Goal: Task Accomplishment & Management: Manage account settings

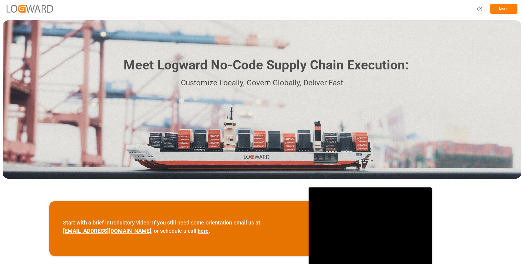
click at [503, 11] on button "Log In" at bounding box center [503, 9] width 27 height 10
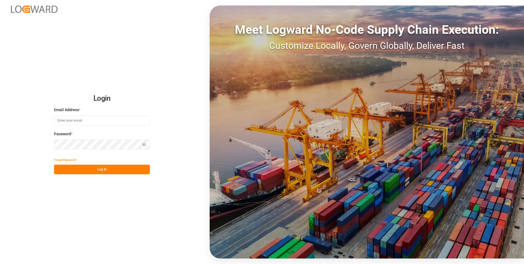
type input "[PERSON_NAME][EMAIL_ADDRESS][DOMAIN_NAME]"
click at [114, 169] on button "Log In" at bounding box center [102, 169] width 96 height 10
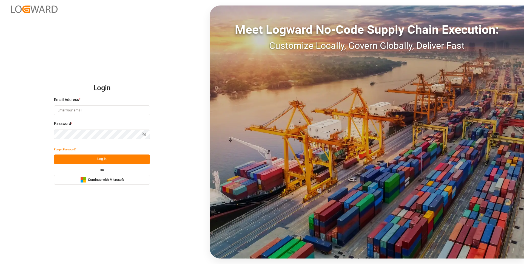
type input "[PERSON_NAME][EMAIL_ADDRESS][DOMAIN_NAME]"
click at [106, 159] on button "Log In" at bounding box center [102, 159] width 96 height 10
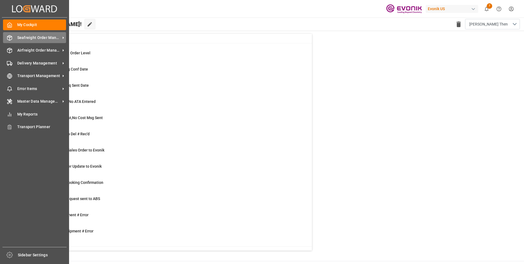
click at [8, 39] on icon at bounding box center [9, 37] width 5 height 5
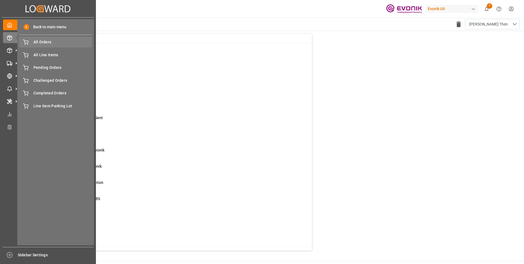
click at [42, 45] on span "All Orders" at bounding box center [62, 42] width 59 height 6
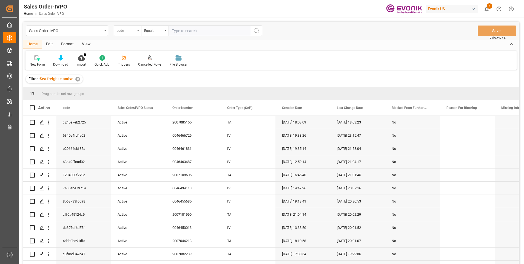
click at [181, 29] on input "text" at bounding box center [209, 30] width 82 height 10
type input "2007123937"
click at [136, 33] on div "code" at bounding box center [127, 30] width 27 height 10
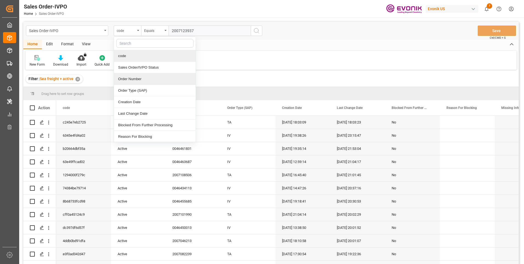
click at [129, 78] on div "Order Number" at bounding box center [155, 79] width 82 height 12
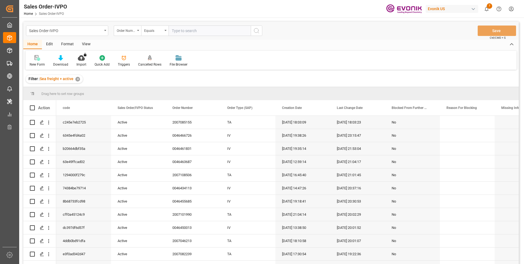
click at [199, 31] on input "text" at bounding box center [209, 30] width 82 height 10
paste input "2007123937"
type input "2007123937"
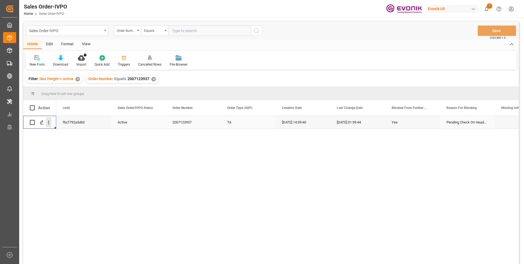
click at [48, 125] on icon "open menu" at bounding box center [49, 122] width 6 height 6
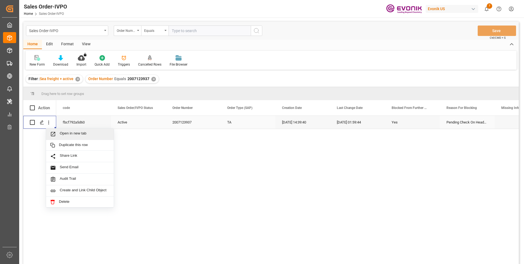
click at [79, 133] on span "Open in new tab" at bounding box center [85, 134] width 50 height 6
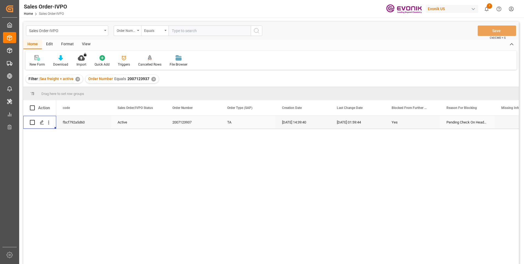
click at [190, 31] on input "text" at bounding box center [209, 30] width 82 height 10
paste input "2006996060"
type input "2006996060"
click at [256, 30] on icon "search button" at bounding box center [256, 30] width 7 height 7
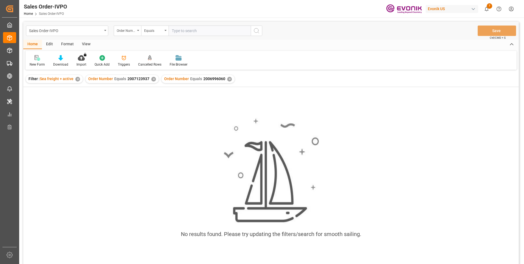
click at [153, 78] on div "✕" at bounding box center [153, 79] width 5 height 5
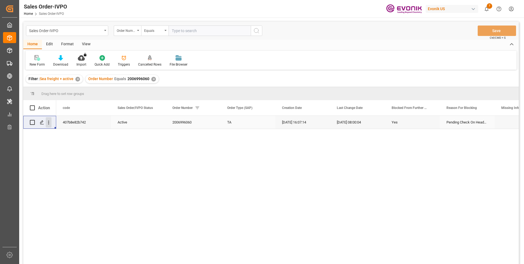
click at [51, 124] on icon "open menu" at bounding box center [49, 122] width 6 height 6
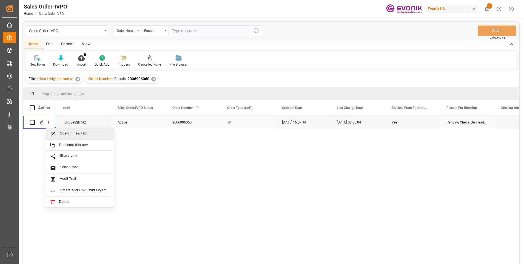
click at [61, 132] on span "Open in new tab" at bounding box center [85, 134] width 50 height 6
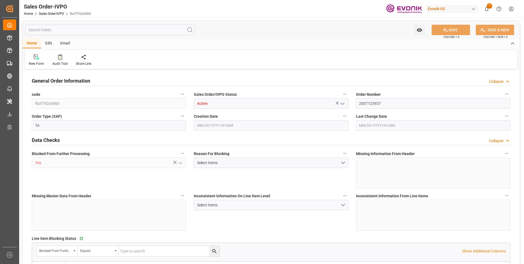
type input "IDJKT"
type input "0"
type input "1"
type input "1029.2"
type input "08-05-2025 14:39"
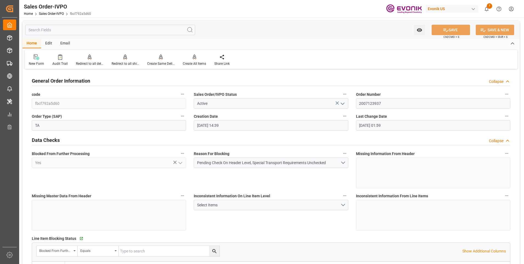
type input "08-08-2025 01:59"
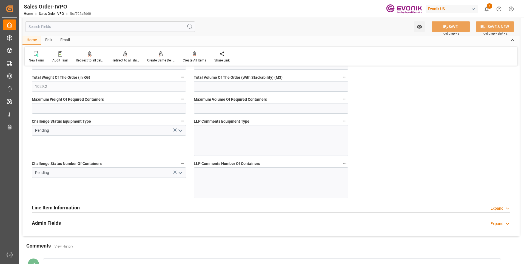
scroll to position [1096, 0]
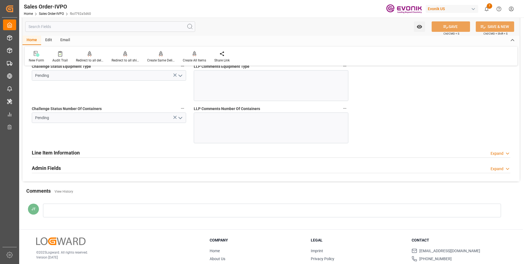
click at [181, 119] on icon "open menu" at bounding box center [180, 118] width 7 height 7
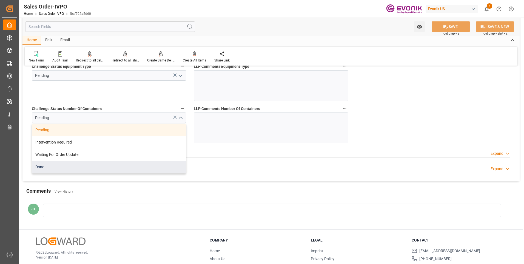
click at [93, 169] on div "Done" at bounding box center [109, 167] width 154 height 12
type input "Done"
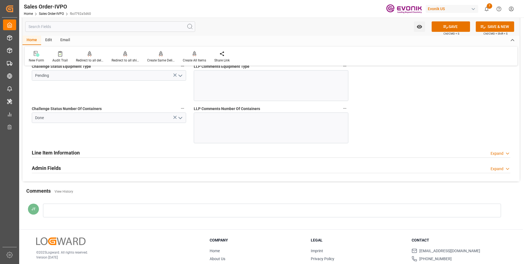
scroll to position [1041, 0]
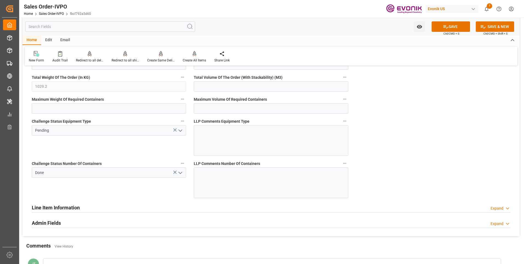
click at [180, 130] on polyline "open menu" at bounding box center [180, 131] width 3 height 2
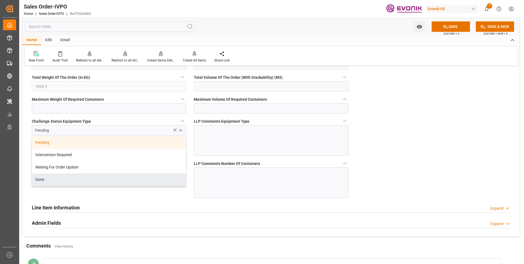
click at [79, 178] on div "Done" at bounding box center [109, 179] width 154 height 12
type input "Done"
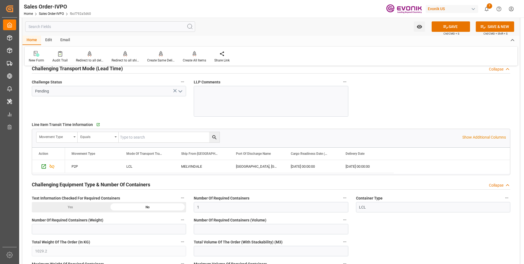
scroll to position [822, 0]
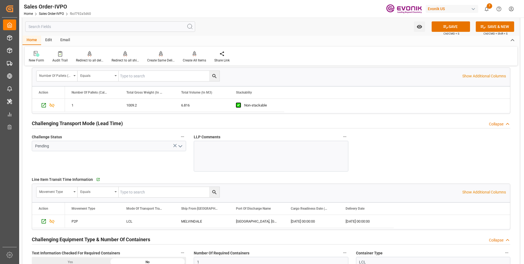
click at [179, 147] on icon "open menu" at bounding box center [180, 146] width 7 height 7
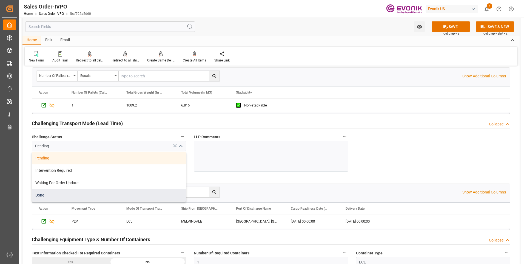
click at [67, 196] on div "Done" at bounding box center [109, 195] width 154 height 12
type input "Done"
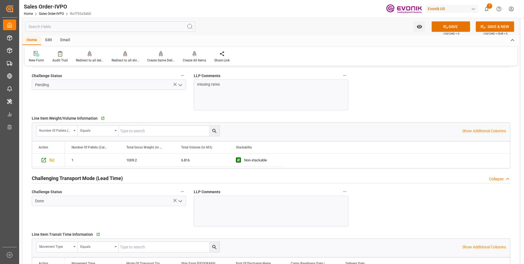
scroll to position [685, 0]
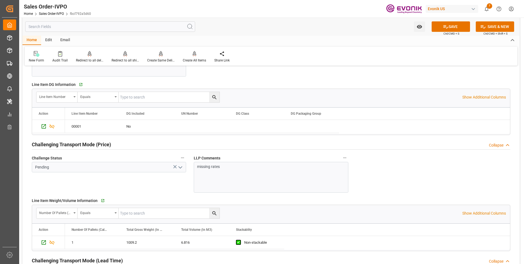
click at [224, 168] on p "missing rates" at bounding box center [269, 167] width 144 height 6
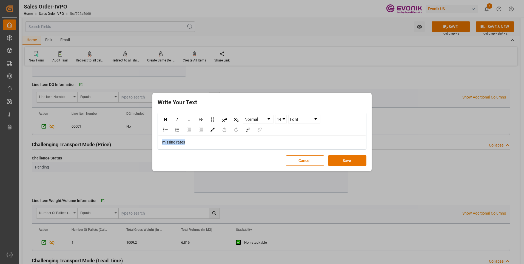
drag, startPoint x: 194, startPoint y: 144, endPoint x: 153, endPoint y: 143, distance: 40.8
click at [153, 143] on div "Write Your Text Normal 14 Font missing rates Cancel Save" at bounding box center [261, 132] width 219 height 78
click at [335, 161] on button "Save" at bounding box center [347, 160] width 38 height 10
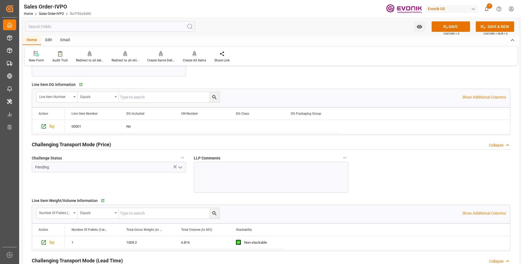
click at [183, 168] on icon "open menu" at bounding box center [180, 167] width 7 height 7
click at [178, 167] on icon "open menu" at bounding box center [180, 167] width 7 height 7
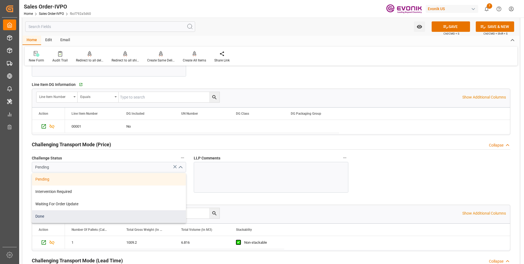
click at [49, 217] on div "Done" at bounding box center [109, 216] width 154 height 12
type input "Done"
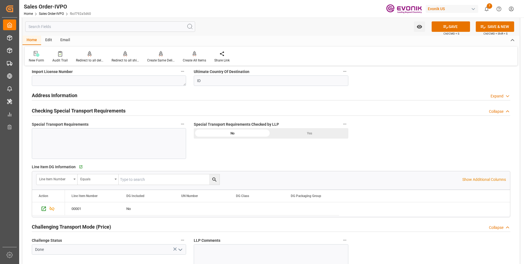
scroll to position [575, 0]
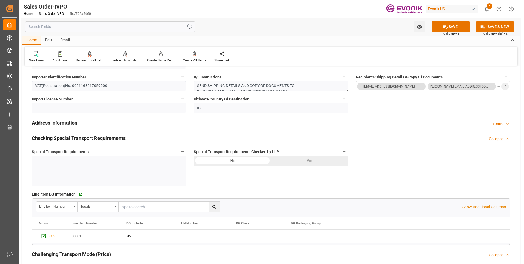
click at [307, 162] on div "Yes" at bounding box center [309, 160] width 77 height 10
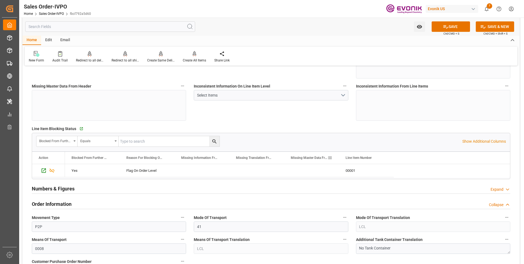
scroll to position [0, 0]
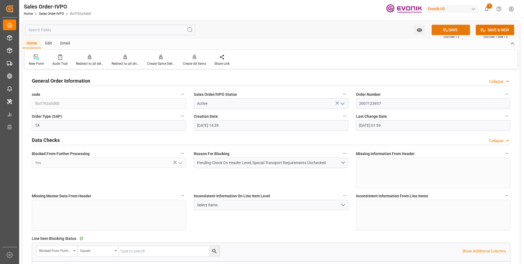
click at [457, 33] on button "SAVE" at bounding box center [450, 30] width 38 height 10
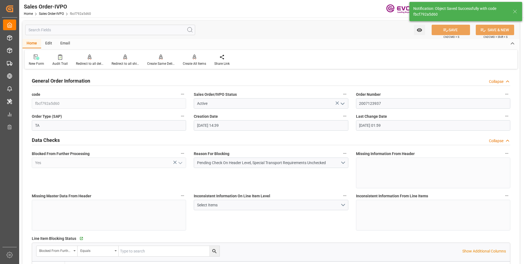
type input "[DATE] 01:52"
type input "No"
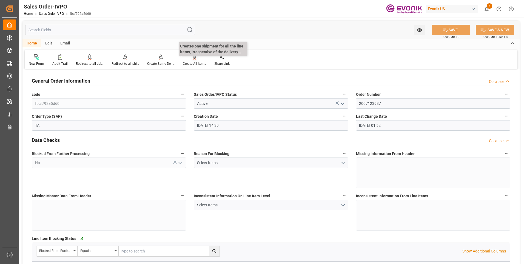
click at [198, 63] on div "Create All Items" at bounding box center [194, 63] width 23 height 5
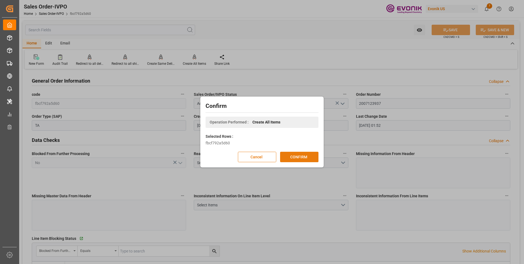
click at [296, 154] on button "CONFIRM" at bounding box center [299, 156] width 38 height 10
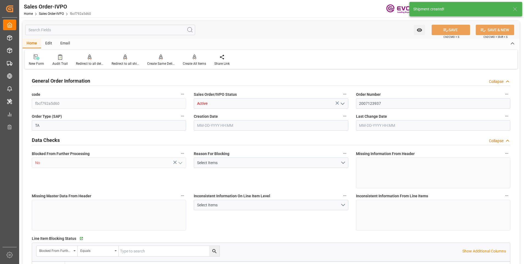
type input "IDJKT"
type input "0"
type input "1"
type input "1029.2"
type input "08-05-2025 14:39"
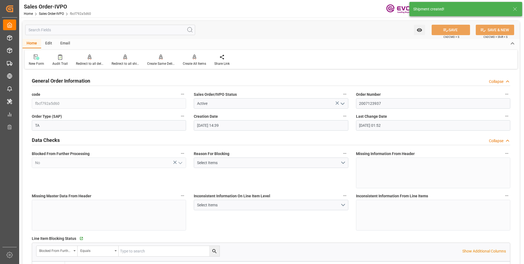
type input "[DATE] 01:52"
click at [128, 64] on div "Redirect to all shipments" at bounding box center [125, 63] width 27 height 5
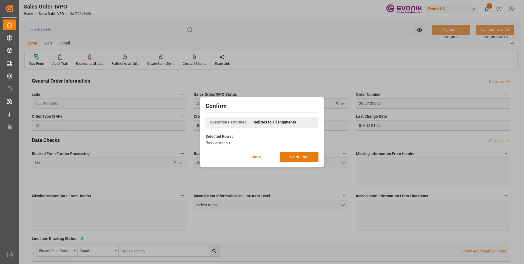
click at [295, 159] on button "CONFIRM" at bounding box center [299, 156] width 38 height 10
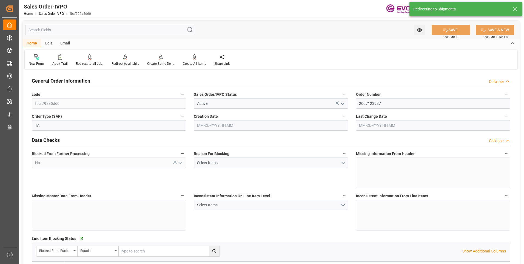
type input "08-05-2025 14:39"
type input "[DATE] 01:52"
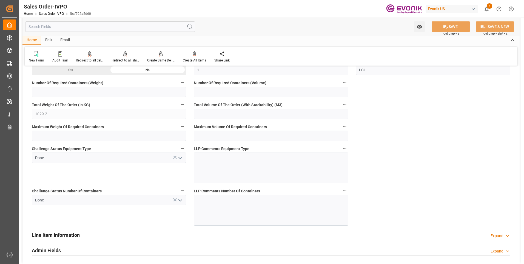
scroll to position [1068, 0]
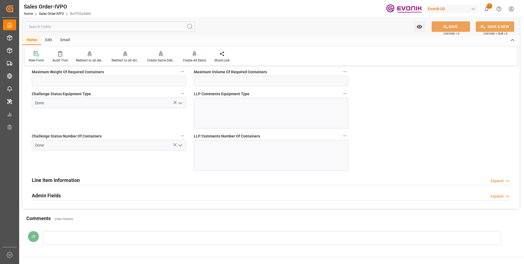
click at [85, 179] on div "Line Item Information Expand" at bounding box center [271, 179] width 478 height 10
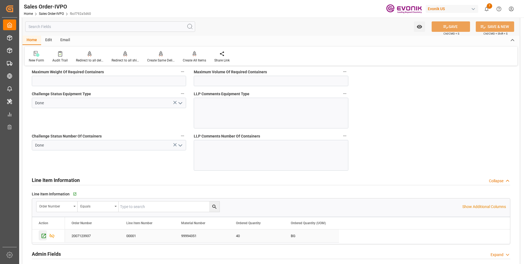
click at [44, 234] on icon "Press SPACE to select this row." at bounding box center [44, 235] width 4 height 4
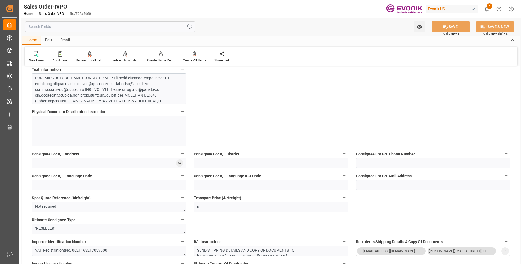
scroll to position [356, 0]
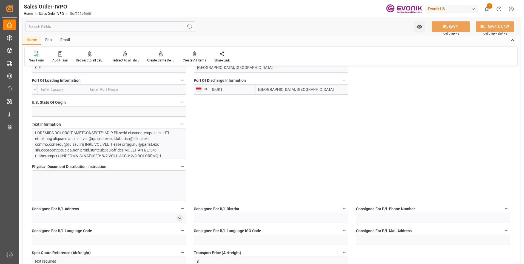
click at [114, 131] on div at bounding box center [107, 199] width 144 height 138
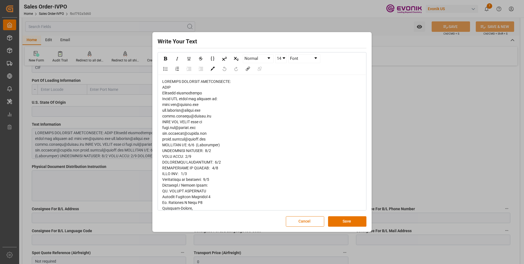
click at [182, 136] on span "rdw-editor" at bounding box center [225, 236] width 126 height 315
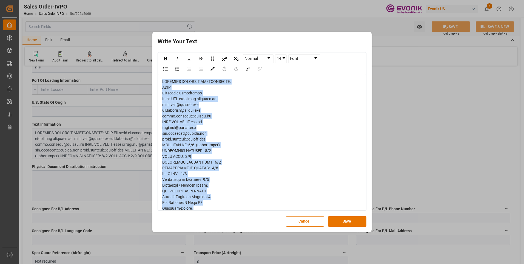
copy span "PHYSICAL DOCUMENT DISTRIBUTION: NONE Shipping instructions Email SWB draft for …"
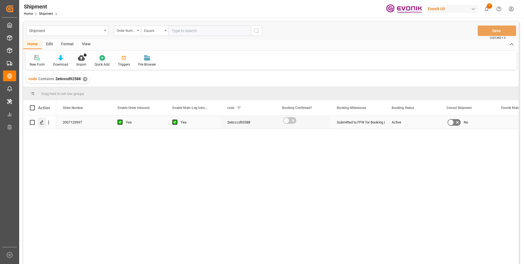
click at [41, 122] on icon "Press SPACE to select this row." at bounding box center [42, 122] width 4 height 4
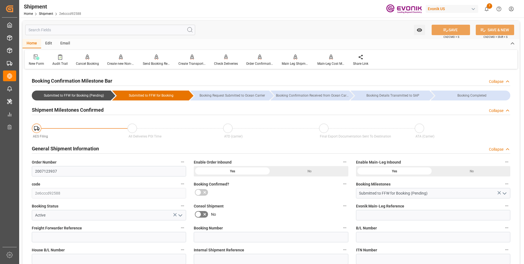
click at [241, 33] on div "Watch Option SAVE Ctrl/CMD + S SAVE & NEW Ctrl/CMD + Shift + S" at bounding box center [270, 30] width 497 height 18
click at [236, 37] on div "Watch Option SAVE Ctrl/CMD + S SAVE & NEW Ctrl/CMD + Shift + S" at bounding box center [270, 30] width 497 height 18
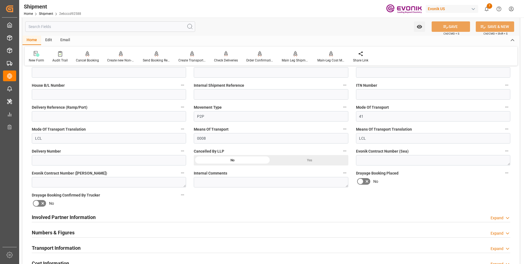
scroll to position [219, 0]
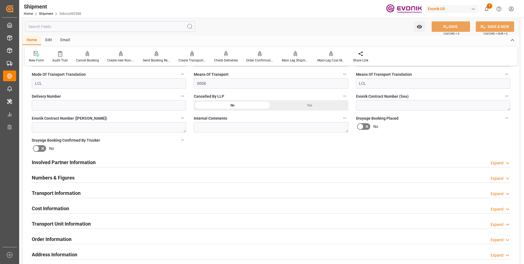
click at [142, 161] on div "Involved Partner Information Expand" at bounding box center [271, 161] width 478 height 10
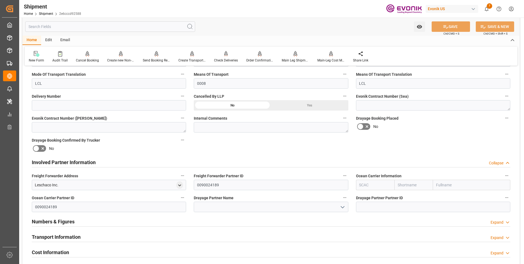
click at [373, 183] on input "text" at bounding box center [375, 184] width 39 height 10
drag, startPoint x: 363, startPoint y: 195, endPoint x: 330, endPoint y: 200, distance: 33.2
click at [363, 196] on b "ALRB" at bounding box center [364, 197] width 10 height 4
type input "ALRB"
type input "AC Containerline"
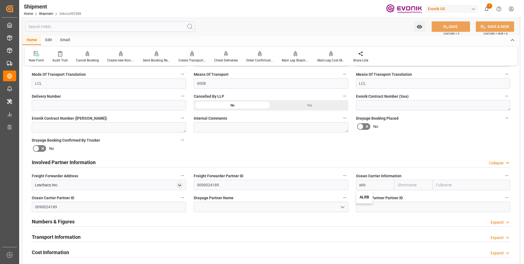
type input "AC Containerline GmbH"
type input "ALRB"
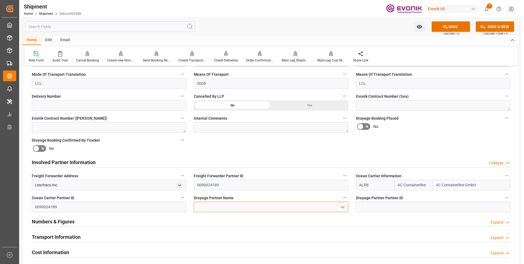
click at [244, 208] on input at bounding box center [271, 206] width 154 height 10
click at [447, 24] on icon at bounding box center [446, 27] width 6 height 6
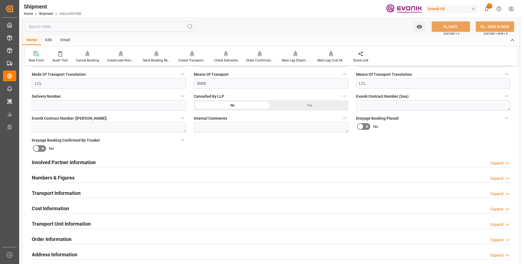
click at [108, 174] on div "Numbers & Figures Expand" at bounding box center [271, 177] width 478 height 10
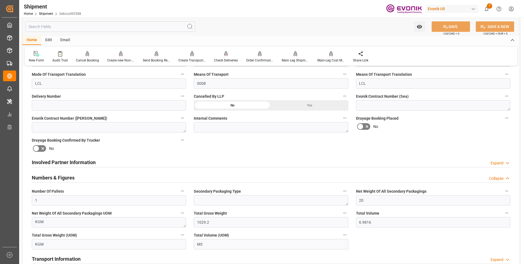
click at [210, 179] on div "Numbers & Figures Collapse" at bounding box center [271, 177] width 478 height 10
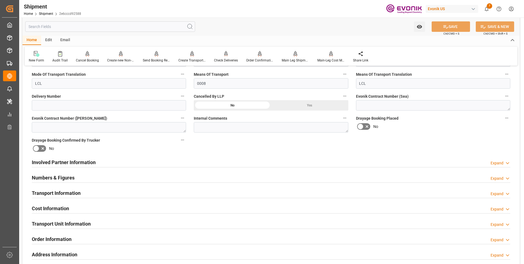
scroll to position [247, 0]
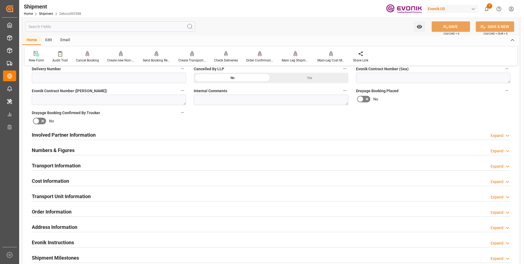
click at [92, 162] on div "Transport Information Expand" at bounding box center [271, 165] width 478 height 10
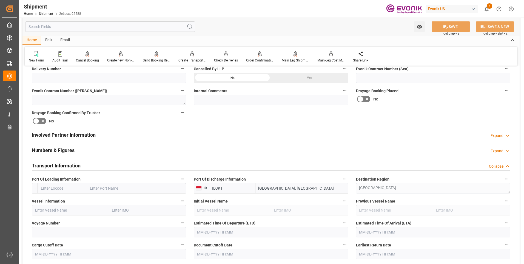
click at [53, 210] on input "text" at bounding box center [70, 210] width 77 height 10
paste input "ONE HUMBER"
click at [53, 220] on b "ONE Humber" at bounding box center [46, 222] width 22 height 4
type input "ONE Humber"
type input "9302140"
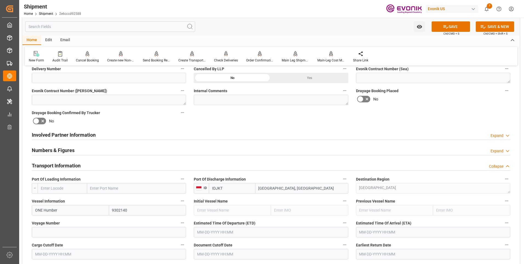
type input "ONE Humber"
click at [70, 187] on input "text" at bounding box center [63, 188] width 50 height 10
drag, startPoint x: 62, startPoint y: 214, endPoint x: 64, endPoint y: 213, distance: 3.0
click at [62, 216] on span "USLAX - Los Angeles" at bounding box center [59, 221] width 37 height 10
type input "USLAX"
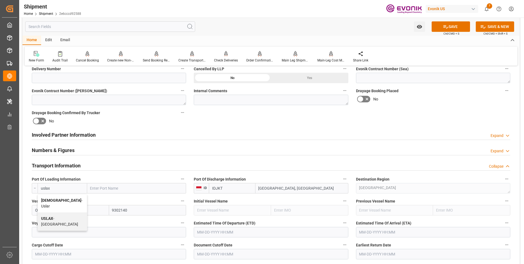
type input "Los Angeles"
type input "USLAX"
click at [84, 232] on input at bounding box center [109, 232] width 154 height 10
click at [78, 230] on input at bounding box center [109, 232] width 154 height 10
paste input "100W"
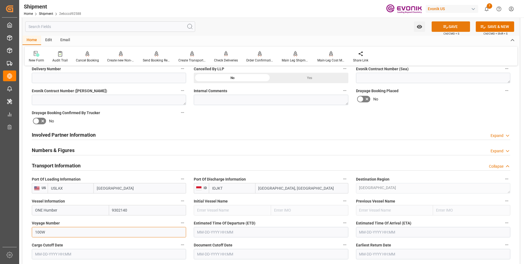
type input "100W"
click at [456, 26] on button "SAVE" at bounding box center [450, 26] width 38 height 10
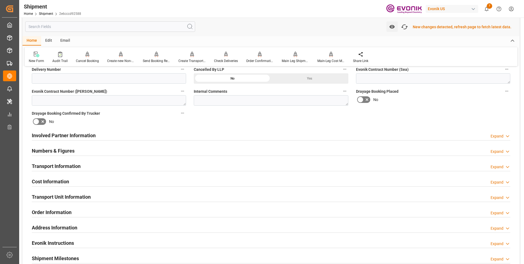
scroll to position [247, 0]
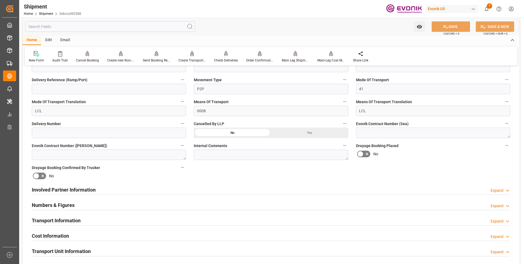
scroll to position [219, 0]
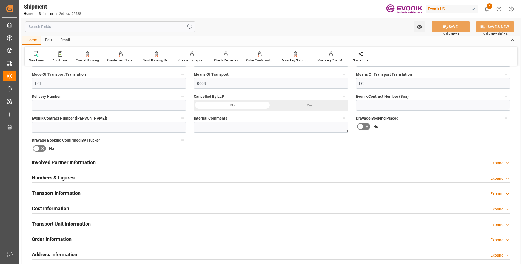
click at [169, 162] on div "Involved Partner Information Expand" at bounding box center [271, 161] width 478 height 10
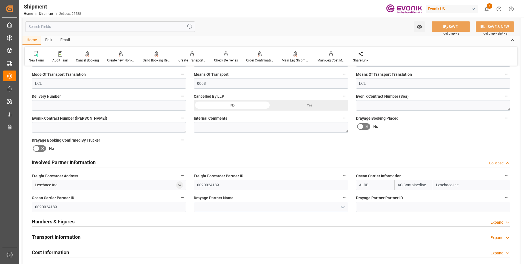
click at [218, 204] on input at bounding box center [271, 206] width 154 height 10
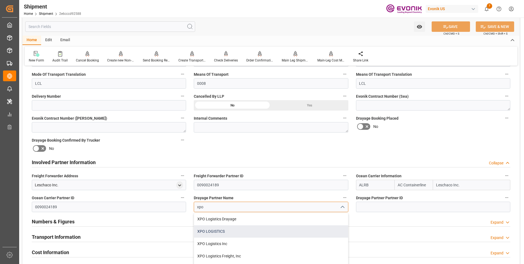
click at [210, 232] on div "XPO LOGISTICS" at bounding box center [271, 231] width 154 height 12
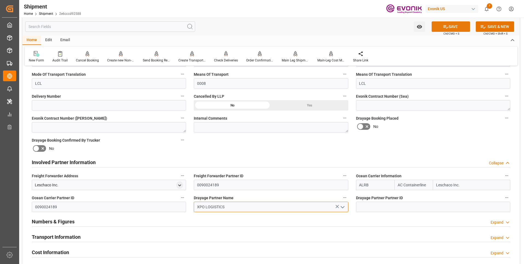
type input "XPO LOGISTICS"
click at [450, 25] on button "SAVE" at bounding box center [450, 26] width 38 height 10
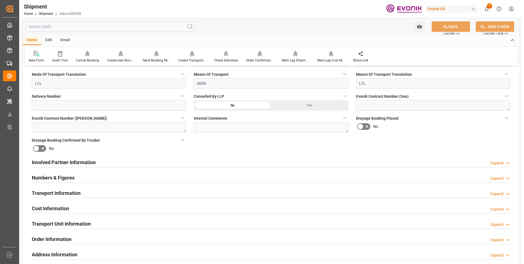
click at [163, 177] on div "Numbers & Figures Expand" at bounding box center [271, 177] width 478 height 10
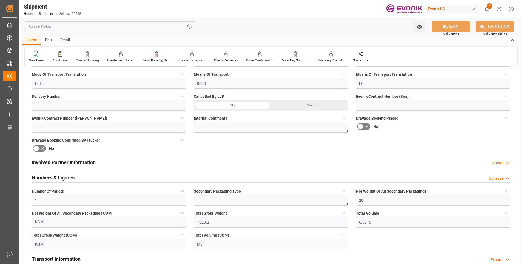
click at [156, 178] on div "Numbers & Figures Collapse" at bounding box center [271, 177] width 478 height 10
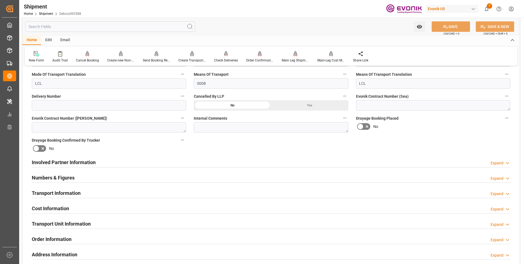
scroll to position [247, 0]
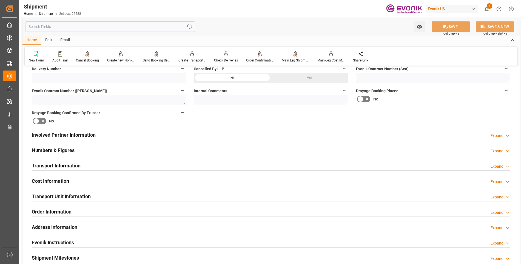
click at [78, 181] on div "Cost Information Expand" at bounding box center [271, 180] width 478 height 10
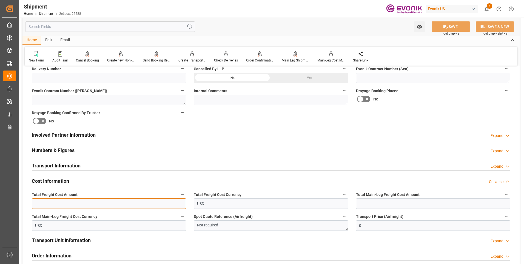
click at [66, 205] on input "text" at bounding box center [109, 203] width 154 height 10
type input "621"
drag, startPoint x: 459, startPoint y: 23, endPoint x: 456, endPoint y: 29, distance: 6.3
click at [459, 24] on button "SAVE" at bounding box center [450, 26] width 38 height 10
click at [364, 204] on input "text" at bounding box center [433, 203] width 154 height 10
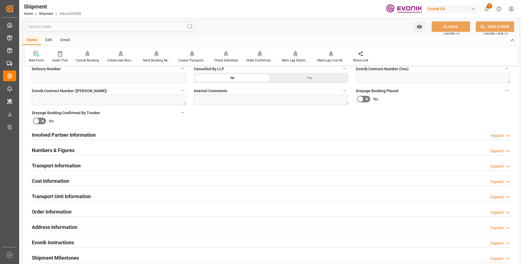
click at [181, 179] on div "Cost Information Expand" at bounding box center [271, 180] width 478 height 10
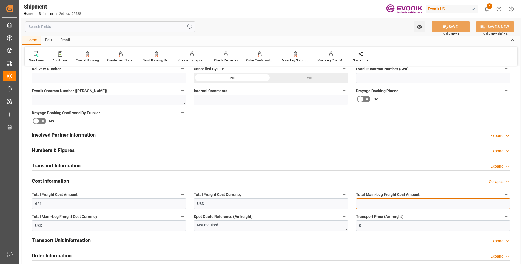
click at [380, 207] on input "text" at bounding box center [433, 203] width 154 height 10
type input "5"
type input "852.80"
click at [453, 25] on button "SAVE" at bounding box center [450, 26] width 38 height 10
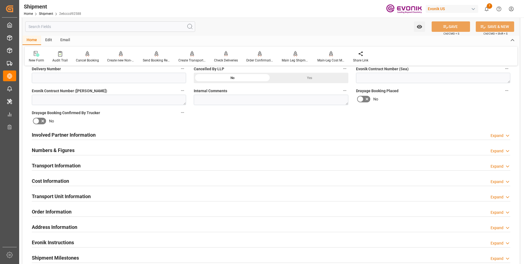
click at [140, 183] on div "Cost Information Expand" at bounding box center [271, 180] width 478 height 10
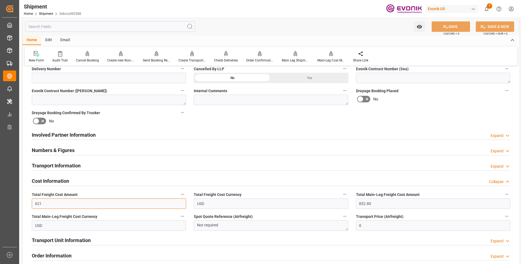
click at [45, 202] on input "621" at bounding box center [109, 203] width 154 height 10
drag, startPoint x: 53, startPoint y: 204, endPoint x: 24, endPoint y: 204, distance: 28.2
click at [25, 204] on div "Booking Confirmation Milestone Bar Collapse Submitted to FFW for Booking (Pendi…" at bounding box center [270, 129] width 497 height 610
type input "1473.80"
click at [451, 27] on button "SAVE" at bounding box center [450, 26] width 38 height 10
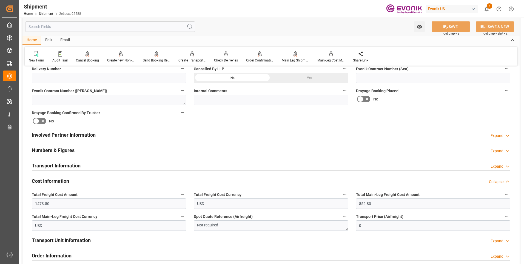
scroll to position [301, 0]
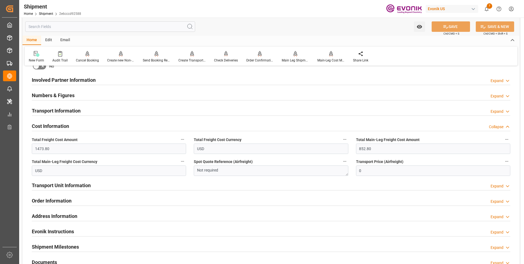
click at [74, 185] on h2 "Transport Unit Information" at bounding box center [61, 184] width 59 height 7
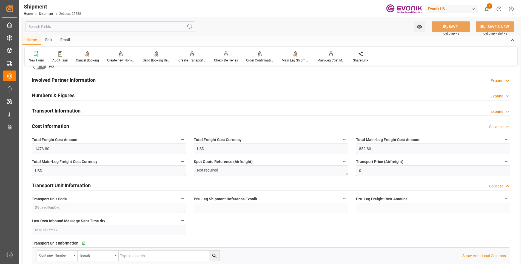
scroll to position [356, 0]
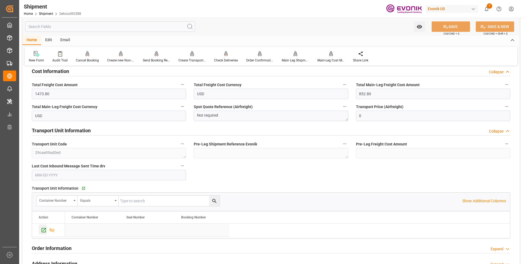
click at [45, 230] on icon "Press SPACE to select this row." at bounding box center [44, 230] width 6 height 6
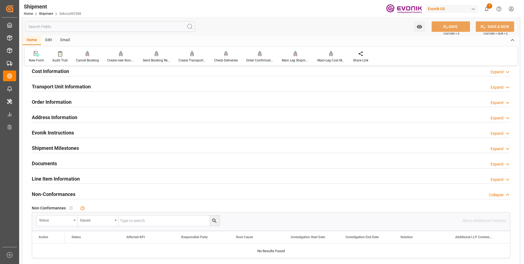
click at [69, 87] on h2 "Transport Unit Information" at bounding box center [61, 86] width 59 height 7
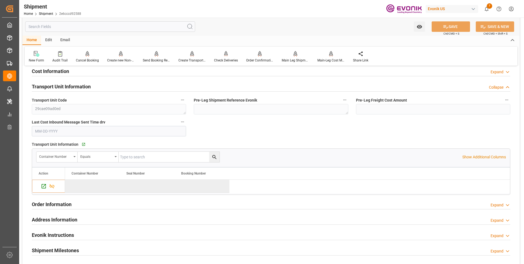
scroll to position [329, 0]
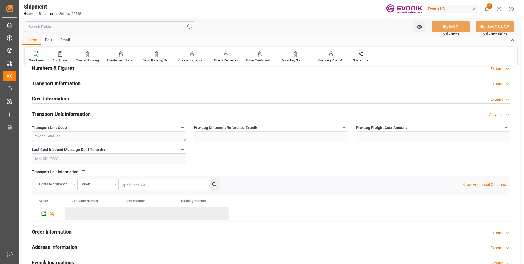
click at [79, 100] on div "Cost Information Expand" at bounding box center [271, 98] width 478 height 10
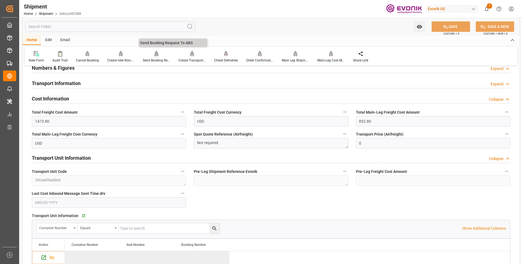
click at [158, 59] on div "Send Booking Request To ABS" at bounding box center [156, 60] width 27 height 5
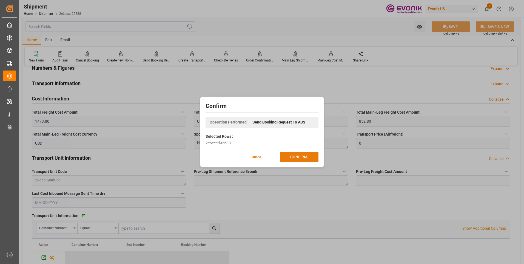
click at [301, 155] on button "CONFIRM" at bounding box center [299, 156] width 38 height 10
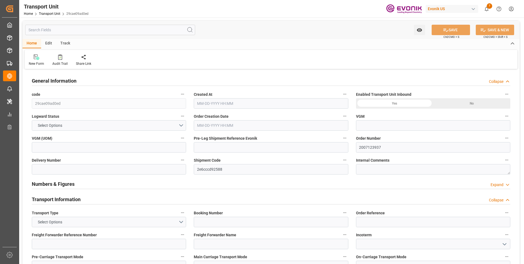
type input "AC Containerline"
type input "Leschaco Inc."
type input "USLAX"
type input "IDJKT"
type input "1029.2"
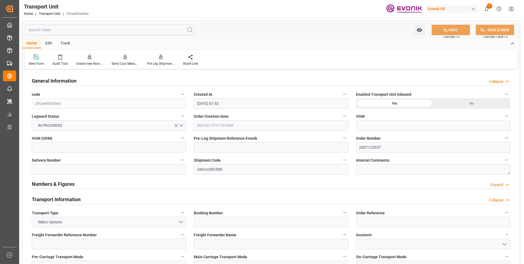
type input "[DATE] 01:52"
type input "[DATE]"
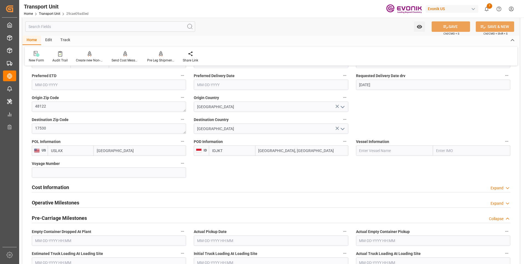
scroll to position [274, 0]
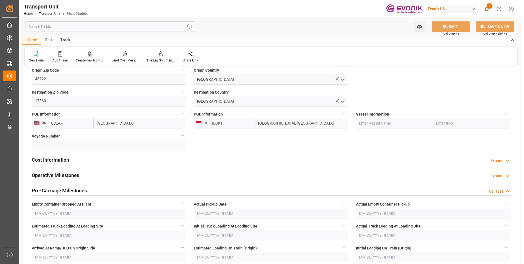
click at [50, 162] on h2 "Cost Information" at bounding box center [50, 159] width 37 height 7
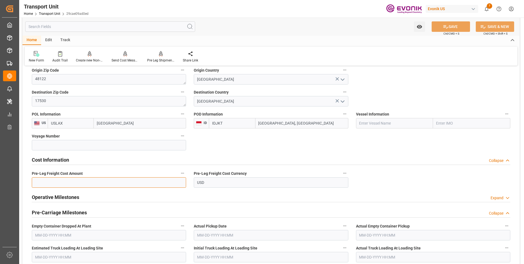
click at [59, 181] on input "text" at bounding box center [109, 182] width 154 height 10
type input "621"
click at [450, 24] on button "SAVE" at bounding box center [450, 26] width 38 height 10
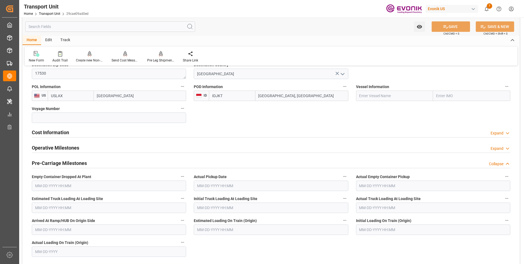
scroll to position [329, 0]
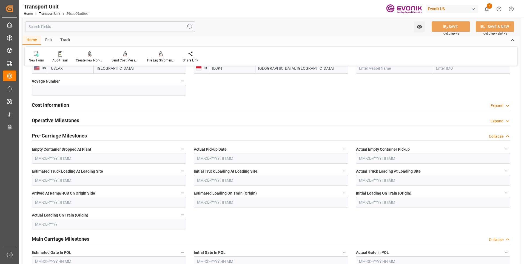
click at [155, 97] on div "Voyage Number" at bounding box center [109, 86] width 162 height 22
click at [159, 102] on div "Cost Information Expand" at bounding box center [271, 104] width 478 height 10
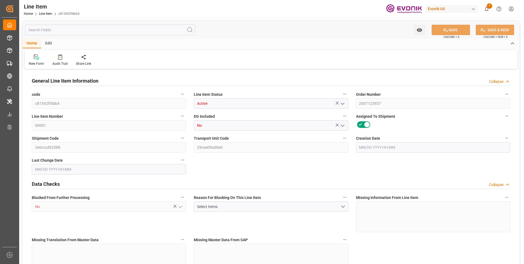
type input "1"
type input "1009.2"
type input "1000"
type input "6.816"
type input "40"
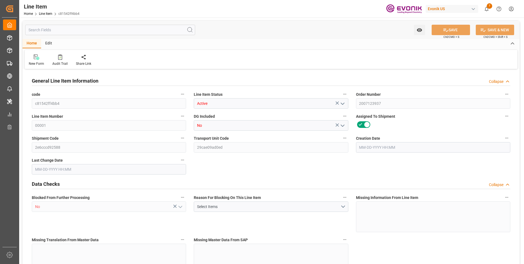
type input "8160"
type input "40"
type input "1000"
type input "1009.2"
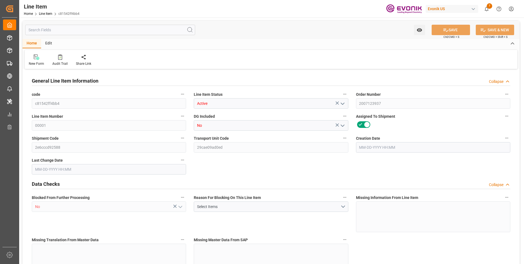
type input "1029.2"
type input "1000"
type input "6.816"
type input "6816"
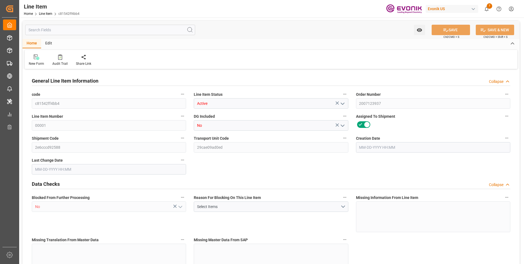
type input "0"
type input "08-05-2025 14:39"
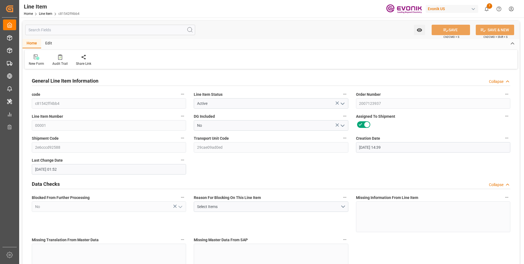
type input "[DATE] 01:52"
type input "10-18-2025"
type input "08-19-2025"
type input "08-12-2025"
click at [70, 27] on input "text" at bounding box center [110, 30] width 170 height 10
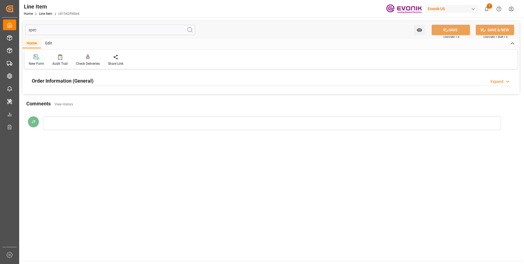
type input "spec"
click at [128, 81] on div "Order Information (General) Expand" at bounding box center [271, 80] width 478 height 10
click at [107, 100] on div at bounding box center [109, 113] width 154 height 31
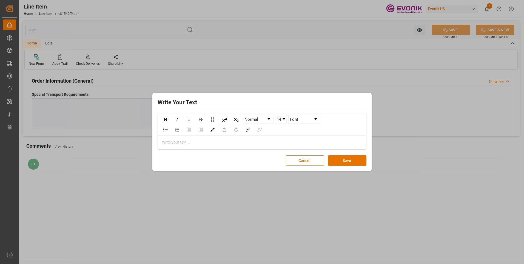
click at [177, 140] on div "rdw-editor" at bounding box center [262, 142] width 200 height 6
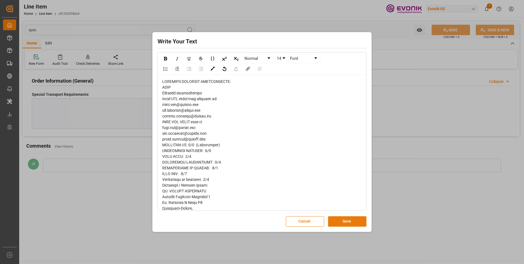
click at [342, 222] on button "Save" at bounding box center [347, 221] width 38 height 10
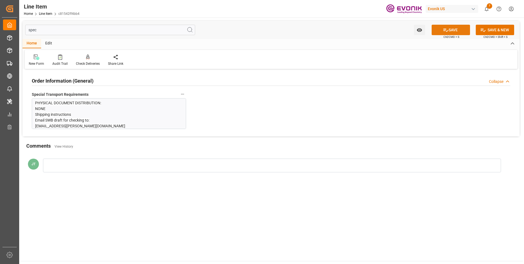
click at [447, 29] on icon at bounding box center [446, 30] width 6 height 6
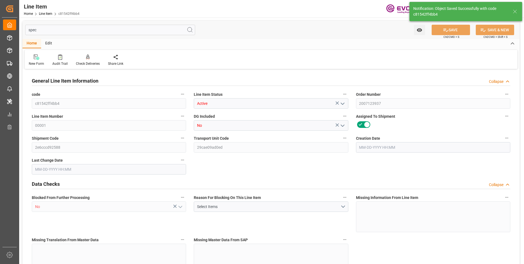
type input "1"
type input "1009.2"
type input "1000"
type input "6.816"
type input "40"
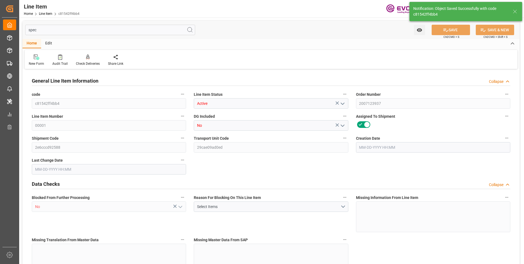
type input "8160"
type input "40"
type input "1000"
type input "1009.2"
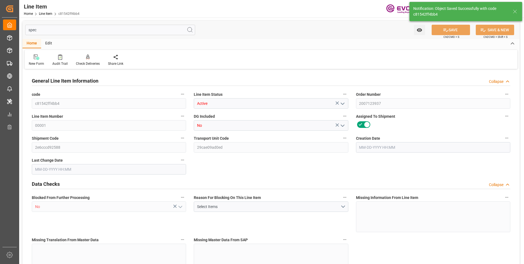
type input "1029.2"
type input "1000"
type input "6.816"
type input "6816"
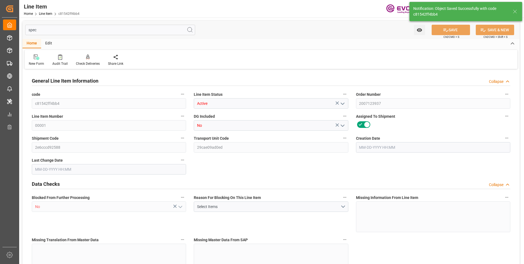
type input "0"
type input "08-05-2025 14:39"
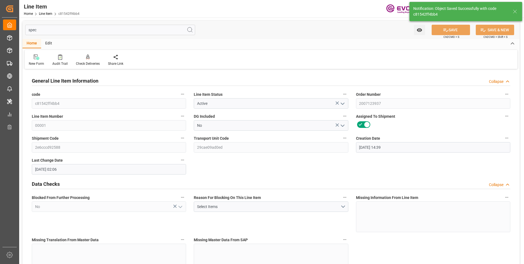
type input "08-10-2025 02:06"
type input "10-18-2025"
type input "08-19-2025"
type input "08-12-2025"
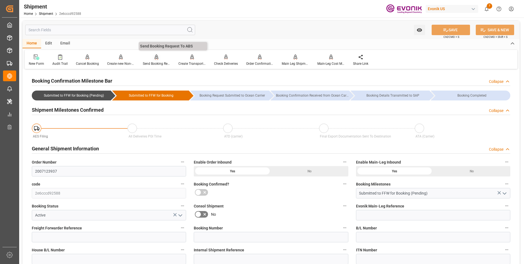
click at [159, 60] on div "Send Booking Request To ABS" at bounding box center [157, 60] width 36 height 12
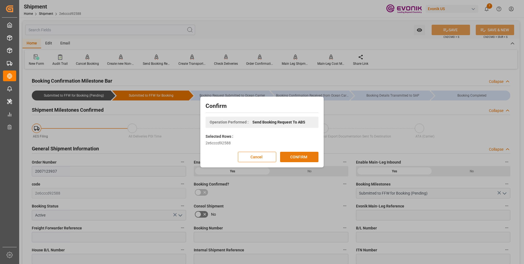
click at [301, 156] on button "CONFIRM" at bounding box center [299, 156] width 38 height 10
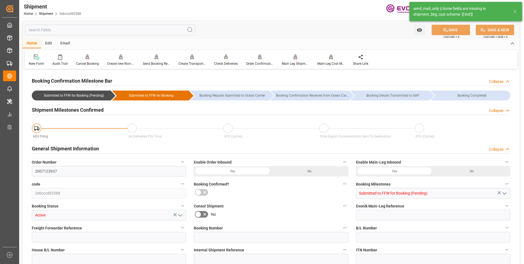
type input "USLAX"
type input "IDJKT"
type input "9302140"
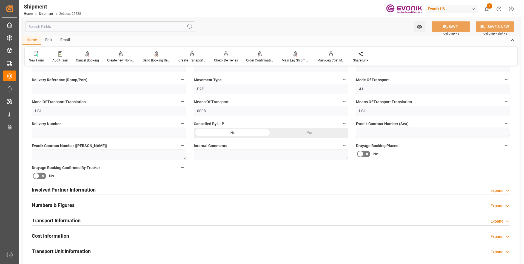
scroll to position [219, 0]
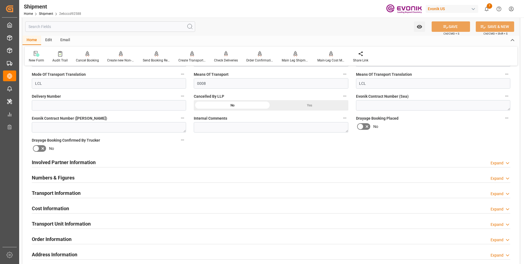
click at [201, 194] on div "Transport Information Expand" at bounding box center [271, 192] width 478 height 10
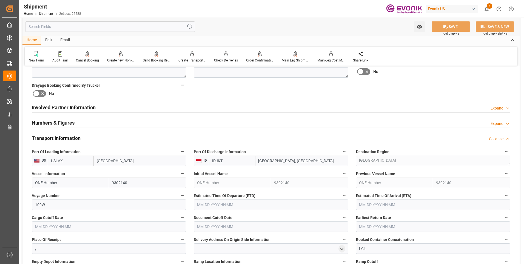
scroll to position [301, 0]
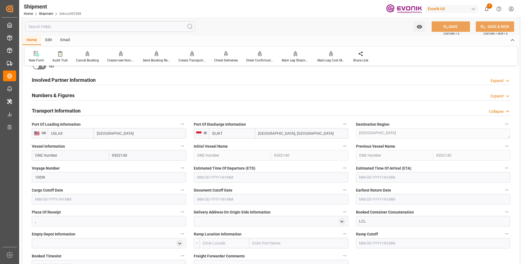
click at [227, 177] on input "text" at bounding box center [271, 177] width 154 height 10
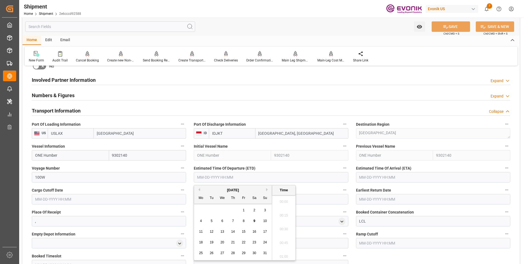
scroll to position [1180, 0]
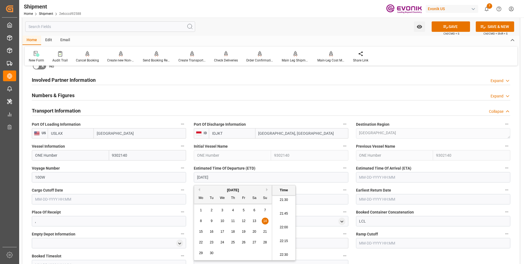
click at [282, 225] on li "22:00" at bounding box center [283, 227] width 23 height 14
type input "09-14-2025 22:00"
drag, startPoint x: 235, startPoint y: 175, endPoint x: 185, endPoint y: 175, distance: 49.9
click at [185, 175] on div "Booking Confirmation Milestone Bar Collapse Submitted to FFW for Booking (Pendi…" at bounding box center [270, 139] width 497 height 740
click at [128, 195] on input "text" at bounding box center [109, 199] width 154 height 10
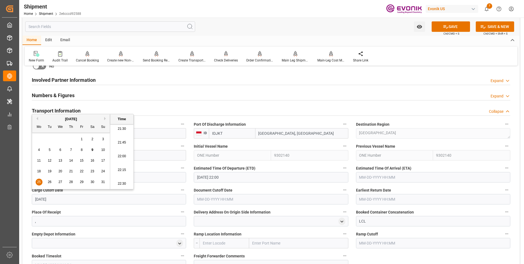
click at [121, 175] on li "22:15" at bounding box center [121, 170] width 23 height 14
type input "08-25-2025 22:15"
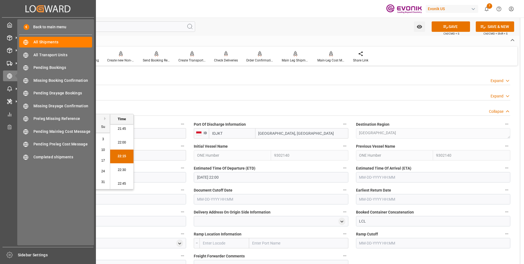
drag, startPoint x: 68, startPoint y: 198, endPoint x: 11, endPoint y: 197, distance: 57.0
click at [11, 197] on div "Created by potrace 1.15, written by Peter Selinger 2001-2017 Created by potrace…" at bounding box center [262, 132] width 524 height 264
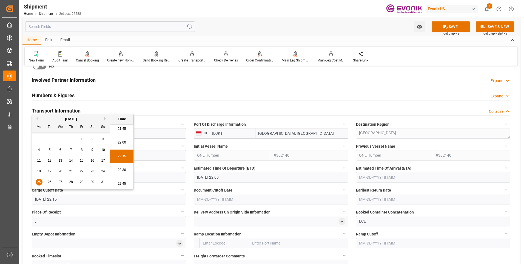
click at [227, 201] on input "text" at bounding box center [271, 199] width 154 height 10
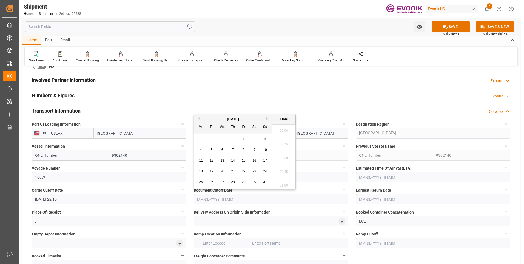
scroll to position [1180, 0]
paste input "08-25-2025 22:15"
type input "08-25-2025 22:15"
click at [374, 201] on input "text" at bounding box center [433, 199] width 154 height 10
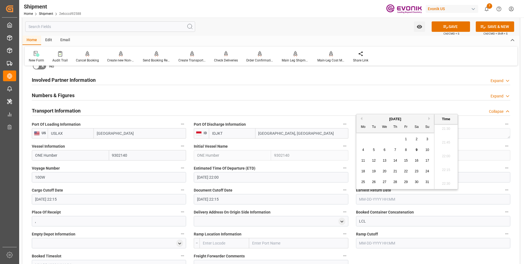
paste input "08-25-2025 22:15"
type input "08-25-2025 22:15"
click at [441, 168] on li "22:15" at bounding box center [445, 170] width 23 height 14
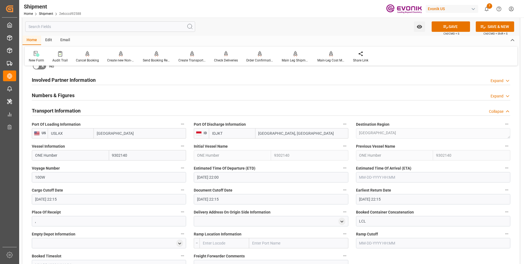
click at [395, 176] on input "text" at bounding box center [433, 177] width 154 height 10
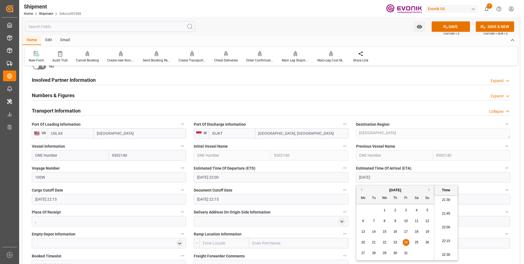
click at [443, 228] on li "22:00" at bounding box center [445, 227] width 23 height 14
type input "10-24-2025 22:00"
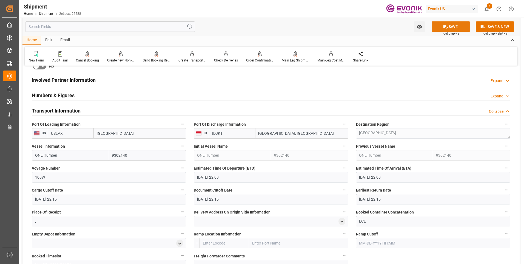
click at [455, 25] on button "SAVE" at bounding box center [450, 26] width 38 height 10
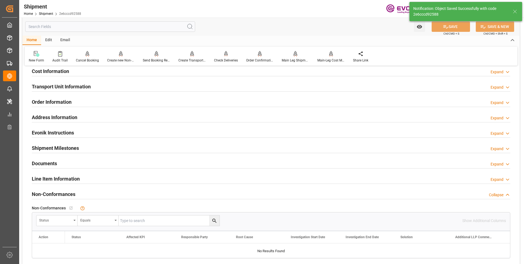
scroll to position [329, 0]
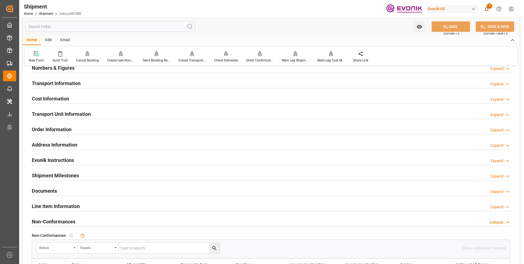
click at [188, 85] on div "Transport Information Expand" at bounding box center [271, 83] width 478 height 10
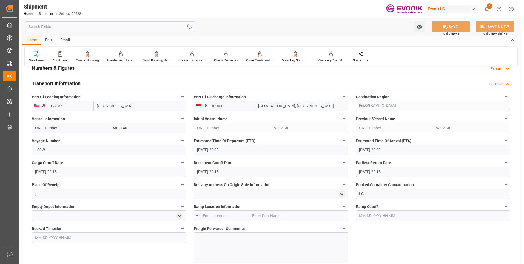
click at [219, 217] on input "text" at bounding box center [224, 215] width 50 height 10
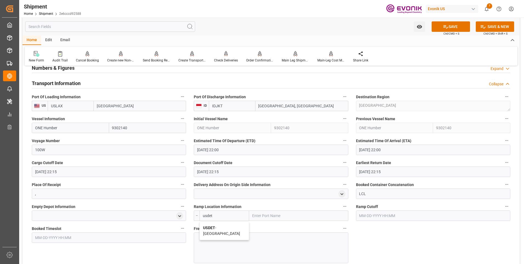
click at [222, 225] on span "USDET - Detroit" at bounding box center [221, 230] width 37 height 10
type input "USDET"
type input "Detroit"
type input "USDET"
click at [231, 241] on div at bounding box center [271, 247] width 154 height 31
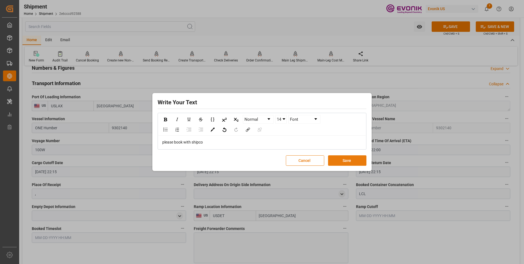
click at [345, 159] on button "Save" at bounding box center [347, 160] width 38 height 10
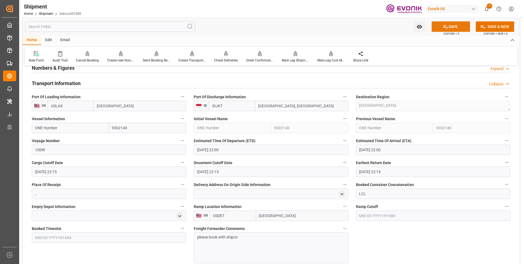
click at [452, 22] on button "SAVE" at bounding box center [450, 26] width 38 height 10
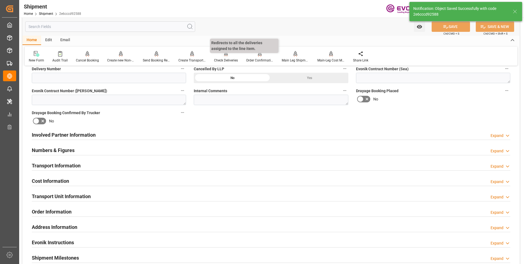
scroll to position [110, 0]
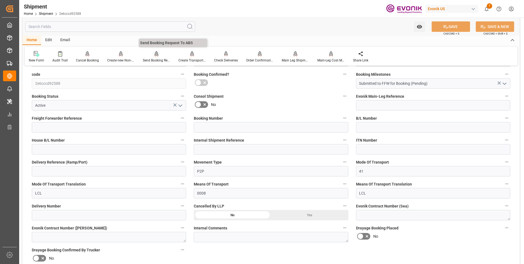
click at [160, 59] on div "Send Booking Request To ABS" at bounding box center [156, 60] width 27 height 5
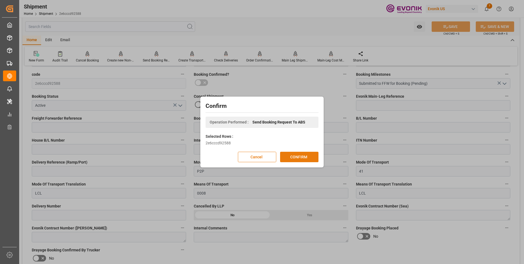
click at [296, 160] on button "CONFIRM" at bounding box center [299, 156] width 38 height 10
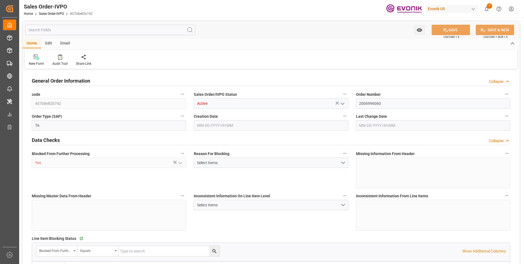
type input "CNSHA"
type input "0"
type input "1"
type input "903.2"
type input "[DATE] 16:07"
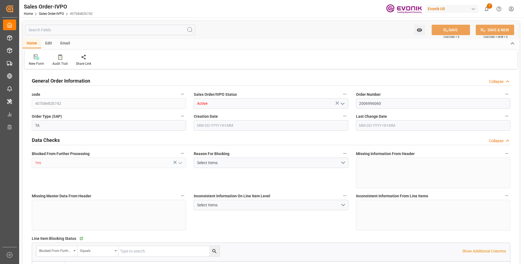
type input "[DATE] 08:00"
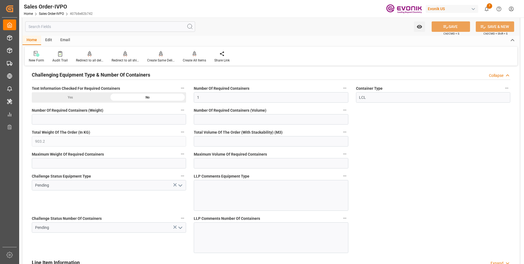
scroll to position [1041, 0]
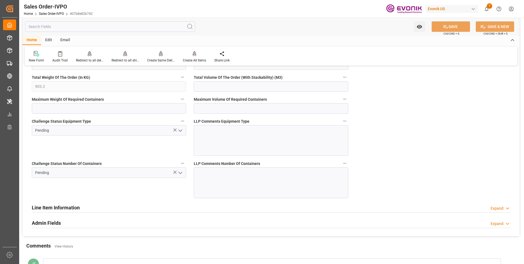
click at [181, 172] on polyline "open menu" at bounding box center [180, 173] width 3 height 2
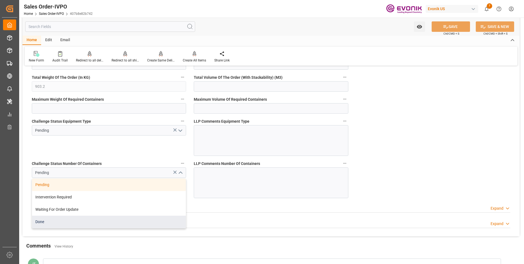
click at [60, 222] on div "Done" at bounding box center [109, 221] width 154 height 12
type input "Done"
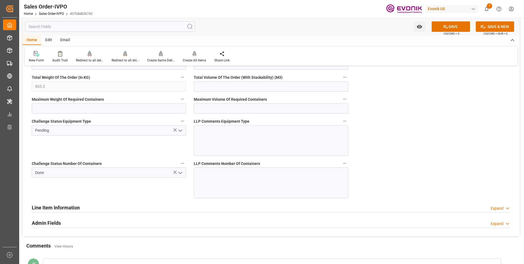
click at [181, 132] on icon "open menu" at bounding box center [180, 130] width 7 height 7
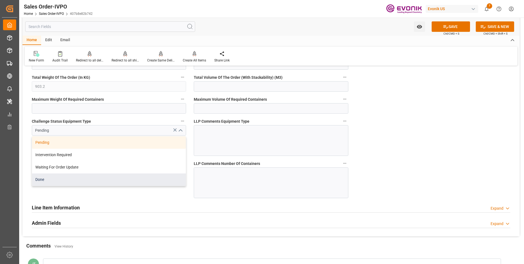
click at [58, 182] on div "Done" at bounding box center [109, 179] width 154 height 12
type input "Done"
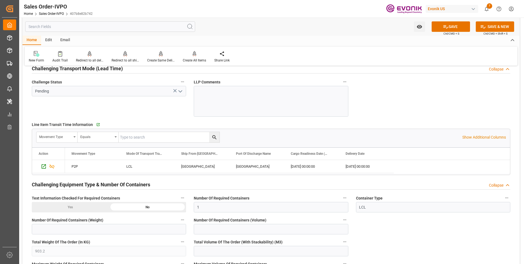
scroll to position [794, 0]
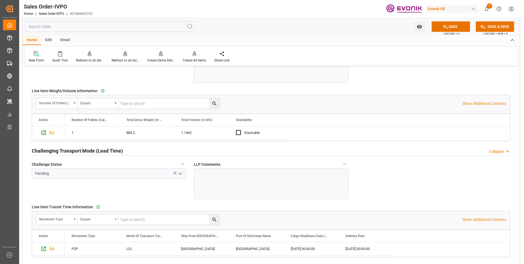
click at [179, 174] on icon "open menu" at bounding box center [180, 173] width 7 height 7
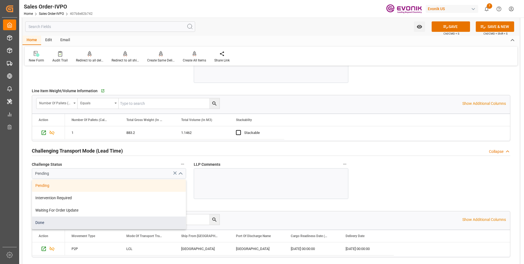
click at [53, 223] on div "Done" at bounding box center [109, 222] width 154 height 12
type input "Done"
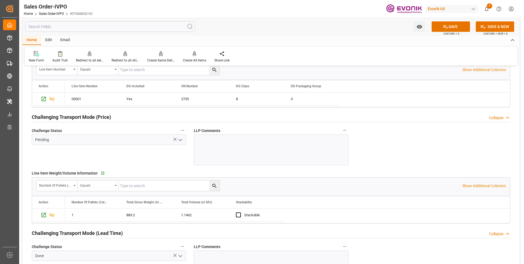
scroll to position [685, 0]
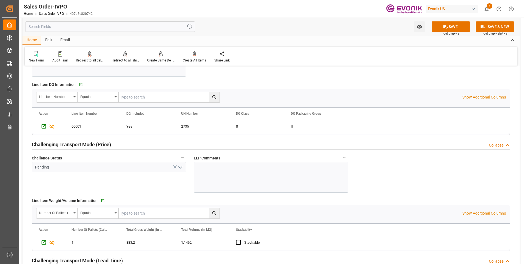
click at [178, 167] on icon "open menu" at bounding box center [180, 167] width 7 height 7
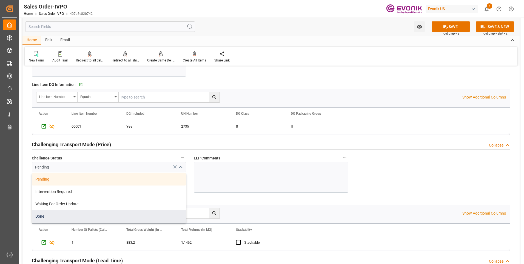
click at [56, 216] on div "Done" at bounding box center [109, 216] width 154 height 12
type input "Done"
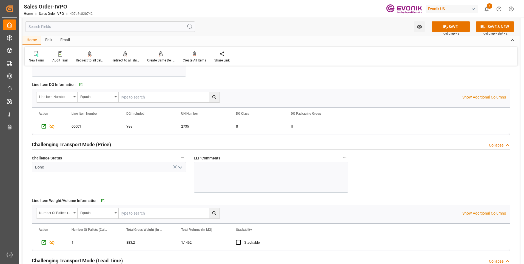
scroll to position [630, 0]
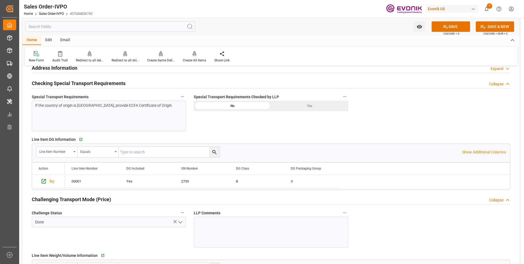
click at [315, 107] on div "Yes" at bounding box center [309, 106] width 77 height 10
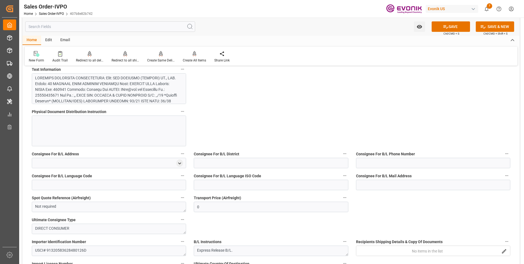
scroll to position [384, 0]
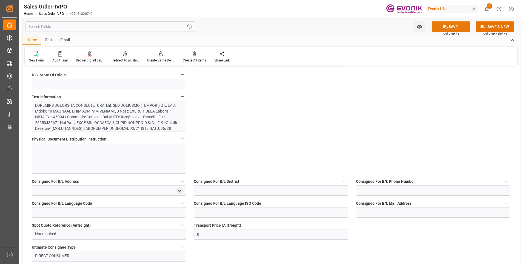
click at [449, 31] on button "SAVE" at bounding box center [450, 26] width 38 height 10
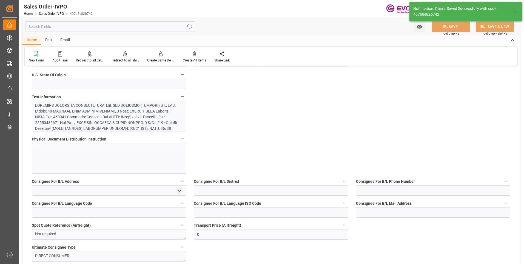
type input "08-10-2025 02:17"
type input "No"
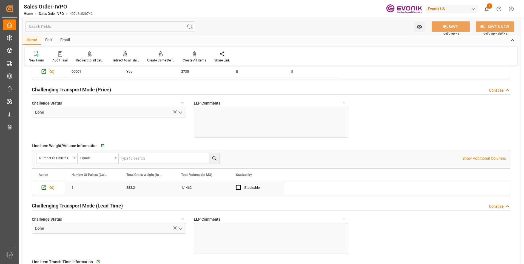
scroll to position [658, 0]
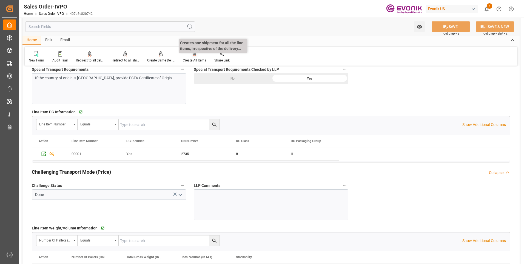
click at [197, 58] on div "Create All Items" at bounding box center [194, 60] width 23 height 5
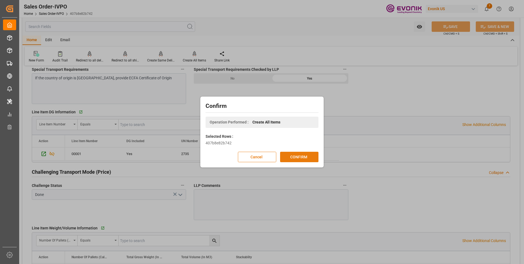
click at [294, 157] on button "CONFIRM" at bounding box center [299, 156] width 38 height 10
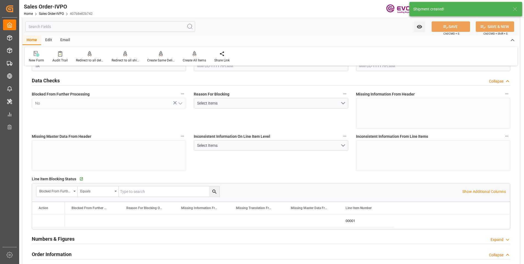
type input "CNSHA"
type input "0"
type input "1"
type input "903.2"
type input "05-08-2025 16:07"
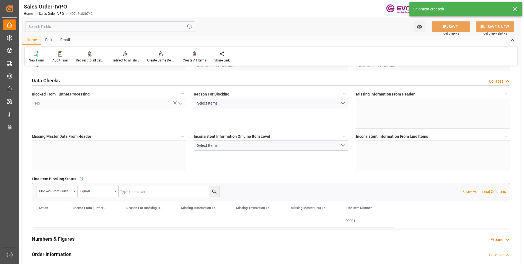
type input "[DATE] 02:41"
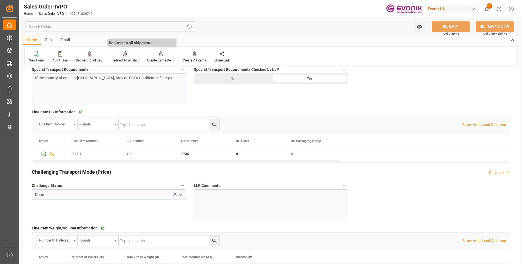
click at [123, 60] on div "Redirect to all shipments" at bounding box center [125, 60] width 27 height 5
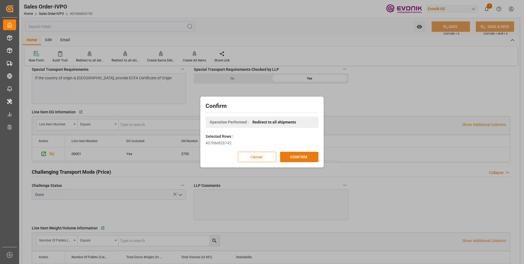
click at [298, 158] on button "CONFIRM" at bounding box center [299, 156] width 38 height 10
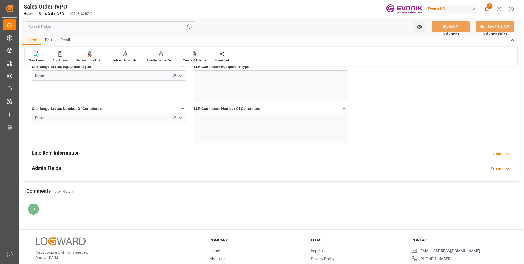
scroll to position [1123, 0]
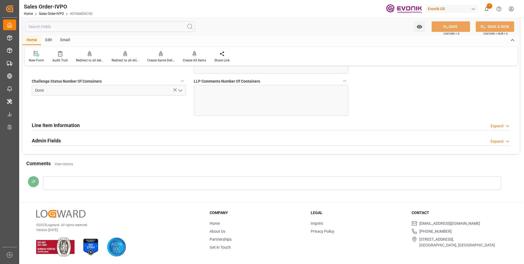
click at [50, 126] on h2 "Line Item Information" at bounding box center [56, 124] width 48 height 7
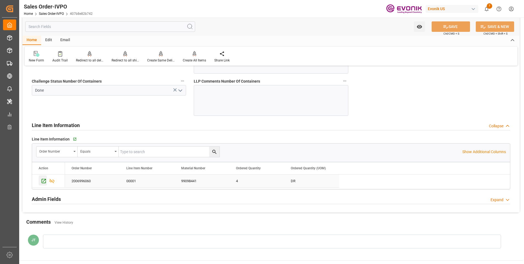
click at [42, 179] on icon "Press SPACE to select this row." at bounding box center [44, 181] width 6 height 6
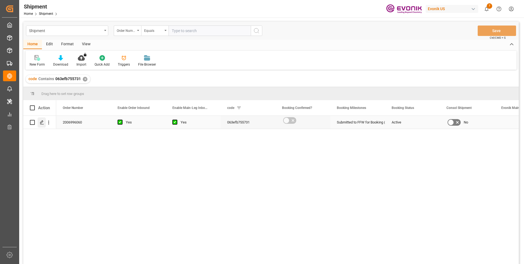
click at [41, 123] on polygon "Press SPACE to select this row." at bounding box center [41, 122] width 3 height 3
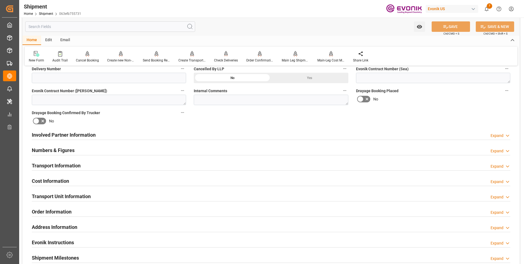
scroll to position [274, 0]
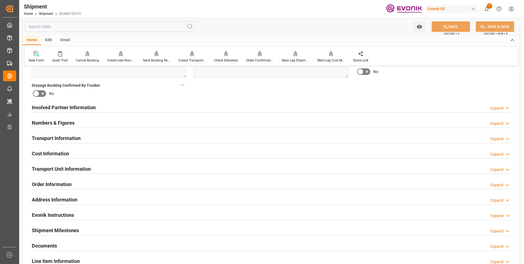
click at [147, 111] on div "Involved Partner Information Expand" at bounding box center [271, 107] width 478 height 10
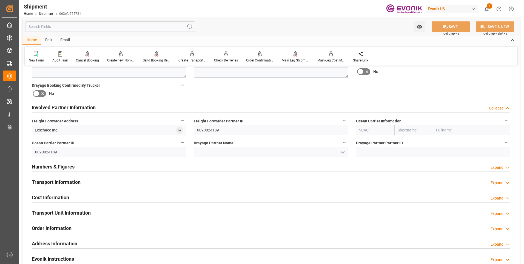
click at [362, 128] on input "text" at bounding box center [375, 130] width 39 height 10
click at [364, 142] on b "ALRB" at bounding box center [364, 142] width 10 height 4
type input "ALRB"
type input "AC Containerline"
type input "AC Containerline GmbH"
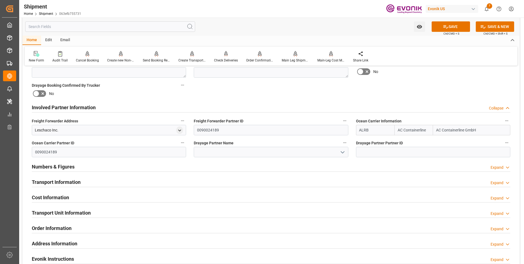
type input "ALRB"
click at [454, 28] on button "SAVE" at bounding box center [450, 26] width 38 height 10
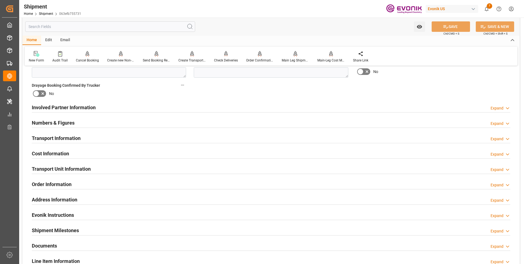
click at [129, 120] on div "Numbers & Figures Expand" at bounding box center [271, 122] width 478 height 10
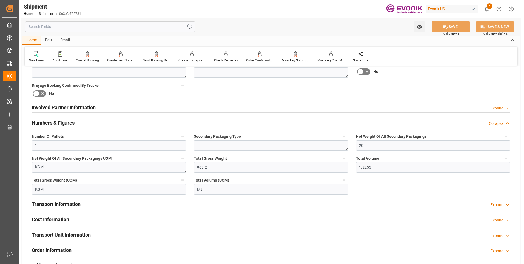
click at [159, 110] on div "Involved Partner Information Expand" at bounding box center [271, 107] width 478 height 10
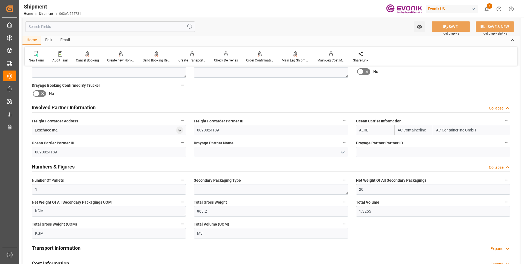
click at [214, 151] on input at bounding box center [271, 152] width 154 height 10
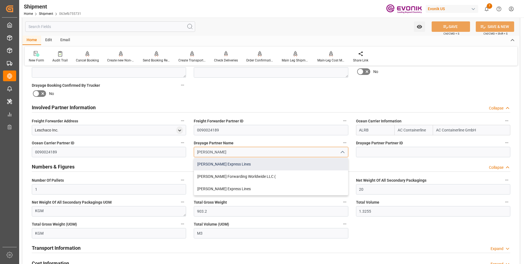
click at [214, 163] on div "Estes Express Lines" at bounding box center [271, 164] width 154 height 12
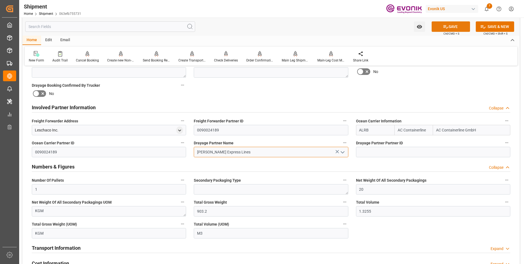
type input "Estes Express Lines"
click at [454, 28] on button "SAVE" at bounding box center [450, 26] width 38 height 10
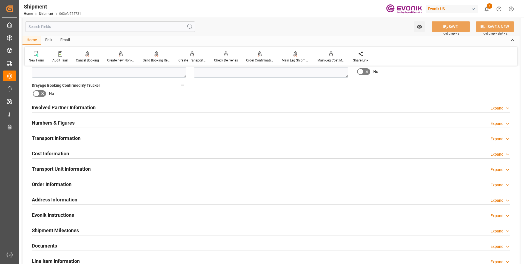
click at [111, 138] on div "Transport Information Expand" at bounding box center [271, 137] width 478 height 10
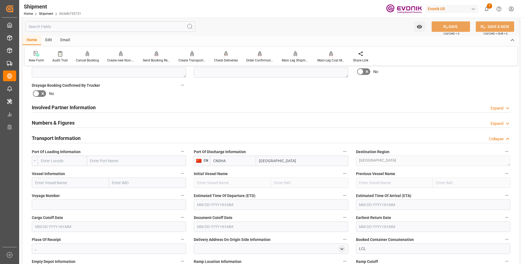
click at [55, 159] on input "text" at bounding box center [63, 160] width 50 height 10
click at [52, 173] on b "USLGB" at bounding box center [47, 172] width 12 height 4
type input "USLGB"
type input "Long Beach"
type input "USLGB"
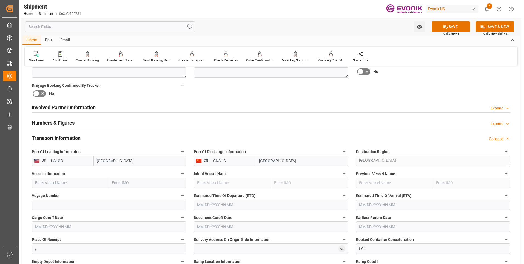
click at [53, 184] on input "text" at bounding box center [70, 182] width 77 height 10
paste input "YM WELLBEING"
click at [58, 197] on b "YM Wellbeing" at bounding box center [47, 194] width 24 height 4
type input "YM Wellbeing"
type input "9820908"
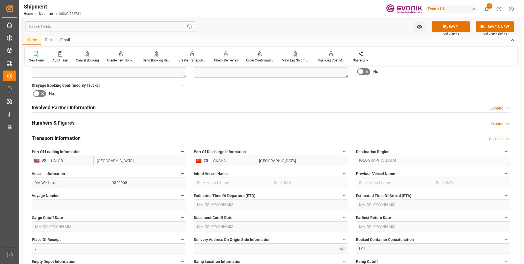
type input "YM Wellbeing"
click at [52, 203] on input at bounding box center [109, 204] width 154 height 10
click at [115, 206] on input at bounding box center [109, 204] width 154 height 10
paste input "033W"
type input "033W"
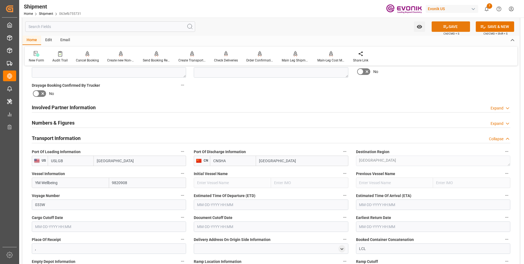
click at [453, 27] on button "SAVE" at bounding box center [450, 26] width 38 height 10
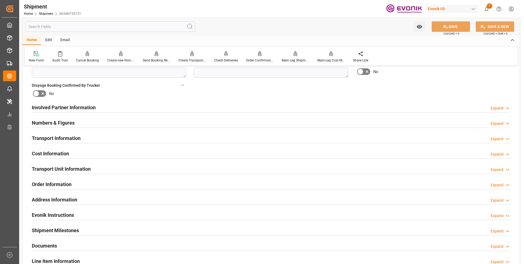
click at [114, 154] on div "Cost Information Expand" at bounding box center [271, 153] width 478 height 10
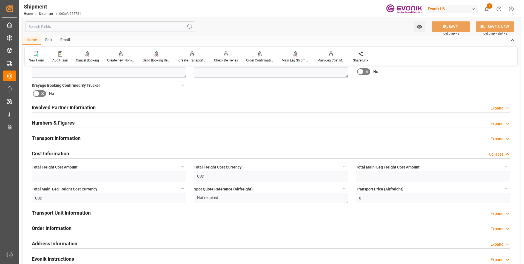
click at [114, 154] on div "Cost Information Collapse" at bounding box center [271, 153] width 478 height 10
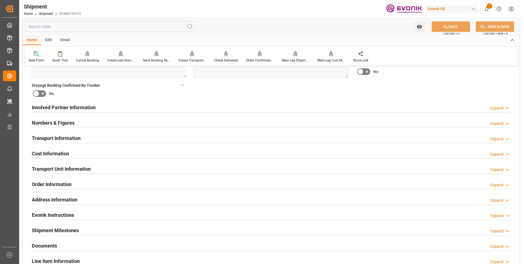
click at [112, 141] on div "Transport Information Expand" at bounding box center [271, 137] width 478 height 10
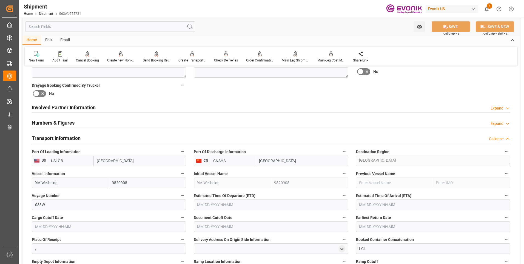
click at [210, 203] on input "text" at bounding box center [271, 204] width 154 height 10
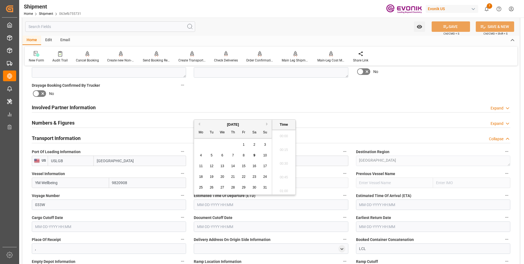
scroll to position [1207, 0]
click at [197, 204] on input "text" at bounding box center [271, 204] width 154 height 10
click at [198, 206] on input "text" at bounding box center [271, 204] width 154 height 10
click at [196, 205] on input "text" at bounding box center [271, 204] width 154 height 10
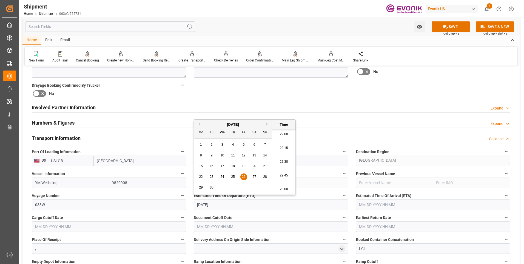
click at [289, 175] on li "22:45" at bounding box center [283, 175] width 23 height 14
type input "[DATE] 22:45"
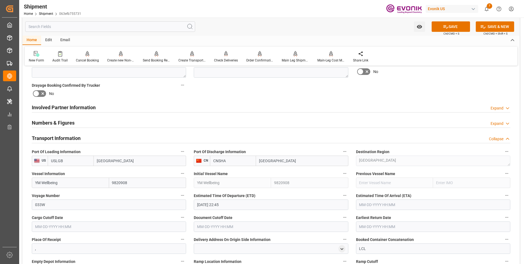
click at [367, 203] on input "text" at bounding box center [433, 204] width 154 height 10
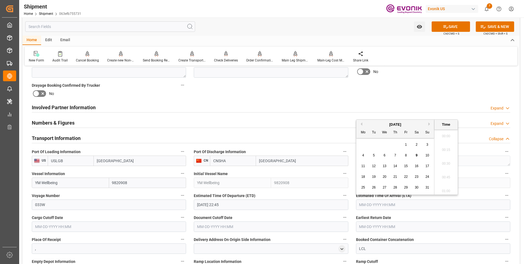
scroll to position [1221, 0]
click at [443, 173] on li "23:00" at bounding box center [445, 175] width 23 height 14
type input "10-17-2025 23:00"
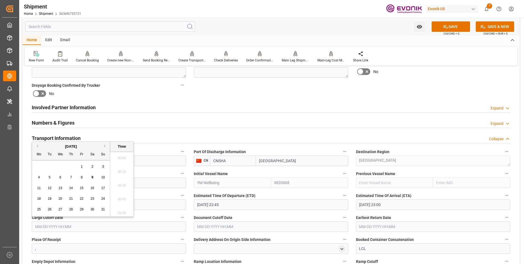
click at [68, 224] on input "text" at bounding box center [109, 226] width 154 height 10
click at [118, 196] on li "23:00" at bounding box center [121, 197] width 23 height 14
type input "09-15-2025 23:00"
drag, startPoint x: 65, startPoint y: 226, endPoint x: 17, endPoint y: 228, distance: 48.0
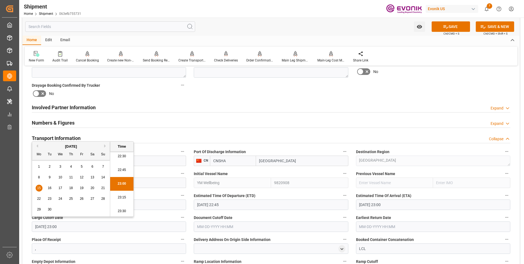
click at [17, 228] on div "Created by potrace 1.15, written by Peter Selinger 2001-2017 Created by potrace…" at bounding box center [262, 132] width 524 height 264
click at [211, 228] on input "text" at bounding box center [271, 226] width 154 height 10
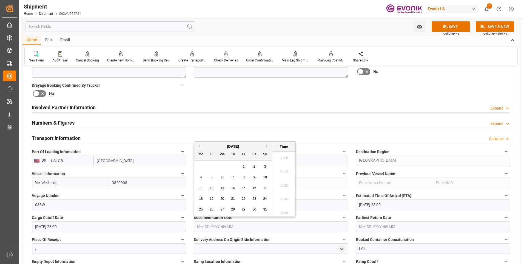
scroll to position [1221, 0]
paste input "09-15-2025 23:00"
type input "09-15-2025 23:00"
click at [365, 228] on input "text" at bounding box center [433, 226] width 154 height 10
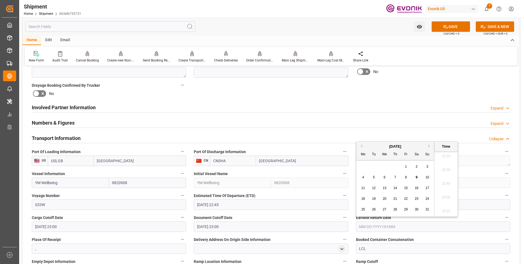
paste input "09-15-2025 23:00"
type input "09-15-2025 23:00"
click at [444, 202] on li "23:00" at bounding box center [445, 197] width 23 height 14
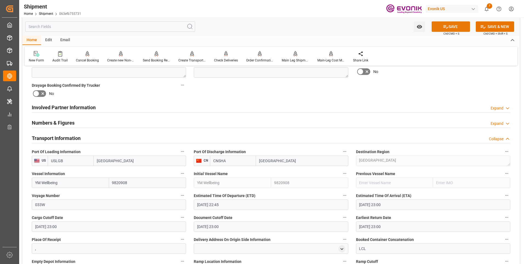
click at [460, 26] on button "SAVE" at bounding box center [450, 26] width 38 height 10
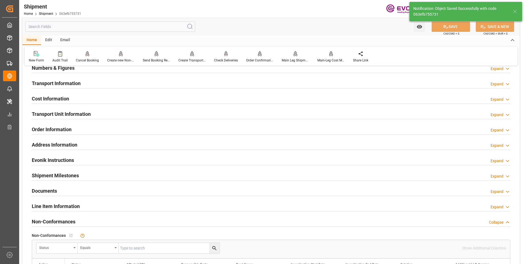
scroll to position [356, 0]
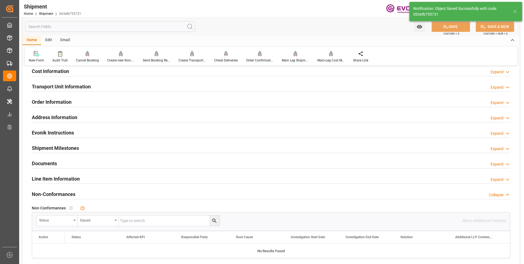
click at [95, 85] on div "Transport Unit Information Expand" at bounding box center [271, 86] width 478 height 10
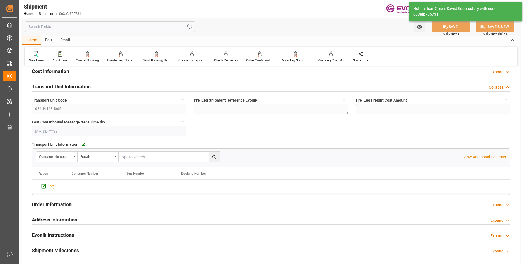
click at [121, 90] on div "Transport Unit Information Collapse" at bounding box center [271, 86] width 478 height 10
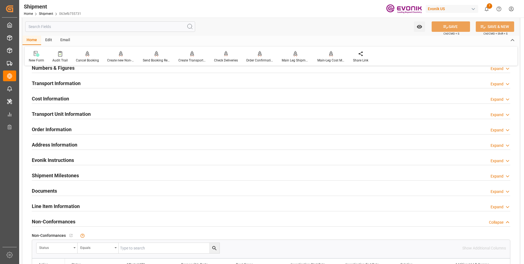
scroll to position [301, 0]
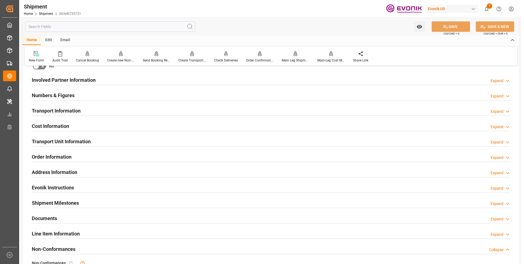
click at [116, 110] on div "Transport Information Expand" at bounding box center [271, 110] width 478 height 10
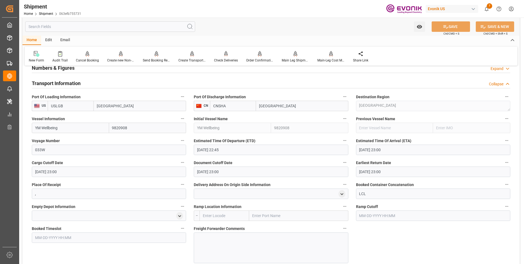
scroll to position [356, 0]
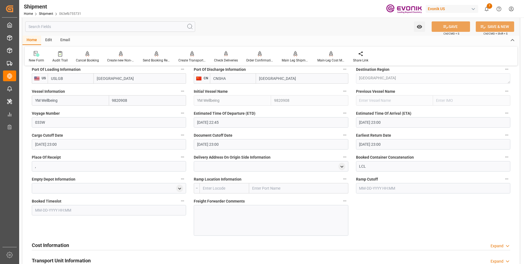
click at [215, 187] on input "text" at bounding box center [224, 188] width 50 height 10
type input "l"
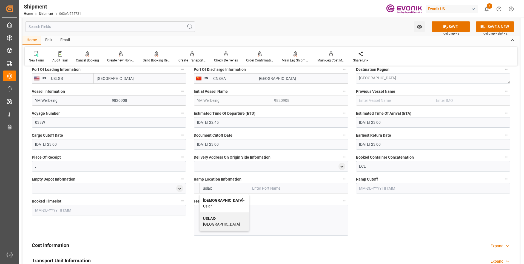
click at [216, 216] on span "USLAX - Los Angeles" at bounding box center [221, 221] width 37 height 10
type input "USLAX"
type input "Los Angeles"
type input "USLAX"
click at [225, 218] on div at bounding box center [271, 220] width 154 height 31
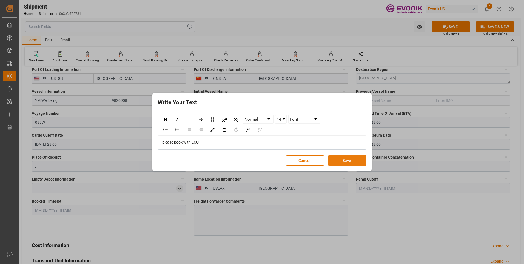
click at [347, 162] on button "Save" at bounding box center [347, 160] width 38 height 10
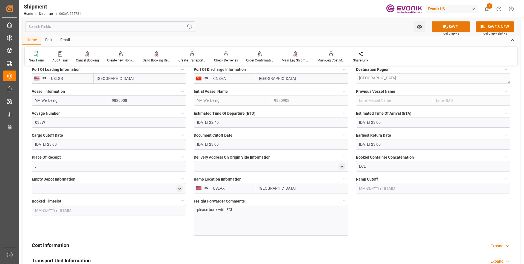
click at [450, 28] on button "SAVE" at bounding box center [450, 26] width 38 height 10
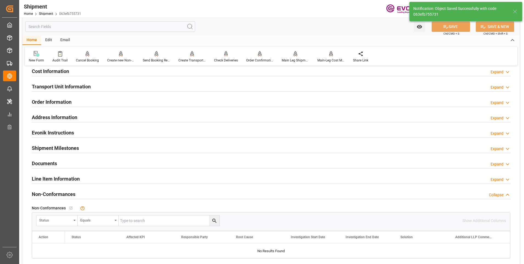
click at [98, 87] on div "Transport Unit Information Expand" at bounding box center [271, 86] width 478 height 10
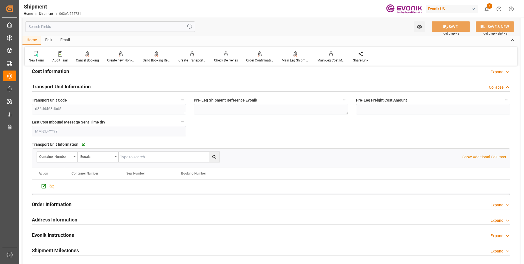
scroll to position [329, 0]
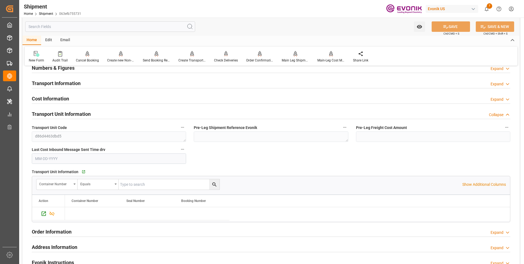
click at [90, 83] on div "Transport Information Expand" at bounding box center [271, 83] width 478 height 10
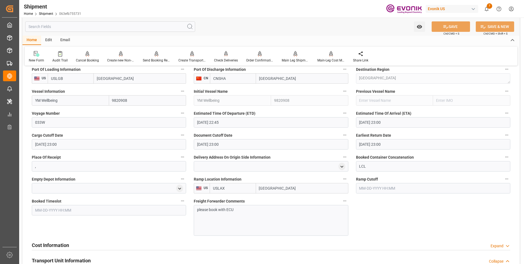
scroll to position [384, 0]
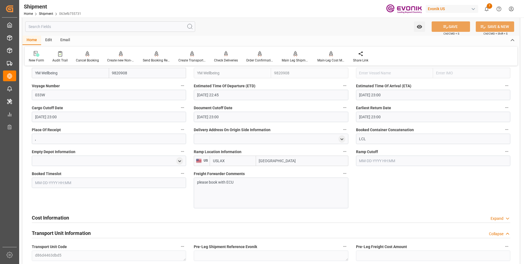
click at [91, 218] on div "Cost Information Expand" at bounding box center [271, 217] width 478 height 10
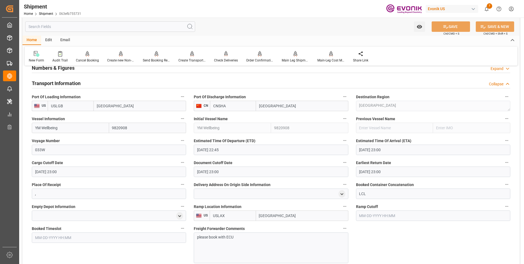
scroll to position [274, 0]
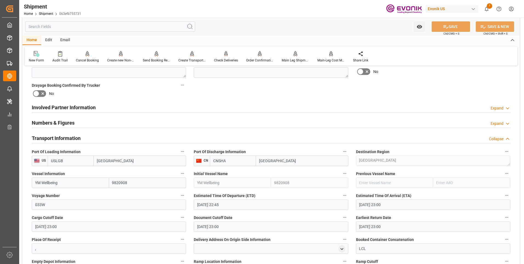
click at [265, 140] on div "Transport Information Collapse" at bounding box center [271, 137] width 478 height 10
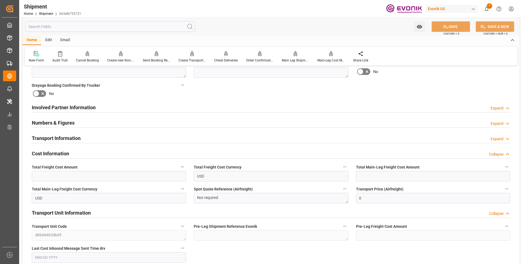
click at [284, 109] on div "Involved Partner Information Expand" at bounding box center [271, 107] width 478 height 10
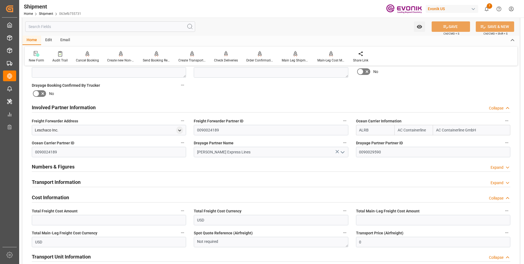
click at [284, 109] on div "Involved Partner Information Collapse" at bounding box center [271, 107] width 478 height 10
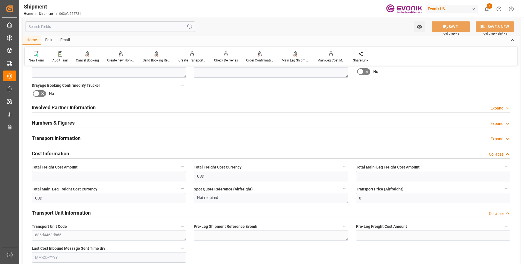
click at [252, 126] on div "Numbers & Figures Expand" at bounding box center [271, 122] width 478 height 10
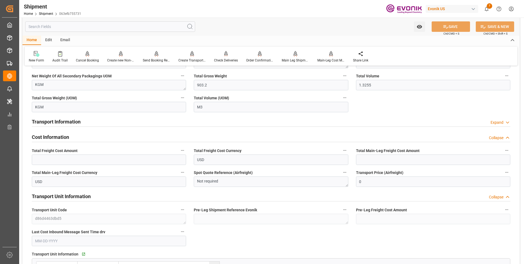
scroll to position [384, 0]
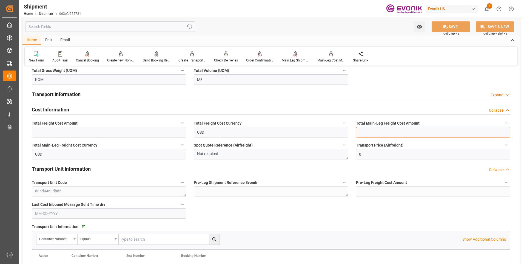
click at [369, 130] on input "text" at bounding box center [433, 132] width 154 height 10
type input "444"
click at [452, 27] on button "SAVE" at bounding box center [450, 26] width 38 height 10
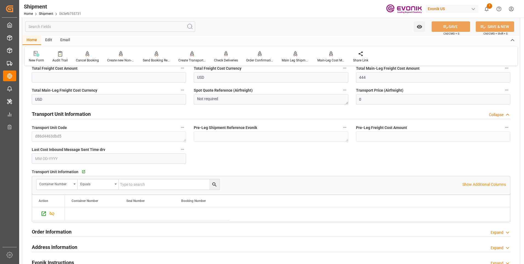
scroll to position [466, 0]
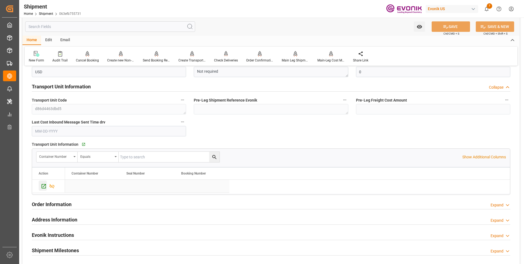
click at [44, 185] on icon "Press SPACE to select this row." at bounding box center [44, 186] width 6 height 6
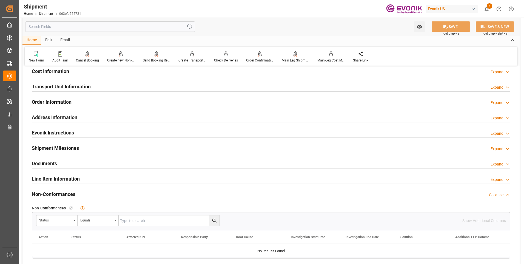
scroll to position [274, 0]
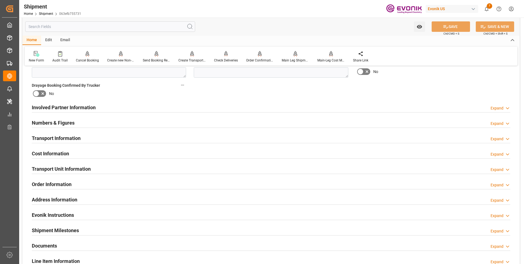
click at [77, 154] on div "Cost Information Expand" at bounding box center [271, 153] width 478 height 10
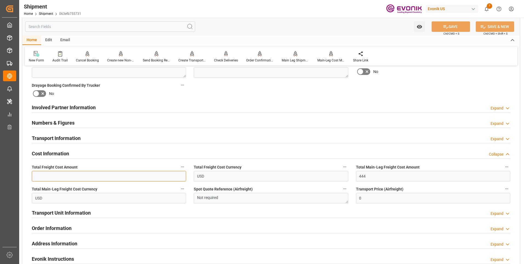
click at [111, 175] on input "text" at bounding box center [109, 176] width 154 height 10
type input "546"
click at [459, 27] on button "SAVE" at bounding box center [450, 26] width 38 height 10
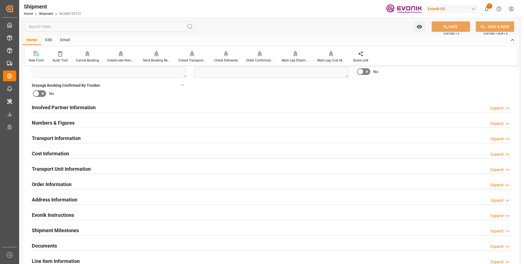
click at [70, 155] on div "Cost Information Expand" at bounding box center [271, 153] width 478 height 10
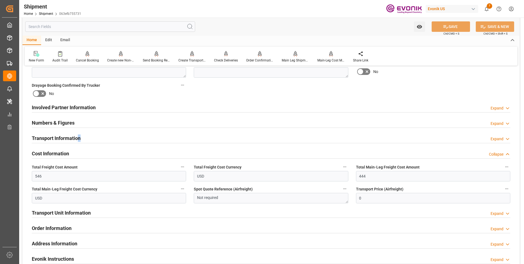
click at [79, 137] on h2 "Transport Information" at bounding box center [56, 137] width 49 height 7
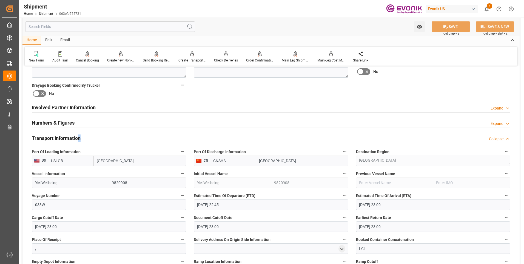
click at [77, 136] on h2 "Transport Information" at bounding box center [56, 137] width 49 height 7
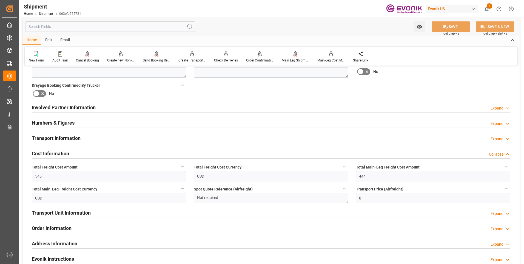
scroll to position [219, 0]
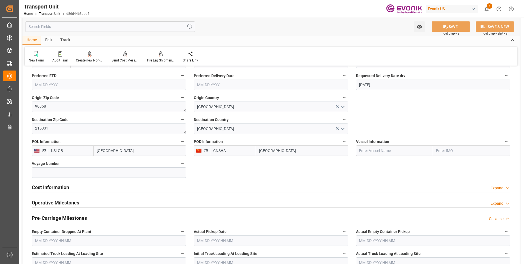
scroll to position [274, 0]
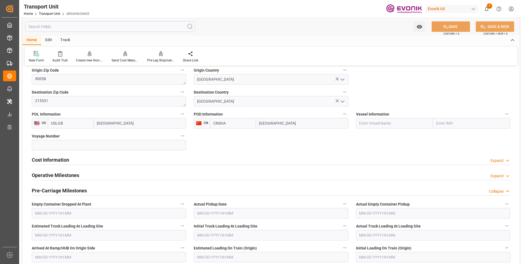
click at [54, 160] on h2 "Cost Information" at bounding box center [50, 159] width 37 height 7
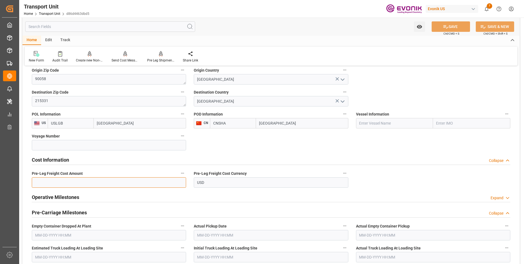
click at [72, 180] on input "text" at bounding box center [109, 182] width 154 height 10
click at [68, 182] on input "text" at bounding box center [109, 182] width 154 height 10
type input "102"
click at [449, 26] on button "SAVE" at bounding box center [450, 26] width 38 height 10
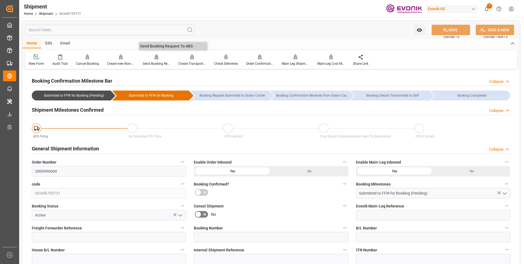
click at [154, 63] on div "Send Booking Request To ABS" at bounding box center [156, 63] width 27 height 5
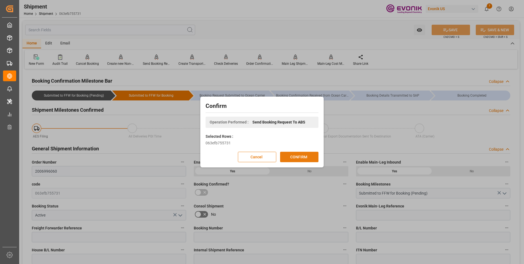
click at [301, 151] on div "Confirm Operation Performed : Send Booking Request To ABS Selected Rows : 063ef…" at bounding box center [262, 132] width 121 height 68
click at [296, 156] on button "CONFIRM" at bounding box center [299, 156] width 38 height 10
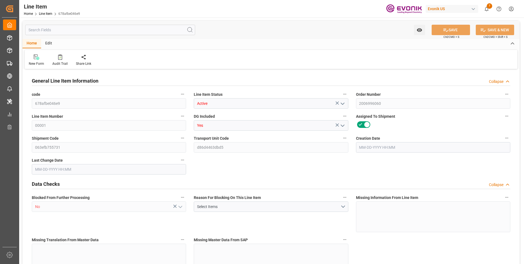
type input "1"
type input "883.2"
type input "816"
type input "1.1462"
type input "4"
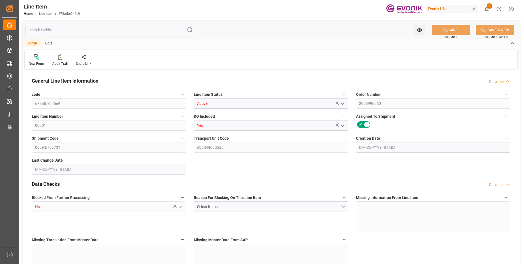
type input "8837.28"
type input "4"
type input "883.2"
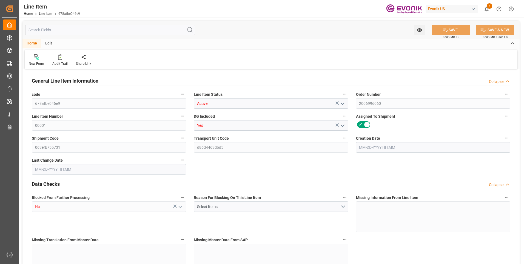
type input "903.2"
type input "816"
type input "1.1462"
type input "1146.248"
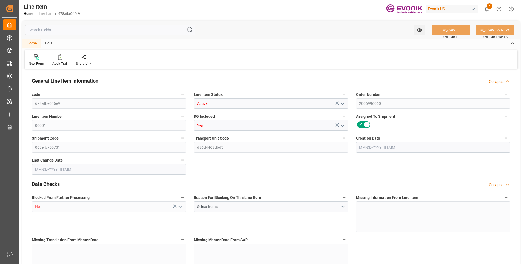
type input "0"
type input "[DATE] 16:07"
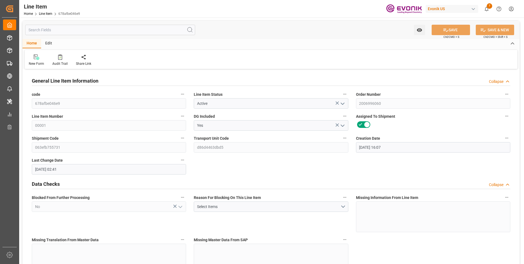
type input "[DATE] 02:41"
type input "[DATE]"
click at [99, 33] on input "text" at bounding box center [110, 30] width 170 height 10
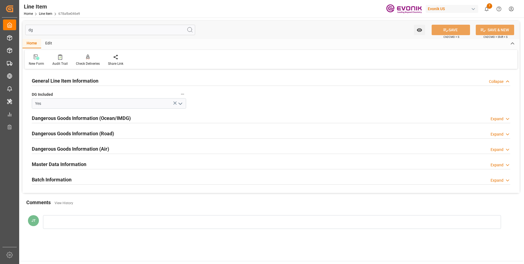
type input "dg"
click at [140, 116] on div "Dangerous Goods Information (Ocean/IMDG) Expand" at bounding box center [271, 117] width 478 height 10
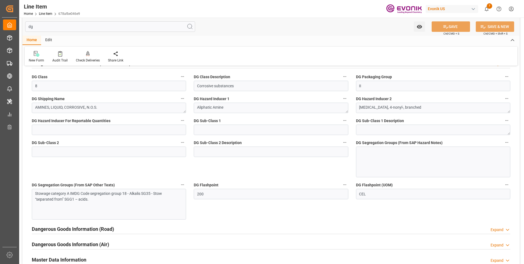
scroll to position [110, 0]
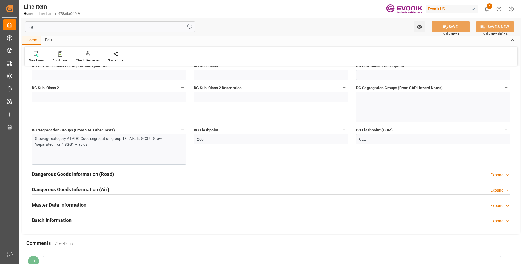
click at [373, 119] on div at bounding box center [433, 107] width 154 height 31
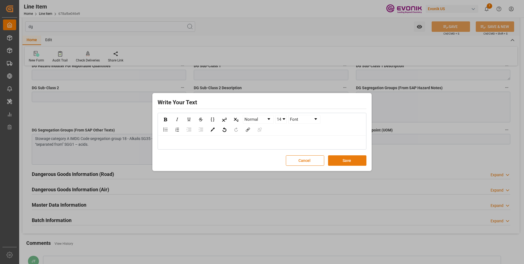
click at [345, 164] on button "Save" at bounding box center [347, 160] width 38 height 10
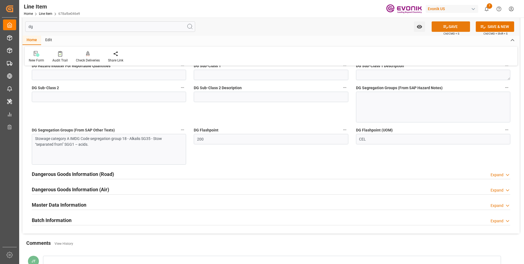
click at [451, 30] on button "SAVE" at bounding box center [450, 26] width 38 height 10
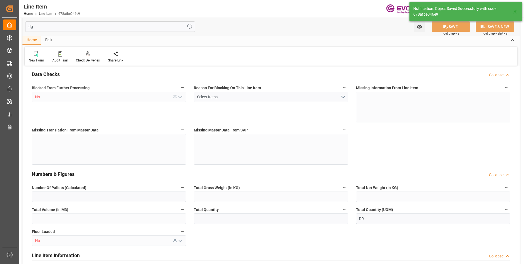
type input "678afbe046e9"
type input "Active"
type input "2006996060"
type input "00001"
type input "063efb755731"
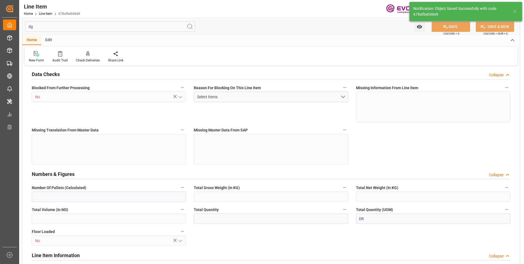
type input "d86d4463dbd5"
type input "No"
type input "DR"
type input "No"
type input "99098441"
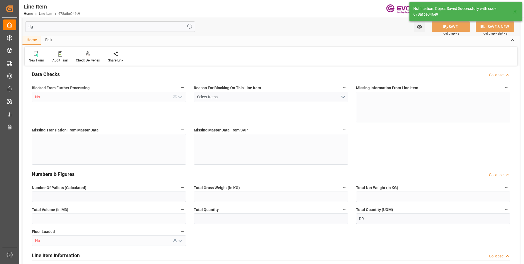
type textarea "ANCAMINE 2480 DRUM 204KG"
type input "USD"
type input "PACK"
type input "3824999397"
type input "EAR99"
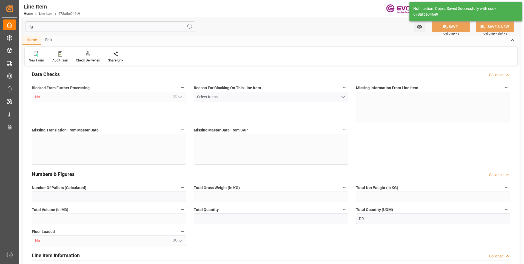
type input "US"
type input "DR"
type input "KGM"
type textarea "KGM"
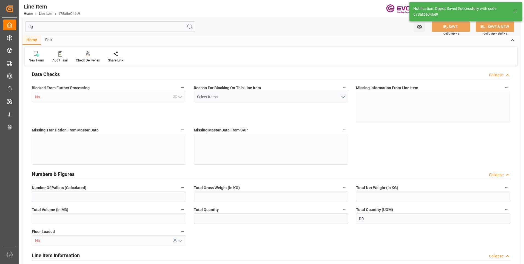
type input "KGM"
type textarea "KGM"
type input "M3"
type textarea "DMQ"
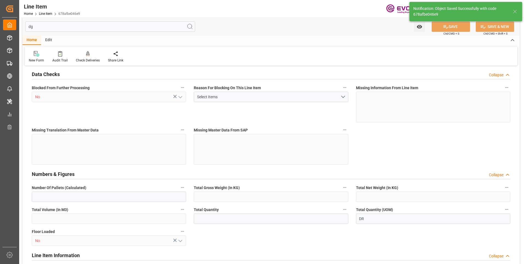
type input "M3"
type input "1"
type input "883.2"
type input "816"
type input "1.1462"
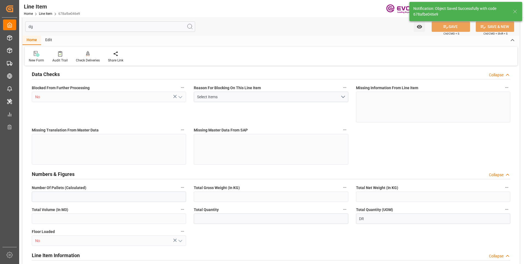
type input "4"
type input "8837.28"
type input "4"
type input "883.2"
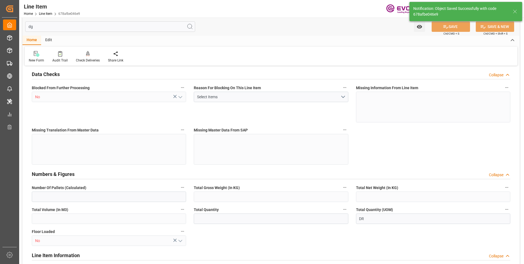
type input "883.2"
type input "903.2"
type input "816"
type input "1.1462"
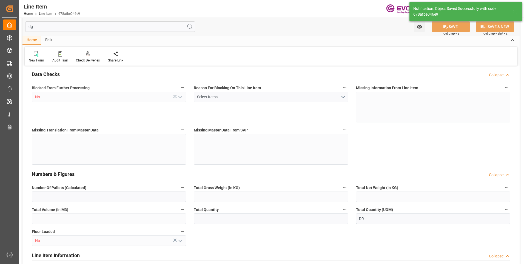
type input "1146.248"
type input "0"
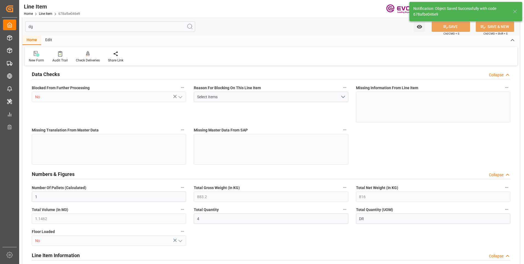
type input "05-08-2025 16:07"
type input "08-10-2025 02:50"
type input "[DATE]"
type input "09-12-2025"
type input "09-04-2025"
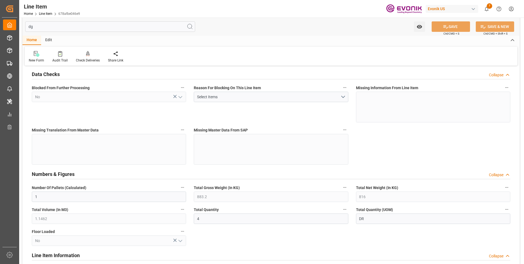
scroll to position [613, 0]
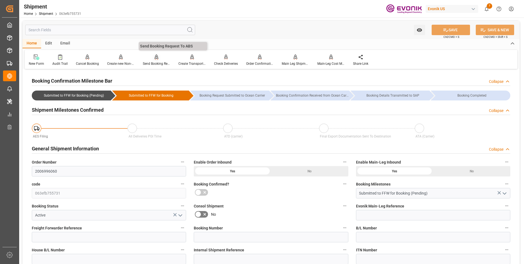
click at [154, 62] on div "Send Booking Request To ABS" at bounding box center [156, 63] width 27 height 5
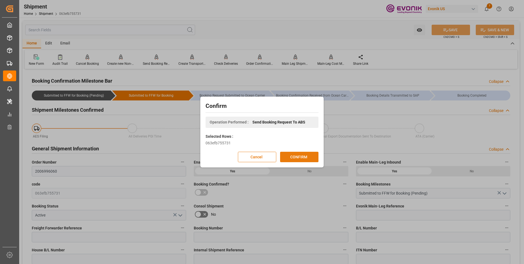
click at [296, 157] on button "CONFIRM" at bounding box center [299, 156] width 38 height 10
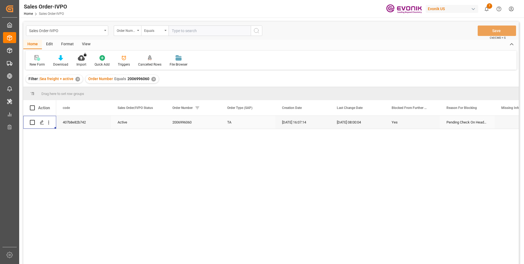
click at [178, 31] on input "text" at bounding box center [209, 30] width 82 height 10
paste input "2007002992"
type input "2007002992"
click at [254, 33] on icon "search button" at bounding box center [256, 30] width 7 height 7
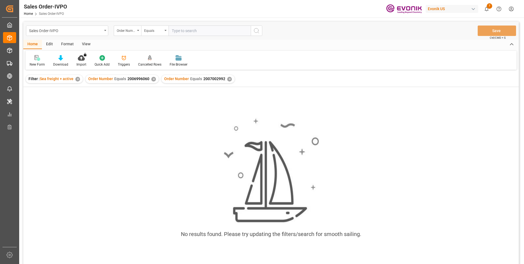
click at [153, 79] on div "✕" at bounding box center [153, 79] width 5 height 5
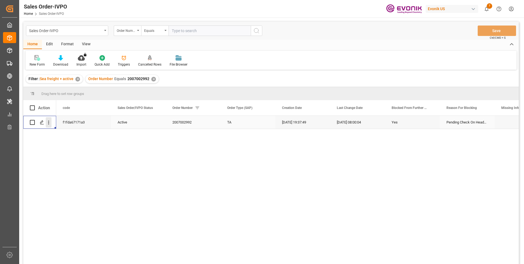
click at [50, 121] on icon "open menu" at bounding box center [49, 122] width 6 height 6
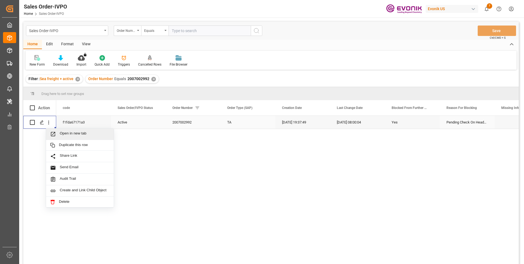
click at [80, 135] on span "Open in new tab" at bounding box center [85, 134] width 50 height 6
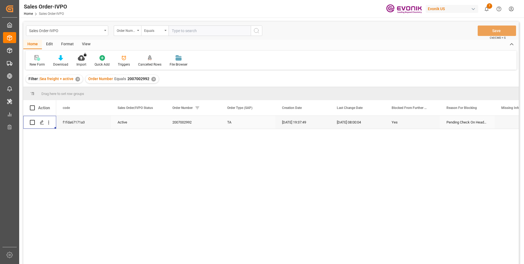
click at [187, 29] on input "text" at bounding box center [209, 30] width 82 height 10
paste input "0046467638"
type input "0046467638"
click at [254, 33] on icon "search button" at bounding box center [256, 30] width 7 height 7
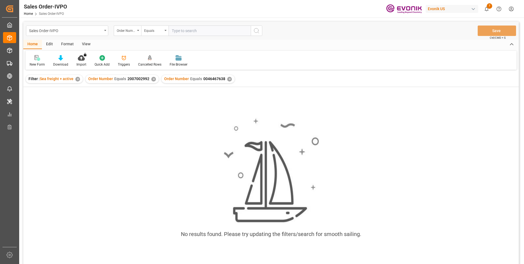
click at [153, 79] on div "✕" at bounding box center [153, 79] width 5 height 5
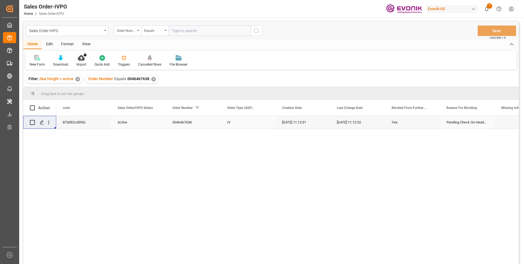
click at [52, 125] on div "Press SPACE to select this row." at bounding box center [49, 122] width 14 height 10
click at [50, 122] on icon "open menu" at bounding box center [49, 122] width 6 height 6
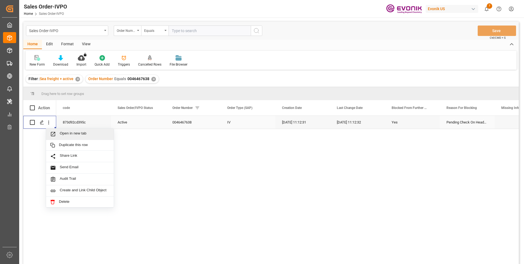
click at [80, 134] on span "Open in new tab" at bounding box center [85, 134] width 50 height 6
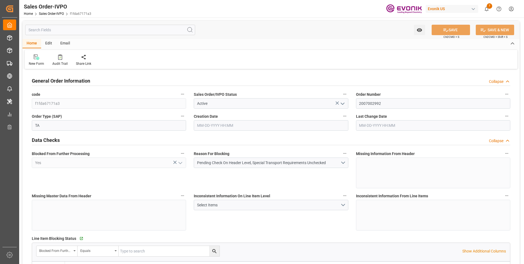
type input "CNSHA"
type input "0"
type input "1"
type input "903.2"
type input "[DATE] 19:37"
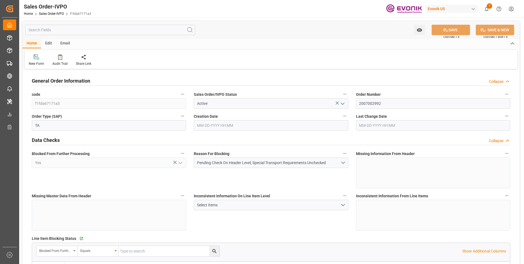
type input "[DATE] 08:00"
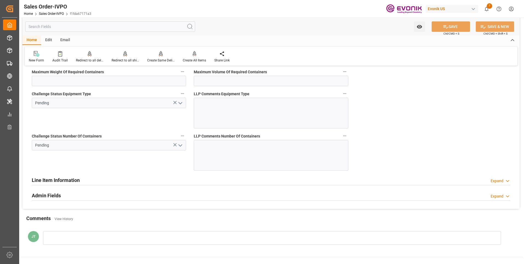
scroll to position [1096, 0]
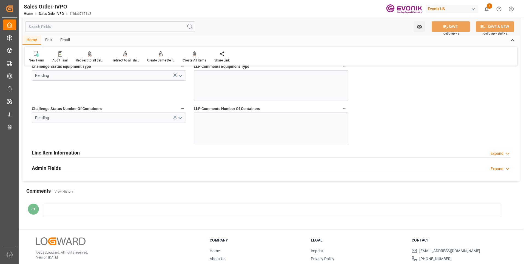
click at [182, 117] on icon "open menu" at bounding box center [180, 118] width 7 height 7
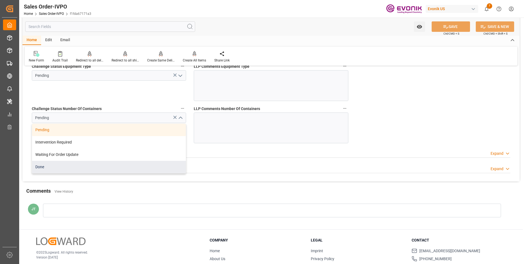
click at [58, 167] on div "Done" at bounding box center [109, 167] width 154 height 12
type input "Done"
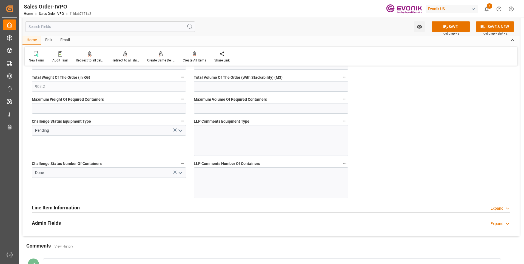
scroll to position [1014, 0]
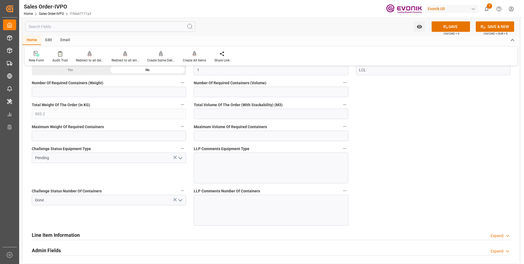
click at [181, 157] on icon "open menu" at bounding box center [180, 158] width 7 height 7
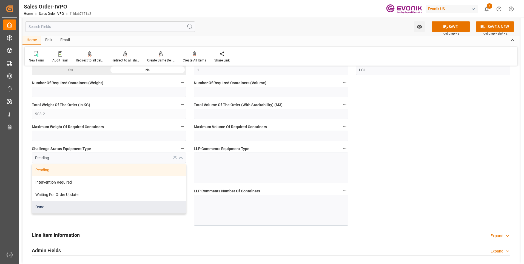
click at [47, 202] on div "Done" at bounding box center [109, 207] width 154 height 12
type input "Done"
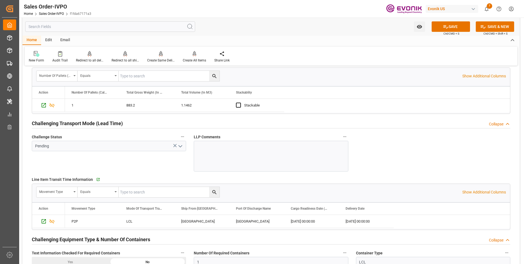
scroll to position [794, 0]
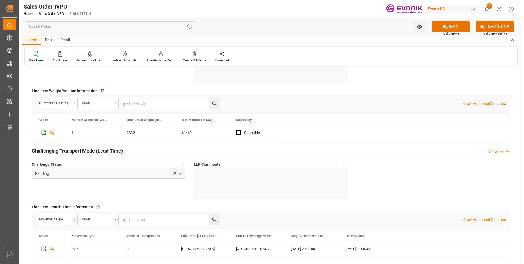
click at [181, 172] on icon "open menu" at bounding box center [180, 173] width 7 height 7
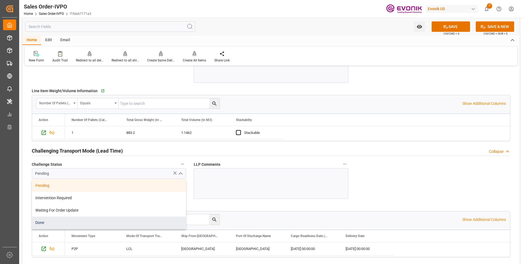
click at [40, 221] on div "Done" at bounding box center [109, 222] width 154 height 12
type input "Done"
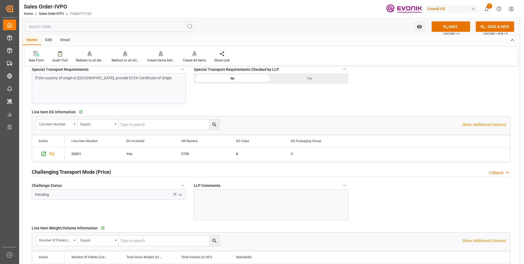
scroll to position [630, 0]
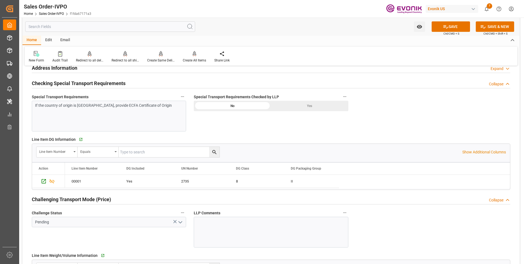
click at [305, 106] on div "Yes" at bounding box center [309, 106] width 77 height 10
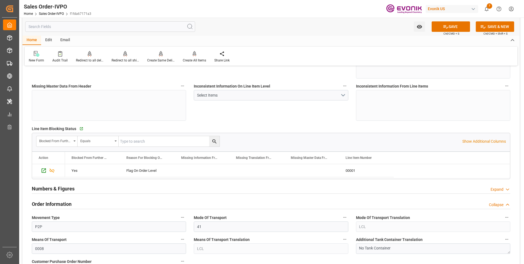
scroll to position [0, 0]
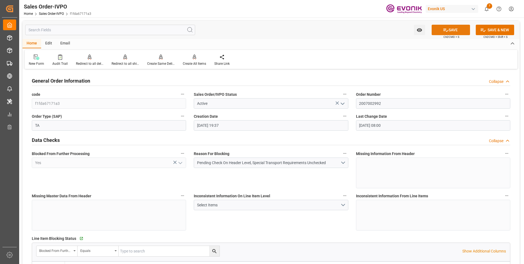
click at [458, 30] on button "SAVE" at bounding box center [450, 30] width 38 height 10
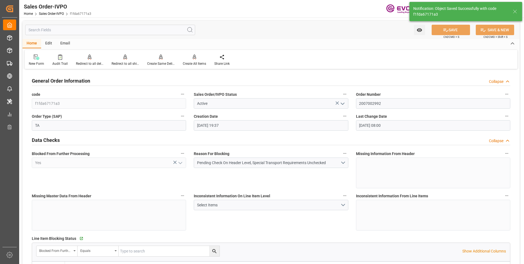
type input "08-10-2025 02:52"
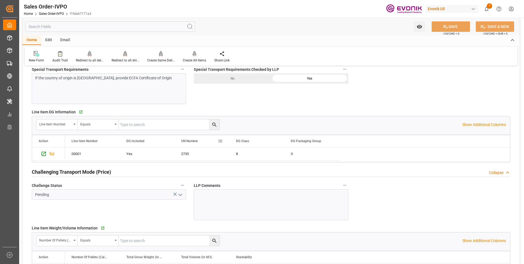
scroll to position [685, 0]
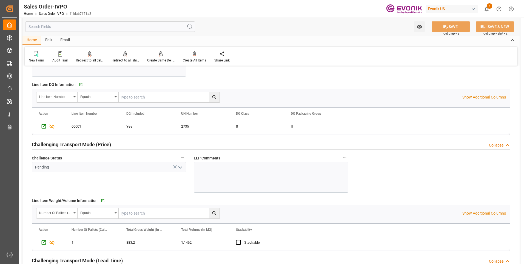
click at [179, 167] on icon "open menu" at bounding box center [180, 167] width 7 height 7
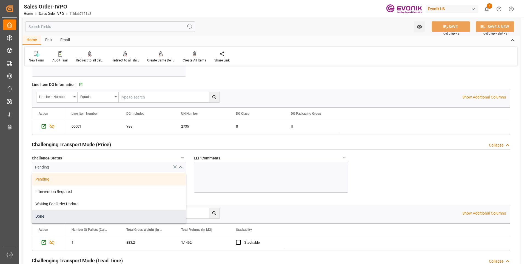
click at [56, 215] on div "Done" at bounding box center [109, 216] width 154 height 12
type input "Done"
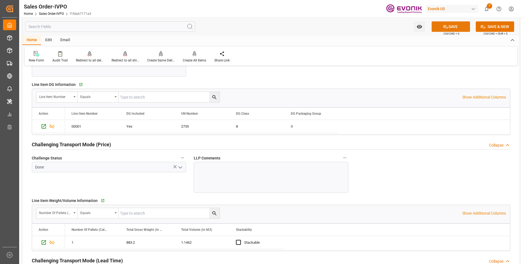
click at [455, 27] on button "SAVE" at bounding box center [450, 26] width 38 height 10
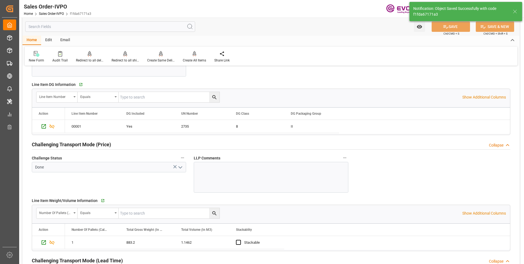
type input "No"
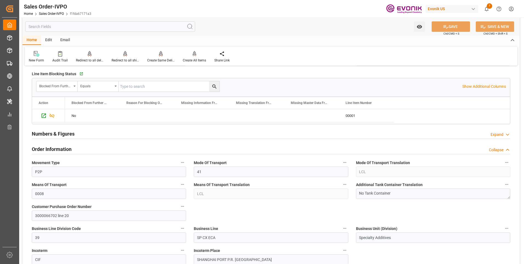
scroll to position [0, 0]
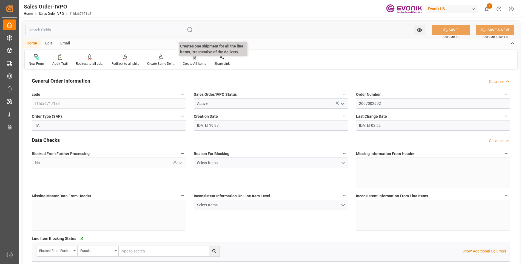
click at [194, 66] on div "Create All Items" at bounding box center [194, 63] width 23 height 5
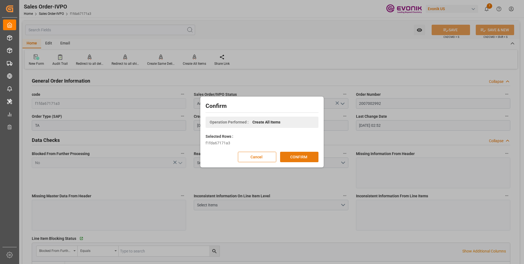
click at [293, 158] on button "CONFIRM" at bounding box center [299, 156] width 38 height 10
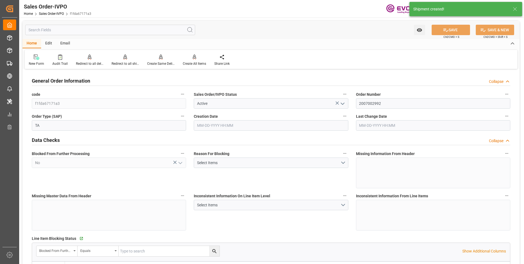
type input "05-13-2025 19:37"
type input "[DATE] 02:53"
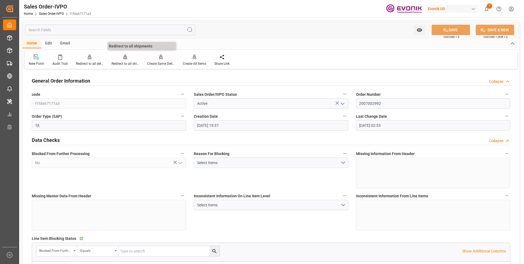
click at [121, 60] on div at bounding box center [125, 57] width 27 height 6
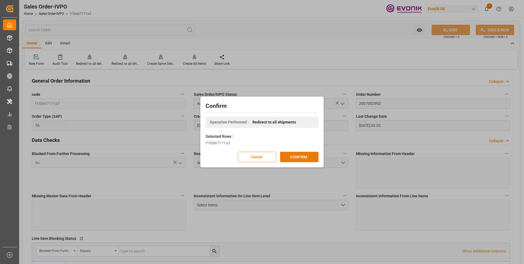
click at [291, 154] on button "CONFIRM" at bounding box center [299, 156] width 38 height 10
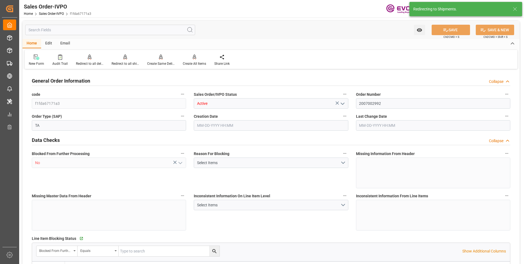
type input "CNSHA"
type input "0"
type input "1"
type input "903.2"
type input "05-13-2025 19:37"
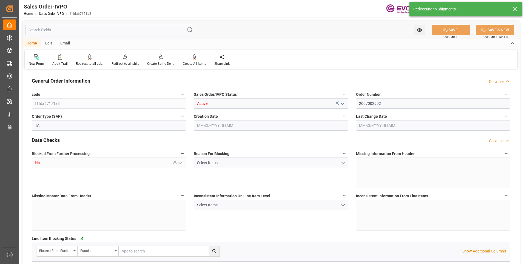
type input "[DATE] 02:53"
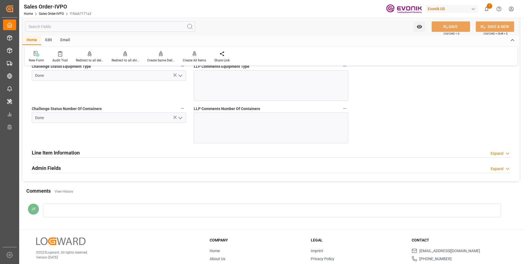
scroll to position [1123, 0]
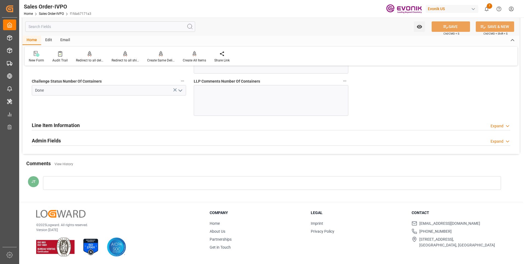
click at [53, 127] on h2 "Line Item Information" at bounding box center [56, 124] width 48 height 7
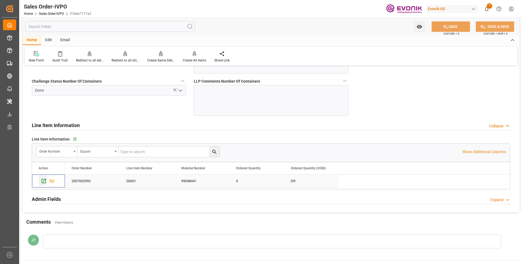
click at [44, 179] on icon "Press SPACE to select this row." at bounding box center [44, 181] width 6 height 6
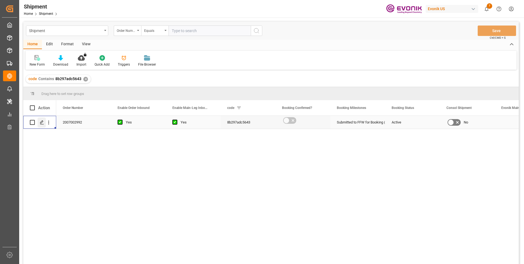
click at [41, 120] on icon "Press SPACE to select this row." at bounding box center [42, 122] width 4 height 4
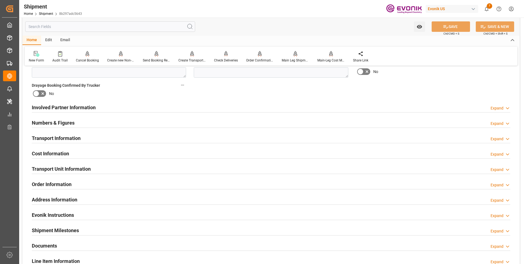
scroll to position [219, 0]
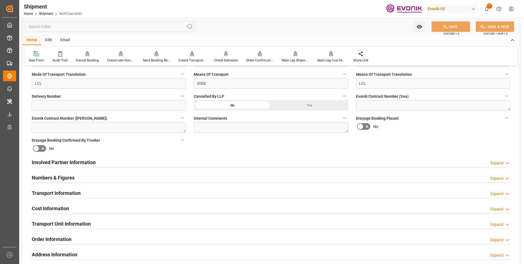
click at [118, 159] on div "Involved Partner Information Expand" at bounding box center [271, 161] width 478 height 10
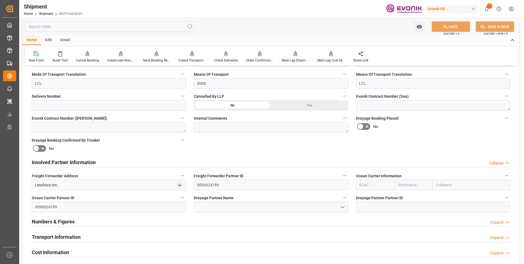
click at [369, 181] on input "text" at bounding box center [375, 184] width 39 height 10
click at [362, 198] on b "ALRB" at bounding box center [364, 197] width 10 height 4
type input "ALRB"
type input "AC Containerline"
type input "AC Containerline GmbH"
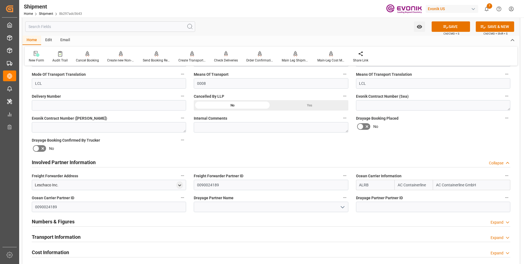
type input "ALRB"
click at [221, 206] on input at bounding box center [271, 206] width 154 height 10
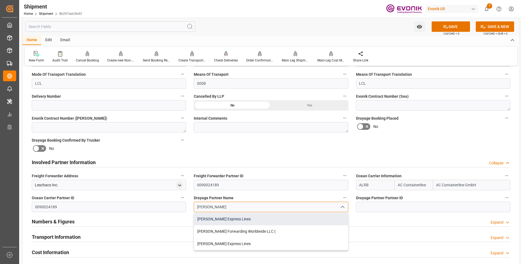
click at [216, 221] on div "[PERSON_NAME] Express Lines" at bounding box center [271, 219] width 154 height 12
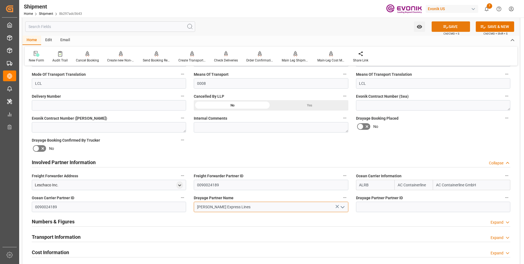
type input "[PERSON_NAME] Express Lines"
click at [448, 28] on button "SAVE" at bounding box center [450, 26] width 38 height 10
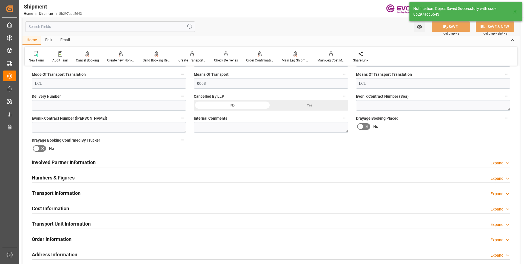
click at [240, 178] on div "Numbers & Figures Expand" at bounding box center [271, 177] width 478 height 10
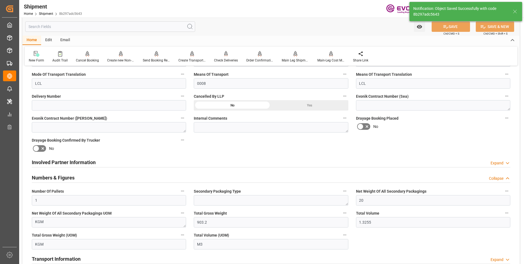
click at [240, 178] on div "Numbers & Figures Collapse" at bounding box center [271, 177] width 478 height 10
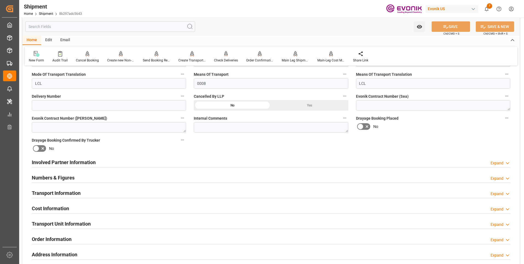
click at [208, 196] on div "Transport Information Expand" at bounding box center [271, 192] width 478 height 10
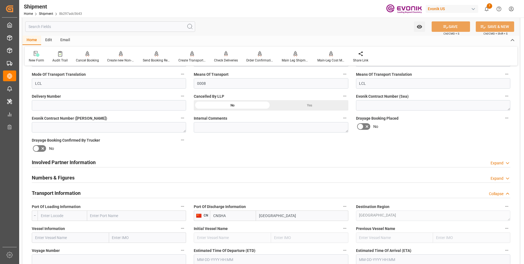
scroll to position [247, 0]
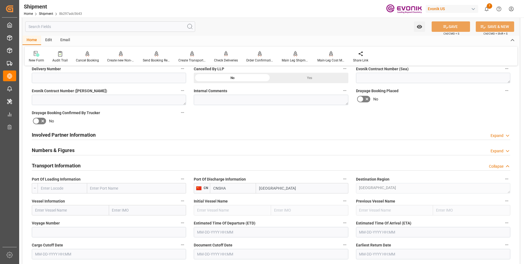
click at [66, 188] on input "text" at bounding box center [63, 188] width 50 height 10
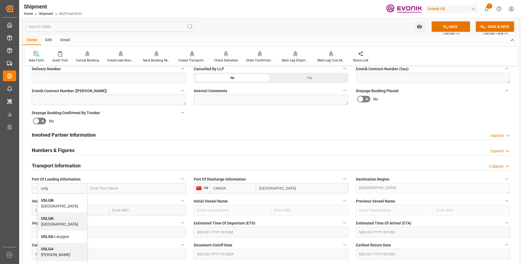
click at [55, 200] on span "USLGB - Long Beach" at bounding box center [59, 203] width 37 height 10
type input "USLGB"
type input "[GEOGRAPHIC_DATA]"
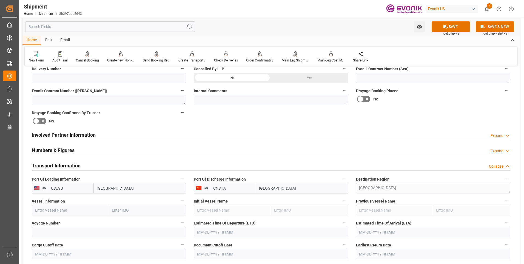
type input "USLGB"
click at [58, 210] on input "text" at bounding box center [70, 210] width 77 height 10
click at [89, 208] on input "text" at bounding box center [70, 210] width 77 height 10
paste input "YM WELLBEING"
click at [56, 220] on b "YM Wellbeing" at bounding box center [47, 222] width 24 height 4
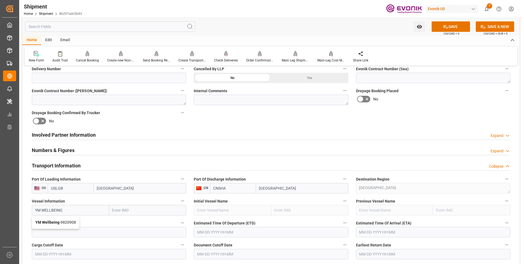
type input "YM Wellbeing"
type input "9820908"
type input "YM Wellbeing"
click at [95, 233] on input at bounding box center [109, 232] width 154 height 10
paste input "033W"
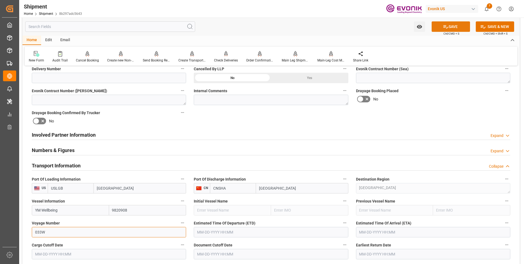
type input "033W"
click at [445, 28] on icon at bounding box center [446, 27] width 6 height 6
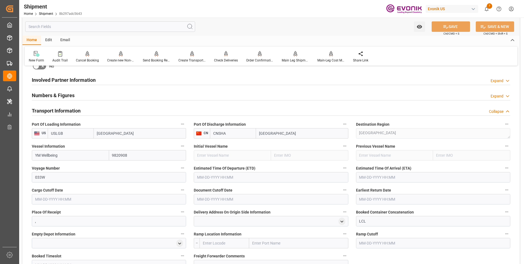
scroll to position [329, 0]
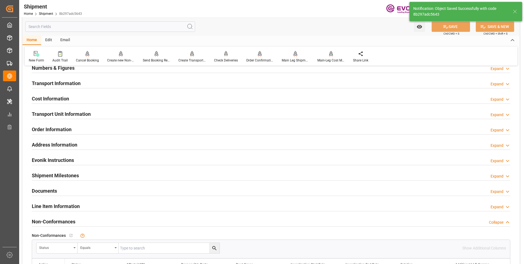
click at [211, 148] on div "Address Information Expand" at bounding box center [271, 144] width 478 height 10
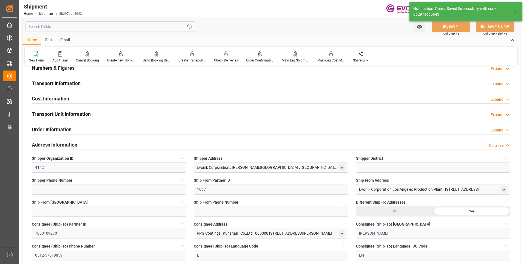
click at [203, 146] on div "Address Information Collapse" at bounding box center [271, 144] width 478 height 10
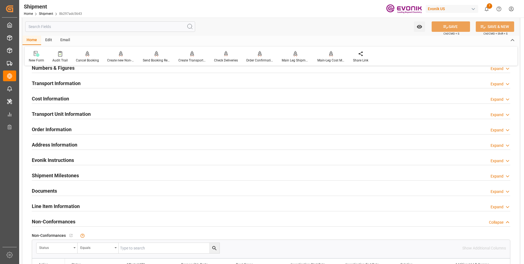
scroll to position [301, 0]
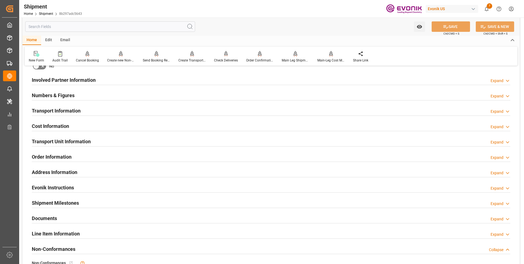
click at [148, 112] on div "Transport Information Expand" at bounding box center [271, 110] width 478 height 10
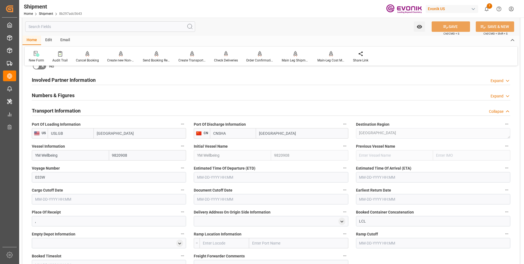
click at [210, 180] on input "text" at bounding box center [271, 177] width 154 height 10
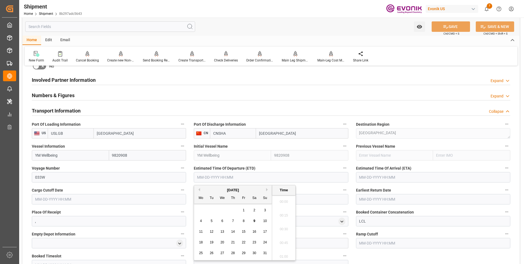
scroll to position [1221, 0]
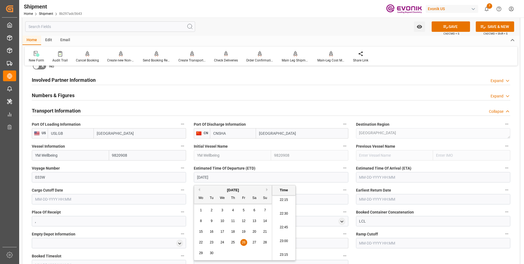
click at [284, 227] on li "22:45" at bounding box center [283, 227] width 23 height 14
type input "09-26-2025 22:45"
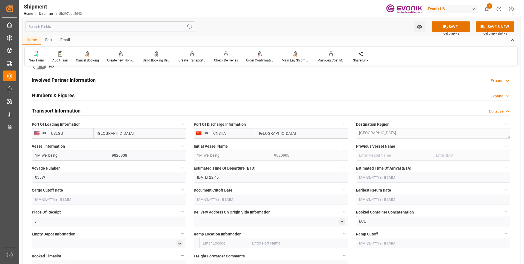
click at [378, 179] on input "text" at bounding box center [433, 177] width 154 height 10
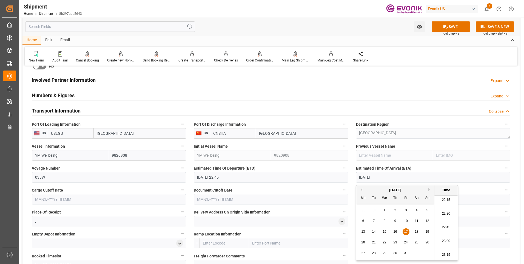
click at [450, 227] on li "22:45" at bounding box center [445, 227] width 23 height 14
type input "10-17-2025 22:45"
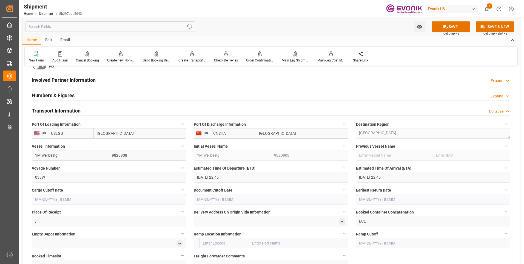
click at [103, 198] on input "text" at bounding box center [109, 199] width 154 height 10
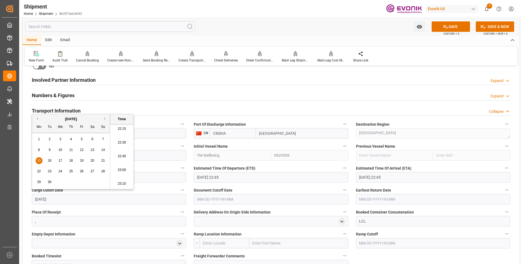
click at [123, 157] on li "22:45" at bounding box center [121, 156] width 23 height 14
type input "[DATE] 22:45"
drag, startPoint x: 68, startPoint y: 198, endPoint x: 3, endPoint y: 198, distance: 64.9
click at [3, 198] on div "Created by potrace 1.15, written by Peter Selinger 2001-2017 Created by potrace…" at bounding box center [262, 132] width 524 height 264
click at [205, 197] on input "text" at bounding box center [271, 199] width 154 height 10
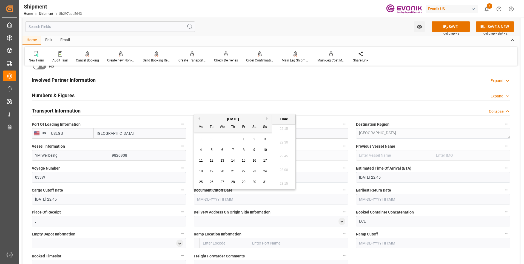
paste input "09-15-2025 22:45"
type input "09-15-2025 22:45"
click at [369, 196] on input "text" at bounding box center [433, 199] width 154 height 10
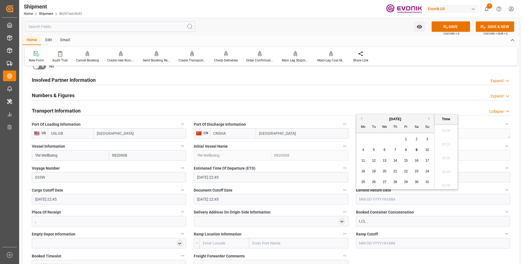
paste input "09-15-2025 22:45"
type input "09-15-2025 22:45"
click at [448, 158] on li "22:45" at bounding box center [445, 156] width 23 height 14
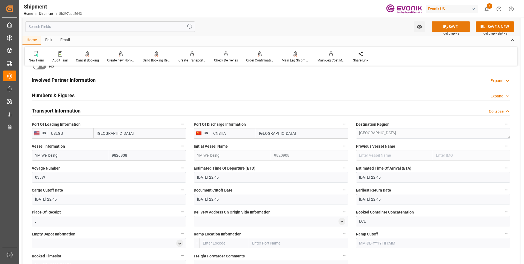
click at [448, 27] on button "SAVE" at bounding box center [450, 26] width 38 height 10
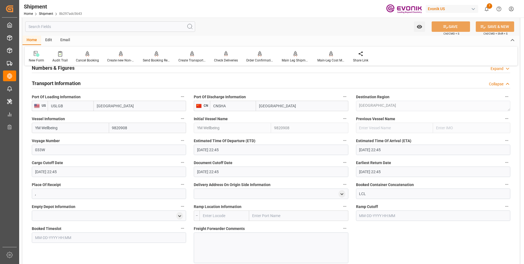
scroll to position [356, 0]
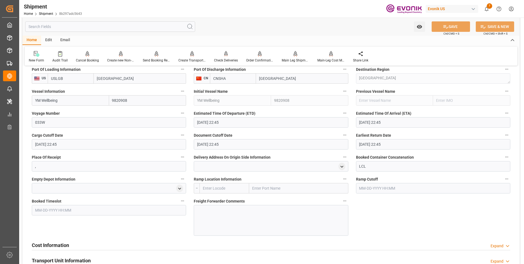
click at [221, 188] on input "text" at bounding box center [224, 188] width 50 height 10
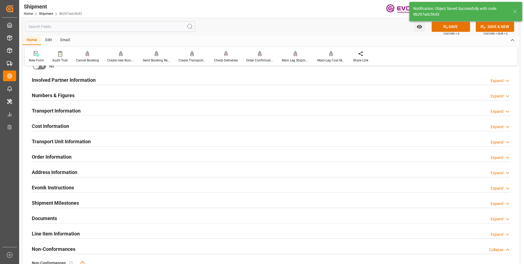
scroll to position [274, 0]
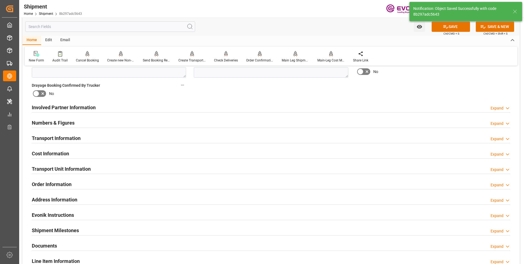
click at [173, 136] on div "Transport Information Expand" at bounding box center [271, 137] width 478 height 10
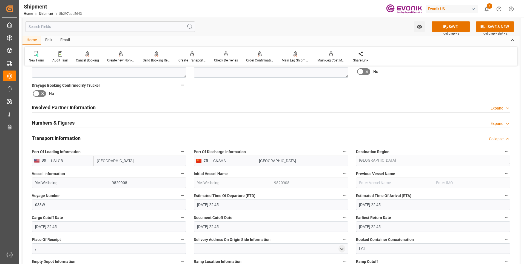
scroll to position [356, 0]
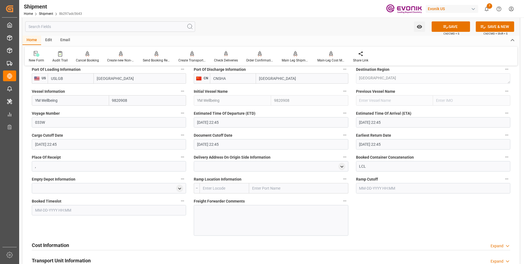
click at [216, 189] on input "text" at bounding box center [224, 188] width 50 height 10
click at [217, 216] on span "USLAX - [GEOGRAPHIC_DATA]" at bounding box center [221, 221] width 37 height 10
type input "USLAX"
type input "[GEOGRAPHIC_DATA]"
type input "USLAX"
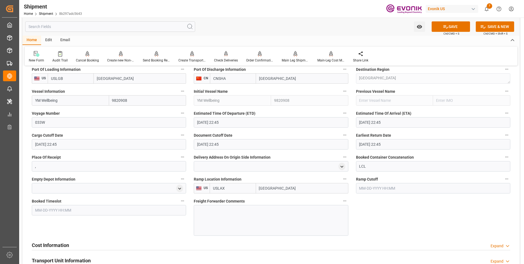
click at [219, 215] on div at bounding box center [271, 220] width 154 height 31
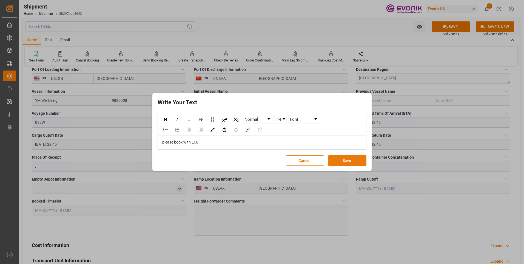
click at [344, 164] on button "Save" at bounding box center [347, 160] width 38 height 10
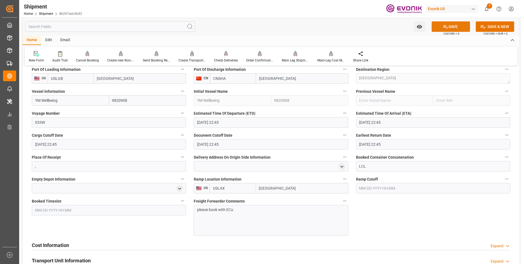
click at [445, 26] on icon at bounding box center [446, 27] width 6 height 6
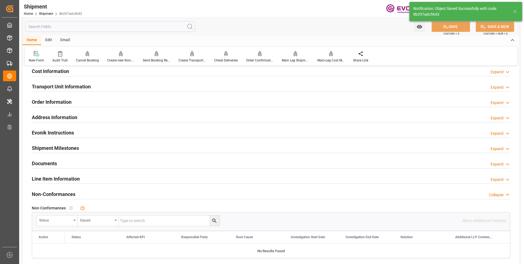
click at [139, 85] on div "Transport Unit Information Expand" at bounding box center [271, 86] width 478 height 10
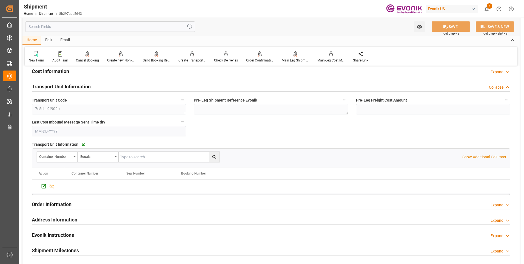
scroll to position [301, 0]
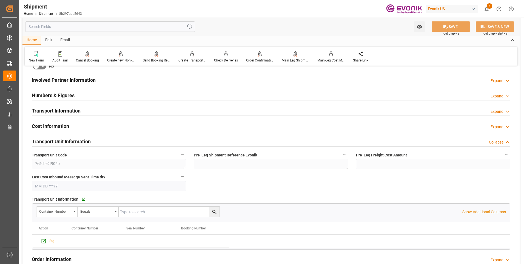
click at [101, 127] on div "Cost Information Expand" at bounding box center [271, 125] width 478 height 10
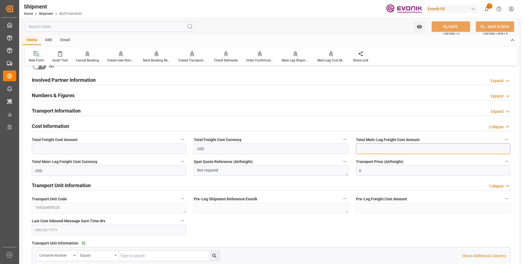
click at [371, 148] on input "text" at bounding box center [433, 148] width 154 height 10
type input "444"
click at [103, 150] on input "text" at bounding box center [109, 148] width 154 height 10
click at [458, 25] on button "SAVE" at bounding box center [450, 26] width 38 height 10
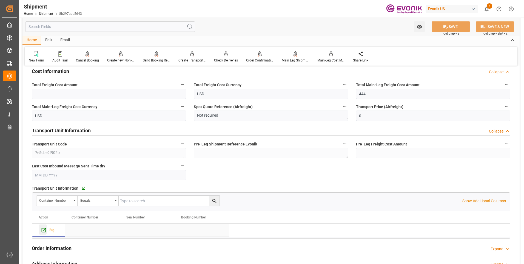
click at [43, 230] on icon "Press SPACE to select this row." at bounding box center [44, 230] width 6 height 6
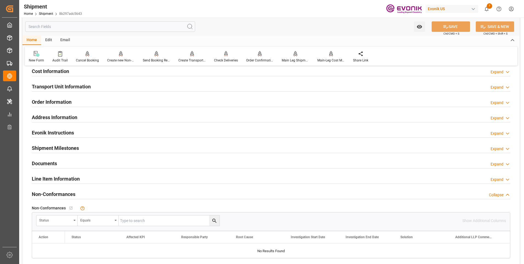
click at [94, 73] on div "Cost Information Expand" at bounding box center [271, 70] width 478 height 10
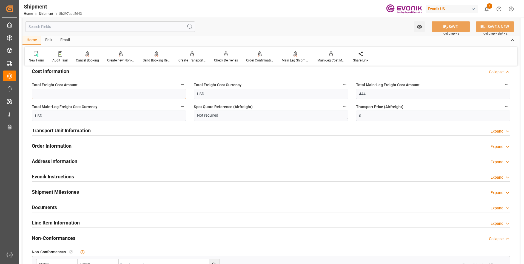
click at [70, 93] on input "text" at bounding box center [109, 93] width 154 height 10
click at [97, 93] on input "text" at bounding box center [109, 93] width 154 height 10
type input "546"
click at [462, 27] on button "SAVE" at bounding box center [450, 26] width 38 height 10
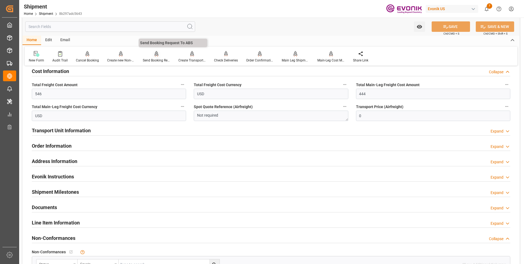
click at [149, 61] on div "Send Booking Request To ABS" at bounding box center [156, 60] width 27 height 5
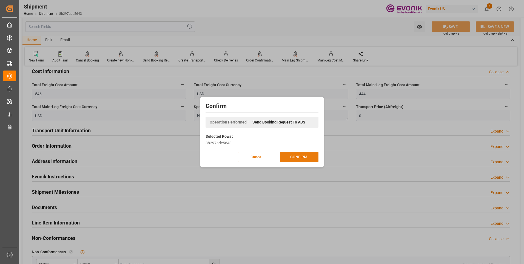
click at [296, 158] on button "CONFIRM" at bounding box center [299, 156] width 38 height 10
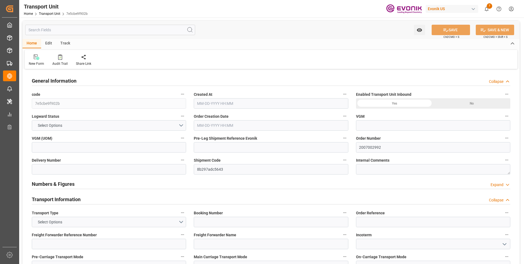
type input "AC Containerline"
type input "Leschaco Inc."
type input "USLGB"
type input "CNSHA"
type input "903.2"
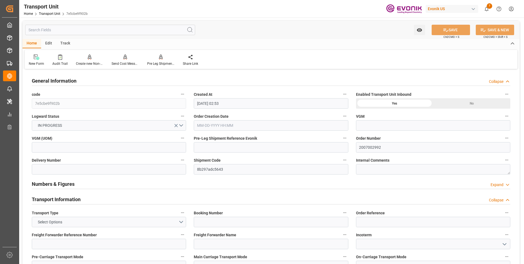
type input "[DATE] 02:53"
type input "[DATE]"
type input "09-26-2025 22:45"
type input "10-17-2025 22:45"
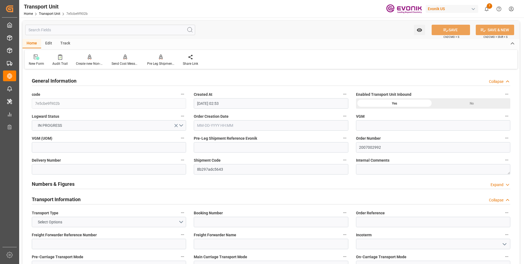
type input "10-17-2025 22:45"
type input "09-15-2025 22:45"
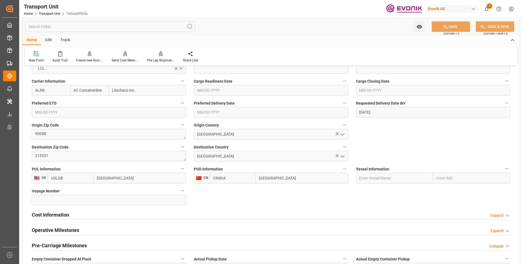
scroll to position [274, 0]
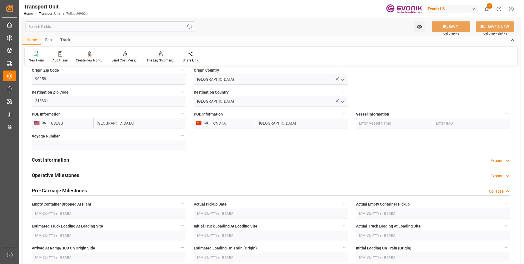
click at [83, 158] on div "Cost Information Expand" at bounding box center [271, 159] width 478 height 10
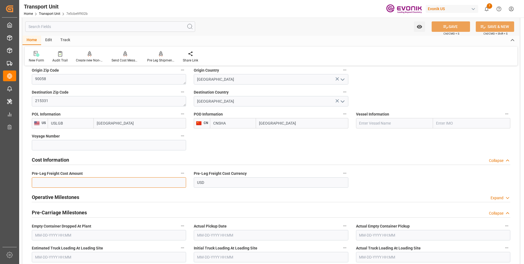
click at [72, 184] on input "text" at bounding box center [109, 182] width 154 height 10
type input "102"
click at [450, 25] on button "SAVE" at bounding box center [450, 26] width 38 height 10
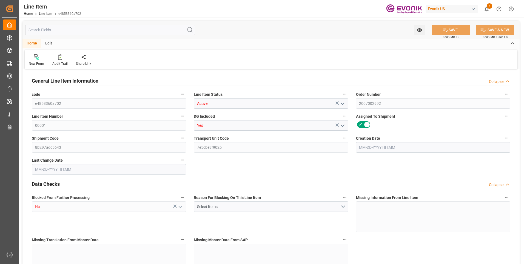
type input "1"
type input "883.2"
type input "816"
type input "1.1462"
type input "4"
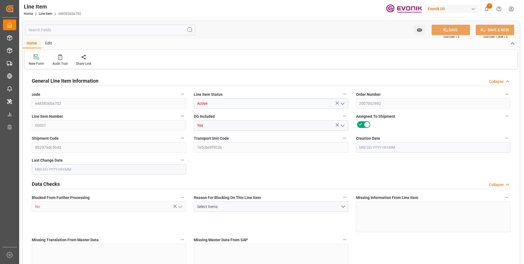
type input "8837.28"
type input "4"
type input "883.2"
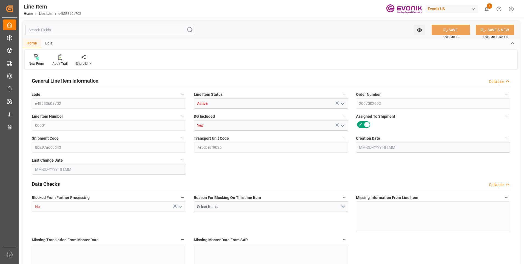
type input "903.2"
type input "816"
type input "1.1462"
type input "1146.248"
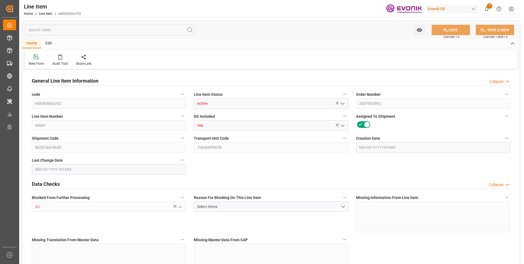
type input "0"
type input "[DATE] 19:37"
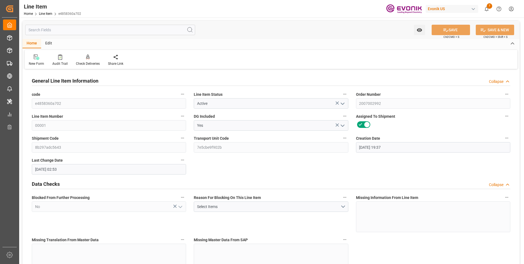
type input "[DATE] 02:53"
type input "[DATE]"
click at [91, 31] on input "text" at bounding box center [110, 30] width 170 height 10
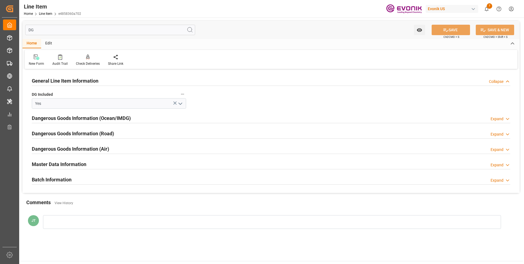
type input "DG"
click at [159, 114] on div "Dangerous Goods Information (Ocean/IMDG) Expand" at bounding box center [271, 117] width 478 height 10
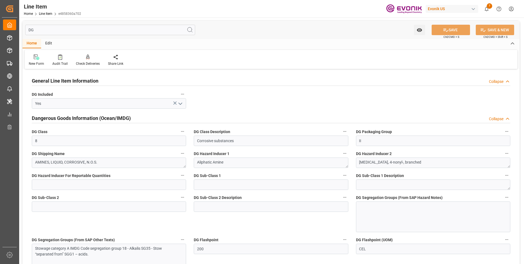
click at [377, 215] on div at bounding box center [433, 216] width 154 height 31
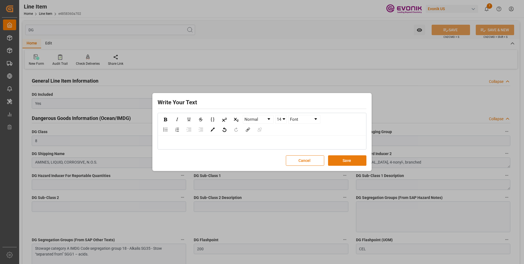
click at [358, 158] on button "Save" at bounding box center [347, 160] width 38 height 10
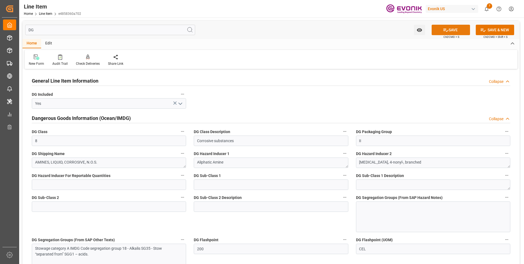
click at [449, 29] on button "SAVE" at bounding box center [450, 30] width 38 height 10
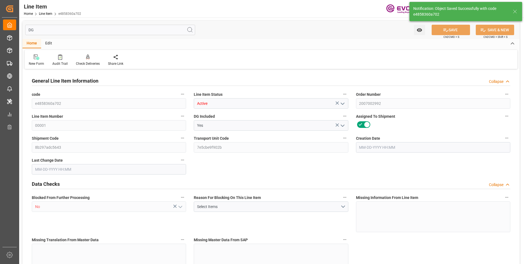
type input "1"
type input "883.2"
type input "816"
type input "1.1462"
type input "4"
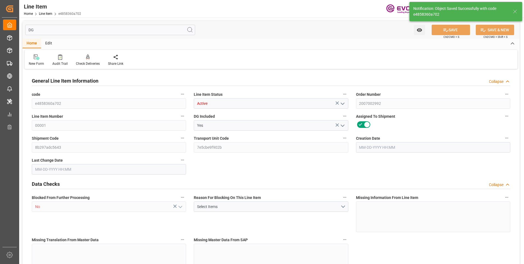
type input "8837.28"
type input "4"
type input "883.2"
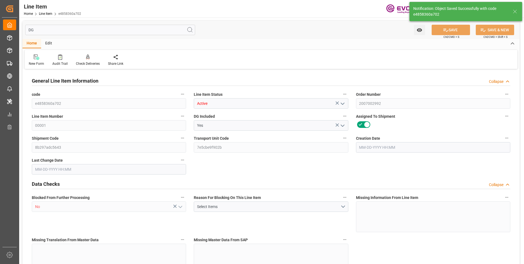
type input "903.2"
type input "816"
type input "1.1462"
type input "1146.248"
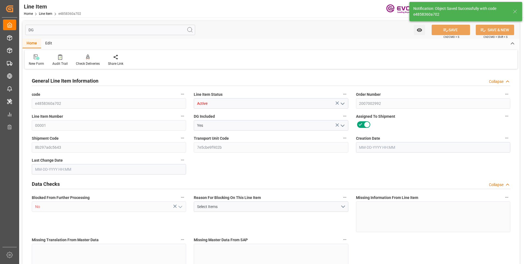
type input "0"
type input "05-13-2025 19:37"
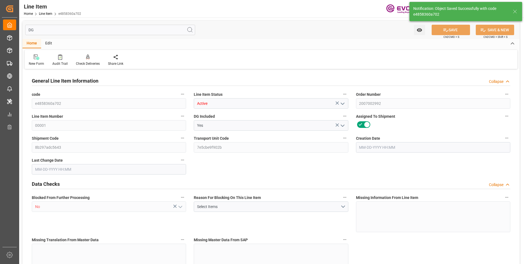
type input "[DATE] 02:58"
type input "10-17-2025"
type input "09-12-2025"
type input "09-04-2025"
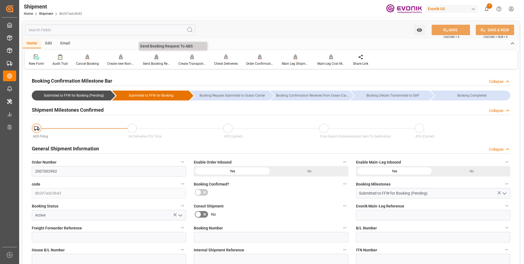
click at [153, 63] on div "Send Booking Request To ABS" at bounding box center [156, 63] width 27 height 5
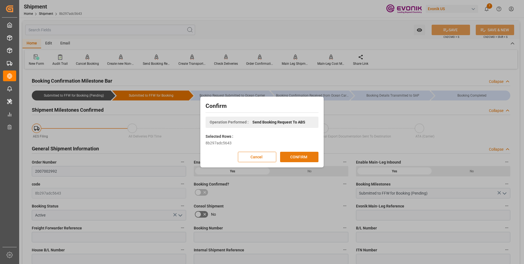
click at [297, 156] on button "CONFIRM" at bounding box center [299, 156] width 38 height 10
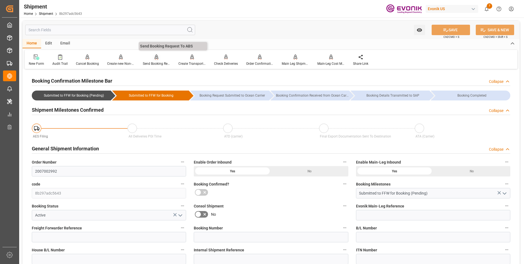
click at [155, 59] on icon at bounding box center [156, 59] width 2 height 1
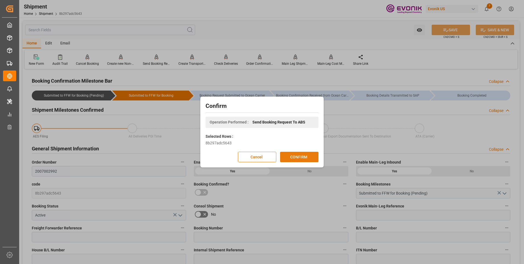
click at [303, 156] on button "CONFIRM" at bounding box center [299, 156] width 38 height 10
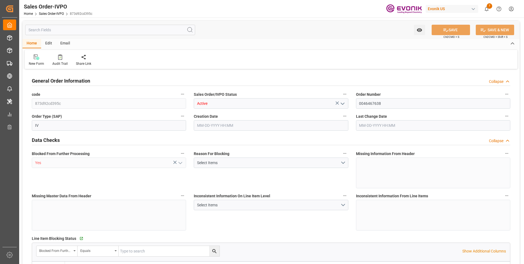
type input "KRPUS"
type input "0"
type input "1"
type input "128.2"
type input "[DATE] 11:12"
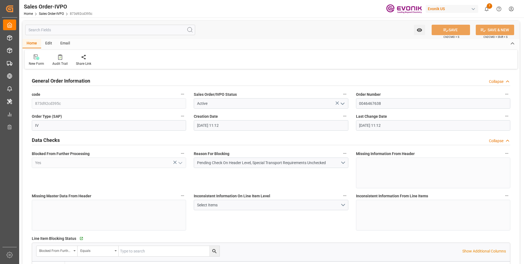
type input "[DATE] 11:12"
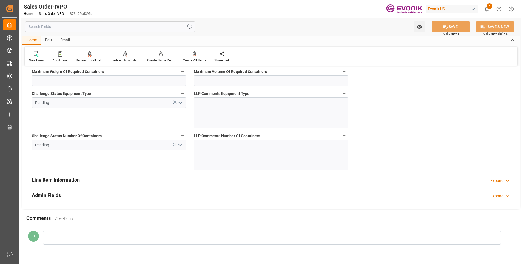
scroll to position [1041, 0]
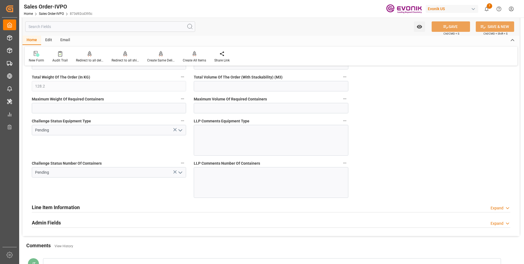
click at [181, 173] on polyline "open menu" at bounding box center [180, 172] width 3 height 2
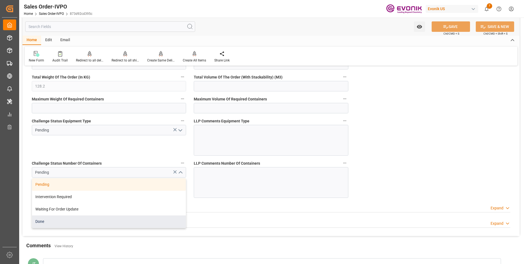
click at [59, 223] on div "Done" at bounding box center [109, 221] width 154 height 12
type input "Done"
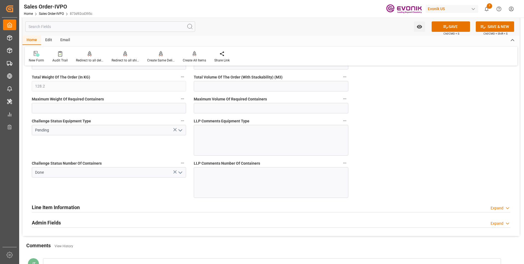
click at [181, 128] on icon "open menu" at bounding box center [180, 130] width 7 height 7
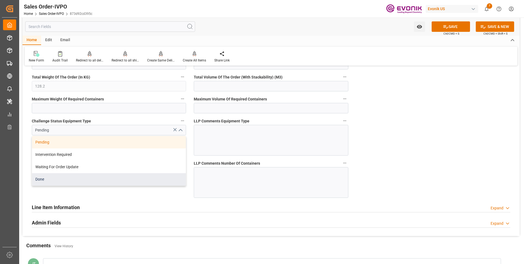
click at [50, 180] on div "Done" at bounding box center [109, 179] width 154 height 12
type input "Done"
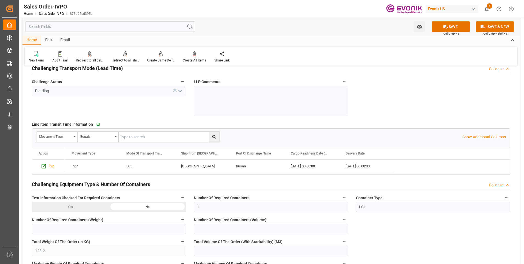
scroll to position [822, 0]
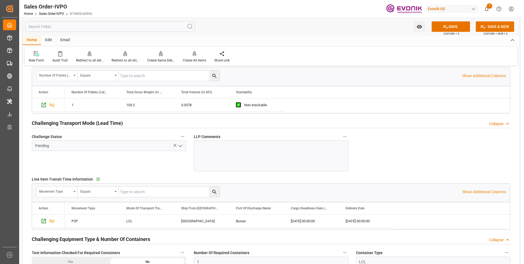
click at [181, 144] on icon "open menu" at bounding box center [180, 145] width 7 height 7
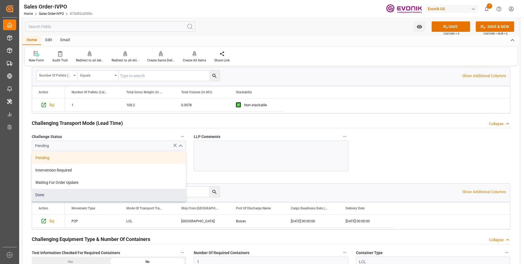
click at [52, 196] on div "Done" at bounding box center [109, 194] width 154 height 12
type input "Done"
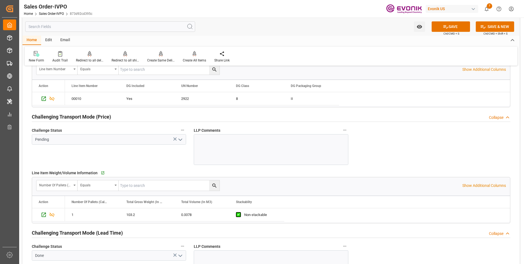
scroll to position [658, 0]
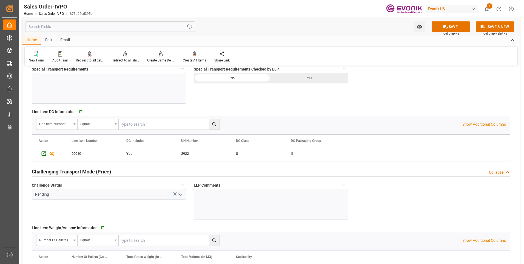
click at [181, 194] on polyline "open menu" at bounding box center [180, 194] width 3 height 2
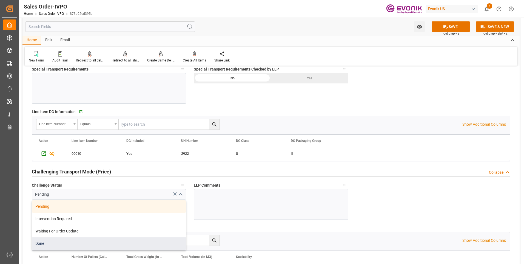
click at [43, 244] on div "Done" at bounding box center [109, 243] width 154 height 12
type input "Done"
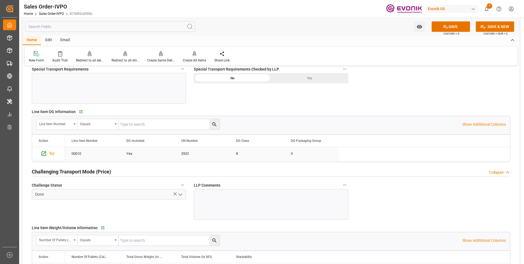
scroll to position [603, 0]
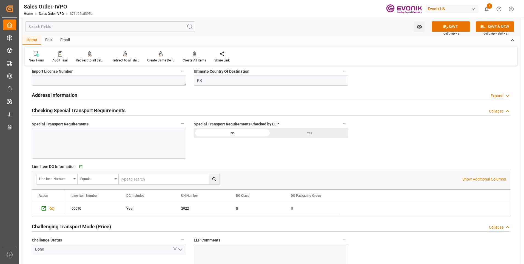
click at [307, 134] on div "Yes" at bounding box center [309, 133] width 77 height 10
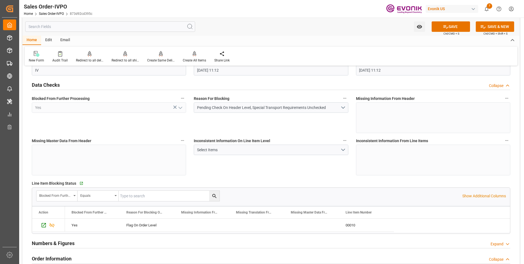
scroll to position [0, 0]
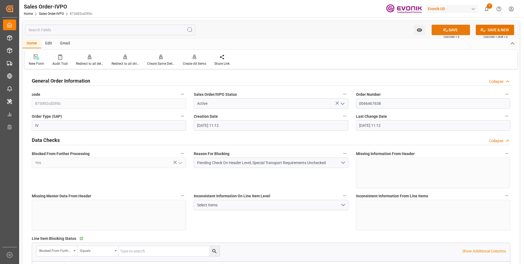
click at [458, 32] on button "SAVE" at bounding box center [450, 30] width 38 height 10
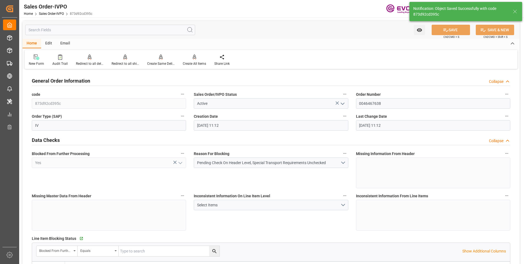
type input "08-10-2025 03:01"
type input "No"
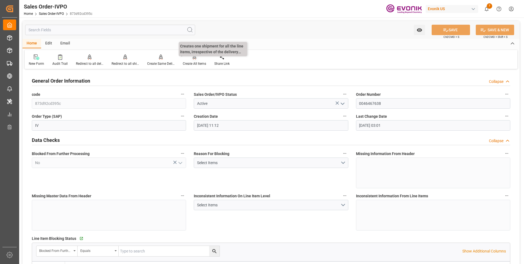
click at [194, 60] on icon at bounding box center [195, 56] width 4 height 5
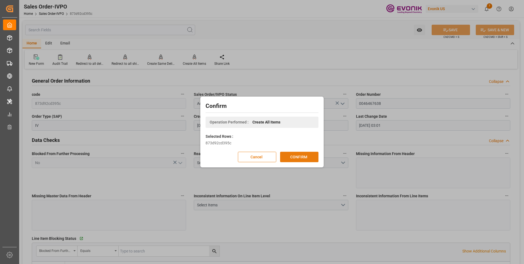
click at [293, 157] on button "CONFIRM" at bounding box center [299, 156] width 38 height 10
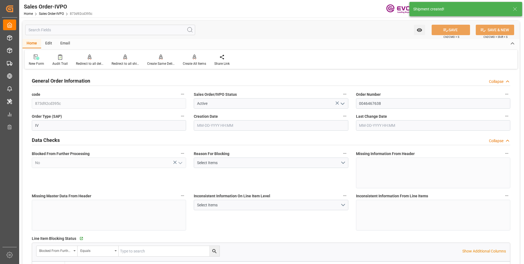
type input "08-08-2025 11:12"
type input "[DATE] 03:02"
click at [128, 62] on div "Redirect to all shipments" at bounding box center [125, 63] width 27 height 5
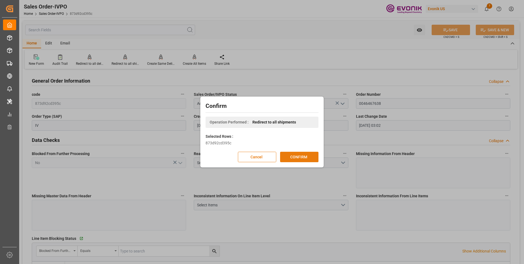
click at [292, 155] on button "CONFIRM" at bounding box center [299, 156] width 38 height 10
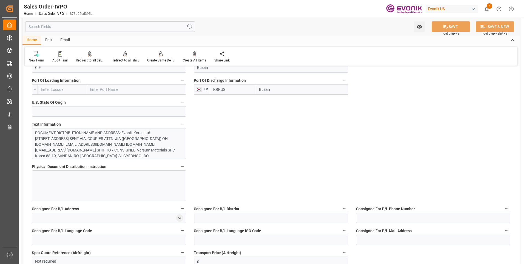
scroll to position [411, 0]
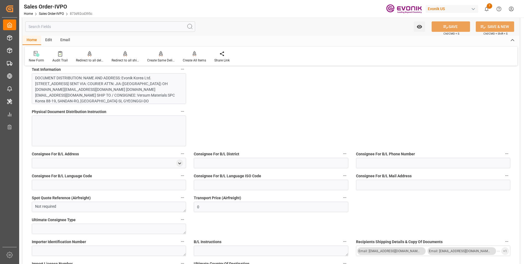
click at [126, 92] on div "DOCUMENT DISTRIBUTION: NAME AND ADDRESS: Evonik Korea Ltd. [STREET_ADDRESS] SEN…" at bounding box center [107, 124] width 144 height 98
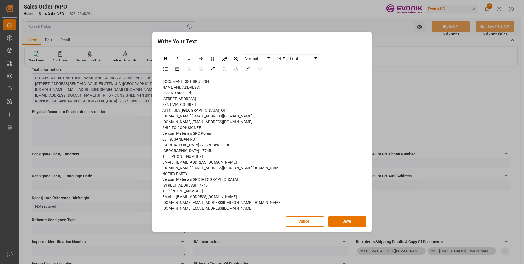
click at [195, 123] on span "DOCUMENT DISTRIBUTION: NAME AND ADDRESS: Evonik Korea Ltd. [STREET_ADDRESS] SEN…" at bounding box center [221, 184] width 119 height 211
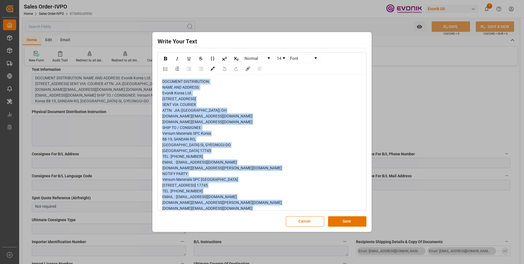
copy span "DOCUMENT DISTRIBUTION: NAME AND ADDRESS: Evonik Korea Ltd. [STREET_ADDRESS] SEN…"
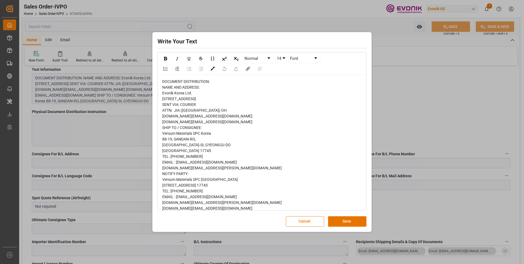
click at [406, 99] on div "Write Your Text Normal 14 Font DOCUMENT DISTRIBUTION: NAME AND ADDRESS: Evonik …" at bounding box center [262, 132] width 524 height 264
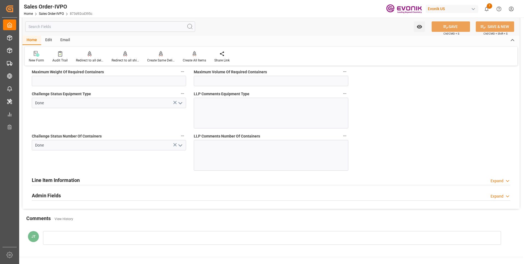
scroll to position [1096, 0]
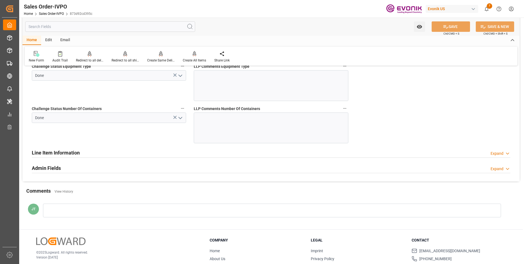
click at [77, 153] on h2 "Line Item Information" at bounding box center [56, 152] width 48 height 7
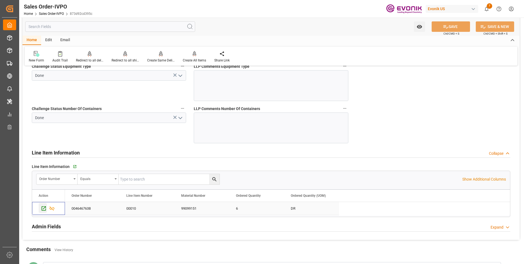
click at [42, 210] on icon "Press SPACE to select this row." at bounding box center [44, 208] width 4 height 4
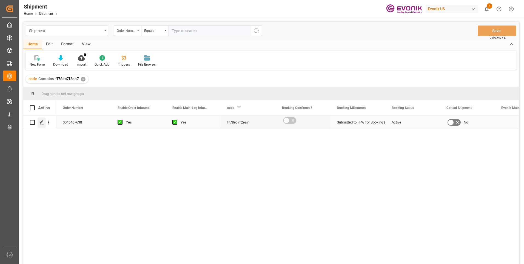
click at [42, 122] on polygon "Press SPACE to select this row." at bounding box center [41, 122] width 3 height 3
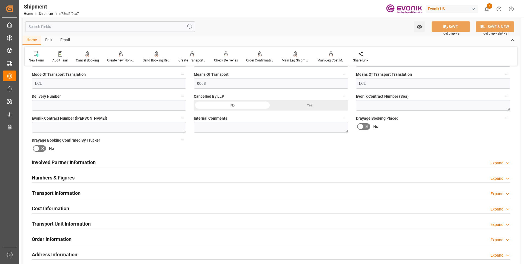
scroll to position [274, 0]
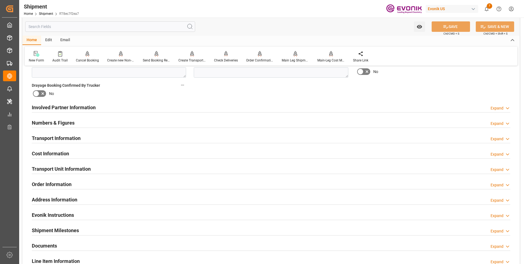
click at [104, 107] on div "Involved Partner Information Expand" at bounding box center [271, 107] width 478 height 10
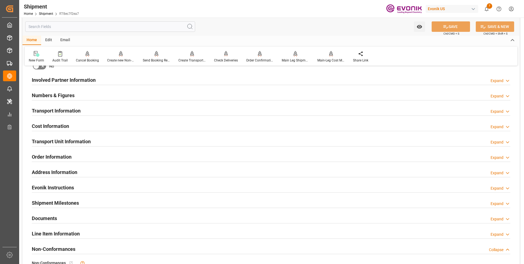
scroll to position [247, 0]
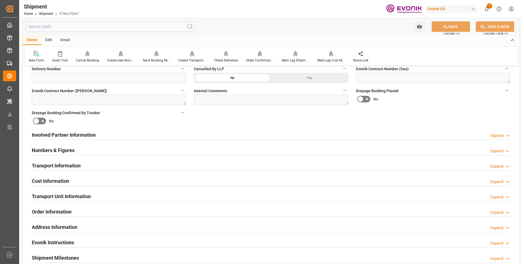
click at [107, 136] on div "Involved Partner Information Expand" at bounding box center [271, 134] width 478 height 10
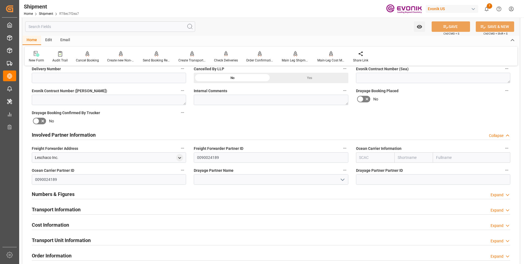
click at [366, 157] on input "text" at bounding box center [375, 157] width 39 height 10
click at [373, 168] on span "Drayage Partner Partner ID" at bounding box center [379, 170] width 47 height 6
click at [503, 168] on button "Drayage Partner Partner ID" at bounding box center [506, 169] width 7 height 7
click at [375, 158] on div at bounding box center [262, 132] width 524 height 264
click at [369, 157] on input "ALRB" at bounding box center [375, 157] width 39 height 10
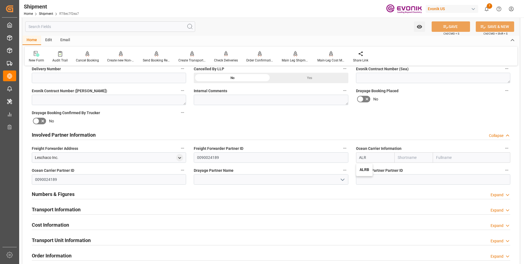
click at [365, 169] on b "ALRB" at bounding box center [364, 169] width 10 height 4
type input "ALRB"
type input "AC Containerline"
type input "AC Containerline GmbH"
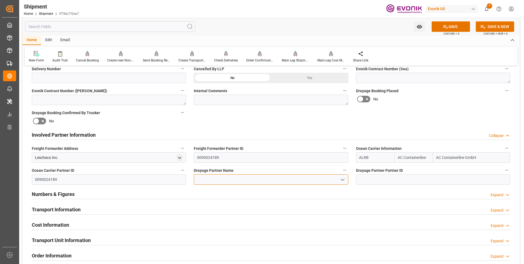
click at [222, 177] on input at bounding box center [271, 179] width 154 height 10
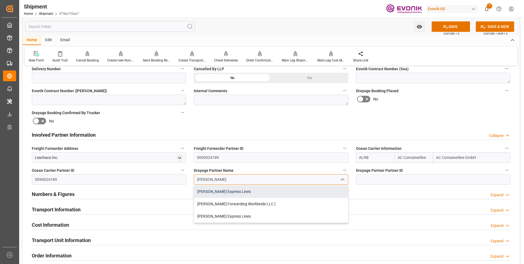
click at [221, 187] on div "[PERSON_NAME] Express Lines" at bounding box center [271, 191] width 154 height 12
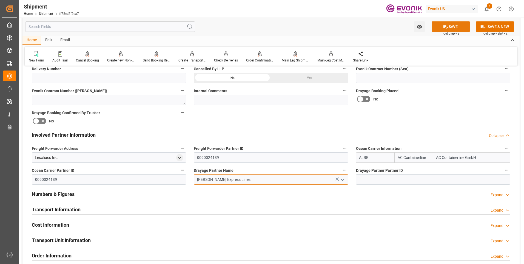
type input "[PERSON_NAME] Express Lines"
click at [466, 22] on button "SAVE" at bounding box center [450, 26] width 38 height 10
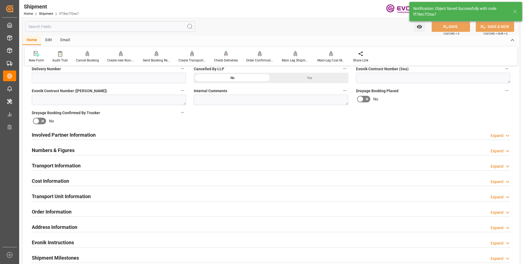
click at [128, 208] on div "Order Information Expand" at bounding box center [271, 211] width 478 height 10
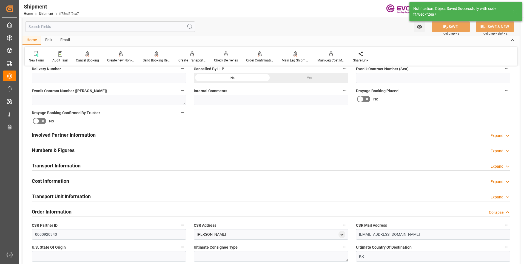
click at [105, 211] on div "Order Information Collapse" at bounding box center [271, 211] width 478 height 10
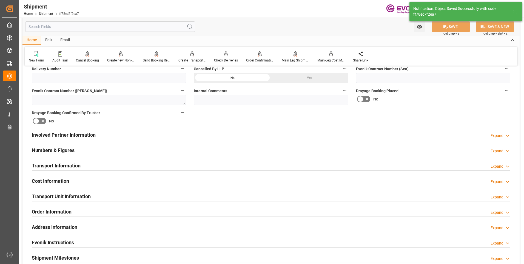
click at [126, 148] on div "Numbers & Figures Expand" at bounding box center [271, 149] width 478 height 10
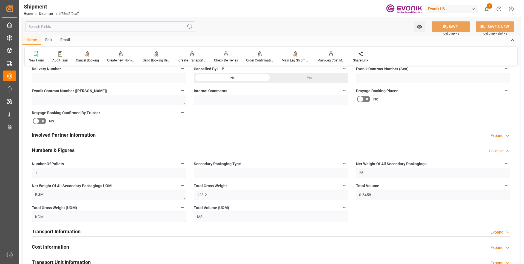
click at [109, 148] on div "Numbers & Figures Collapse" at bounding box center [271, 149] width 478 height 10
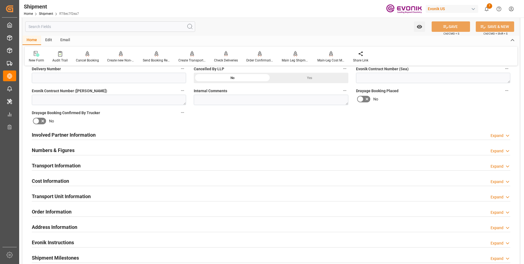
click at [112, 168] on div "Transport Information Expand" at bounding box center [271, 165] width 478 height 10
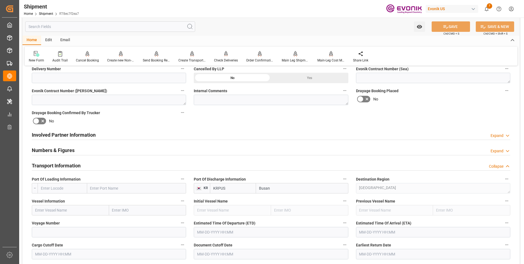
scroll to position [274, 0]
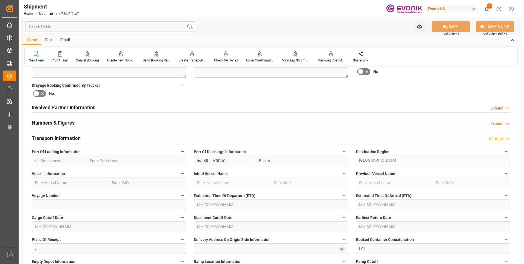
click at [51, 181] on input "text" at bounding box center [70, 182] width 77 height 10
paste input "HMM DIAMOND"
type input "HMM DIAMOND"
click at [72, 194] on span "HMM DIAMOND - 9944481" at bounding box center [57, 194] width 44 height 4
type input "9944481"
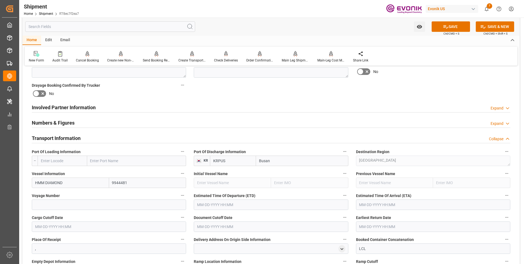
type input "HMM DIAMOND"
click at [64, 202] on input at bounding box center [109, 204] width 154 height 10
paste input "006W"
type input "006W"
click at [58, 159] on input "text" at bounding box center [63, 160] width 50 height 10
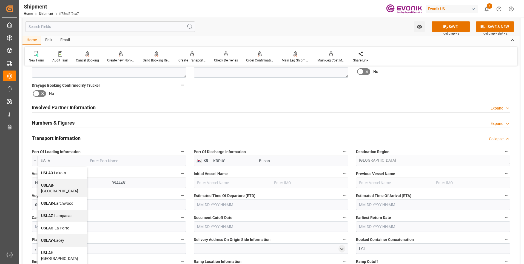
type input "USLAX"
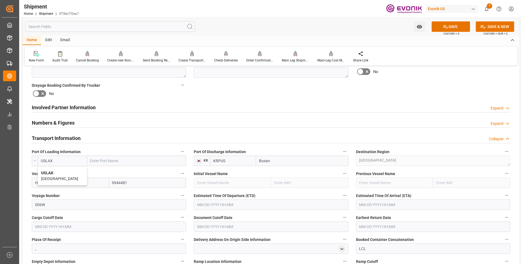
click at [59, 172] on span "USLAX - Los Angeles" at bounding box center [59, 175] width 37 height 10
type input "[GEOGRAPHIC_DATA]"
type input "USLAX"
click at [447, 30] on button "SAVE" at bounding box center [450, 26] width 38 height 10
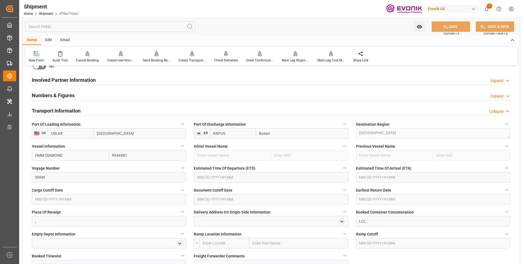
scroll to position [329, 0]
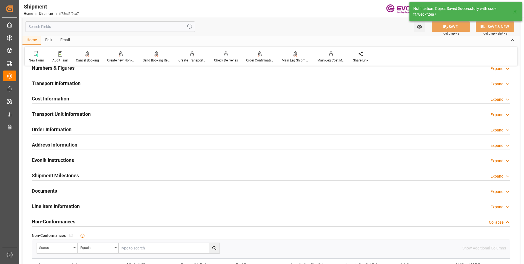
click at [221, 148] on div "Address Information Expand" at bounding box center [271, 144] width 478 height 10
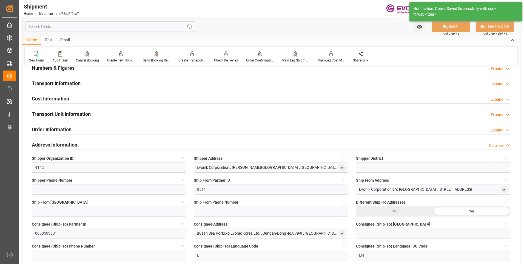
click at [141, 145] on div "Address Information Collapse" at bounding box center [271, 144] width 478 height 10
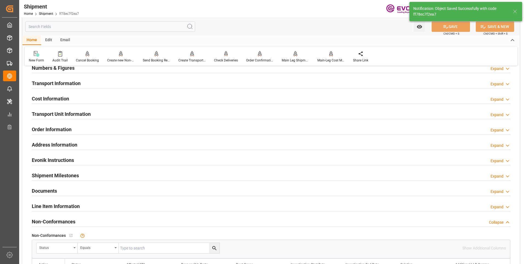
click at [152, 84] on div "Transport Information Expand" at bounding box center [271, 83] width 478 height 10
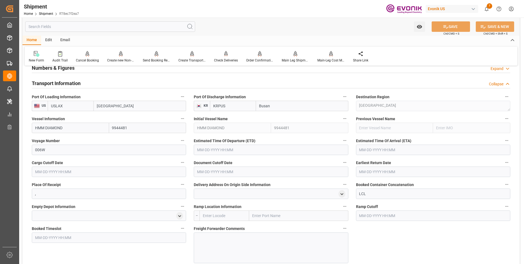
click at [210, 147] on input "text" at bounding box center [271, 149] width 154 height 10
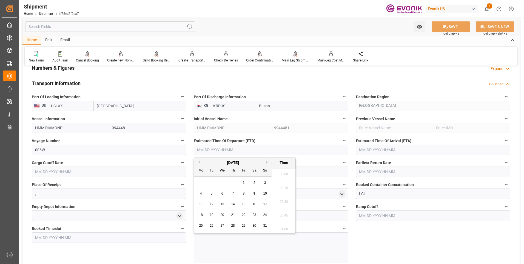
scroll to position [1235, 0]
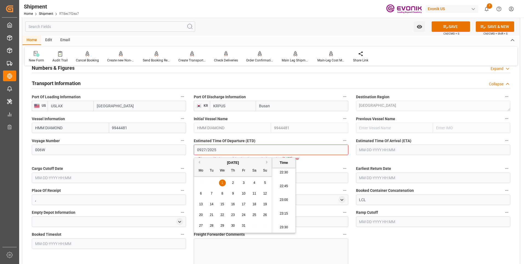
click at [277, 198] on li "23:00" at bounding box center [283, 200] width 23 height 14
drag, startPoint x: 244, startPoint y: 149, endPoint x: 159, endPoint y: 150, distance: 84.4
click at [159, 150] on div "Booking Confirmation Milestone Bar Collapse Submitted to FFW for Booking (Pendi…" at bounding box center [270, 115] width 497 height 746
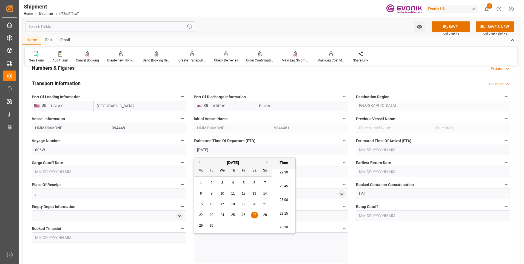
click at [286, 201] on li "23:00" at bounding box center [283, 200] width 23 height 14
type input "09-27-2025 23:00"
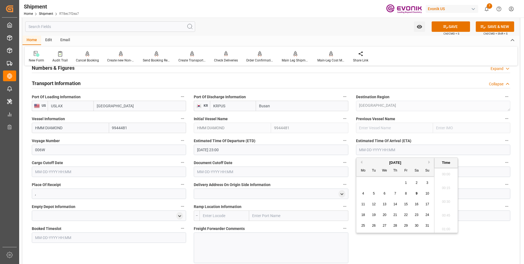
click at [379, 147] on input "text" at bounding box center [433, 149] width 154 height 10
click at [443, 196] on li "23:00" at bounding box center [445, 200] width 23 height 14
type input "10-15-2025 23:00"
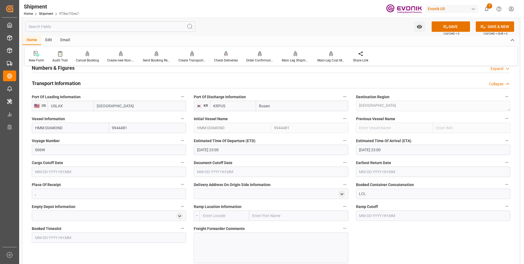
click at [64, 173] on input "text" at bounding box center [109, 171] width 154 height 10
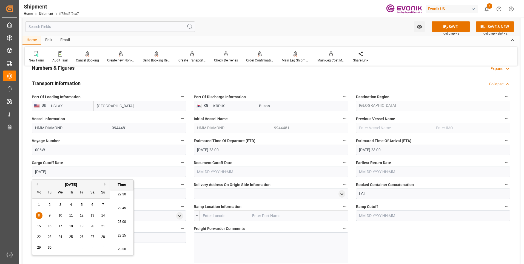
click at [120, 210] on li "22:45" at bounding box center [121, 208] width 23 height 14
type input "09-08-2025 22:45"
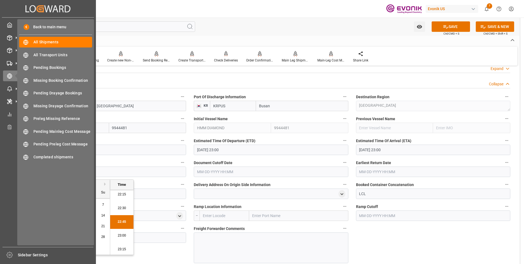
drag, startPoint x: 72, startPoint y: 171, endPoint x: 4, endPoint y: 171, distance: 67.7
click at [4, 171] on div "Created by potrace 1.15, written by Peter Selinger 2001-2017 Created by potrace…" at bounding box center [262, 132] width 524 height 264
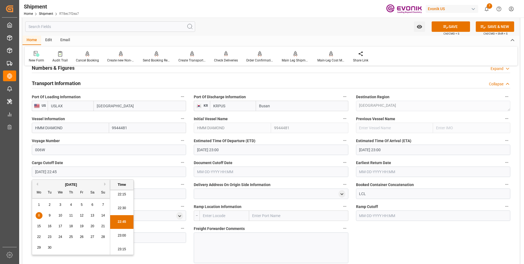
click at [204, 173] on input "text" at bounding box center [271, 171] width 154 height 10
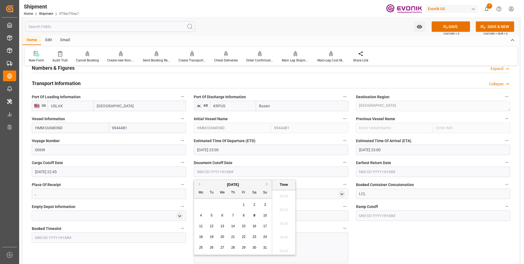
scroll to position [1235, 0]
paste input "09-08-2025 22:45"
type input "09-08-2025 22:45"
click at [364, 170] on input "text" at bounding box center [433, 171] width 154 height 10
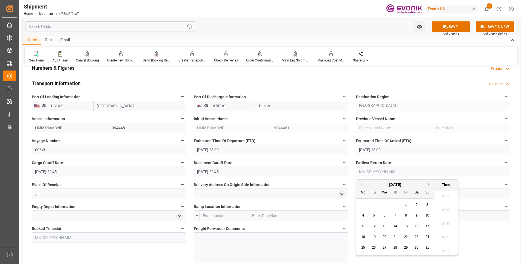
paste input "09-08-2025 22:45"
type input "09-08-2025 22:45"
click at [448, 207] on li "22:45" at bounding box center [445, 208] width 23 height 14
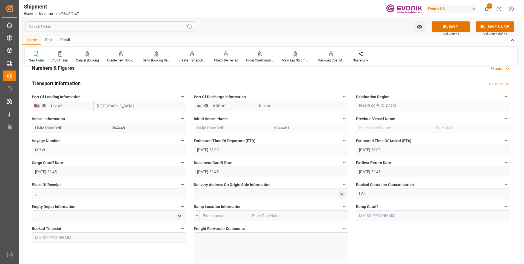
click at [219, 215] on input "text" at bounding box center [224, 215] width 50 height 10
type input "USCHI"
click at [222, 225] on span "USCHI - Chicago" at bounding box center [221, 230] width 37 height 10
type input "Chicago"
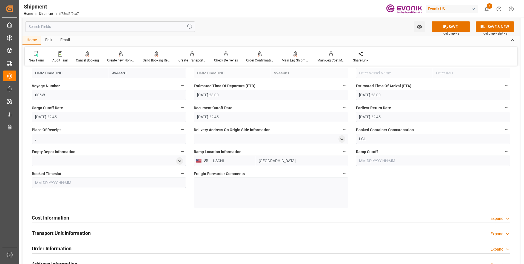
type input "USCHI"
click at [220, 198] on div at bounding box center [271, 192] width 154 height 31
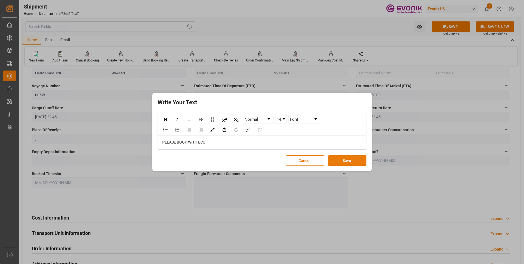
click at [342, 162] on button "Save" at bounding box center [347, 160] width 38 height 10
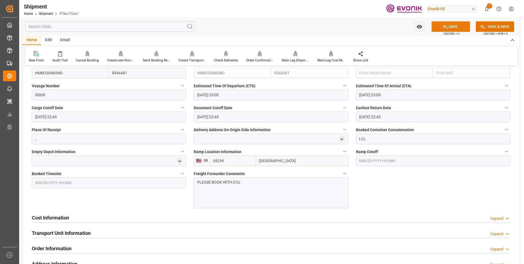
click at [451, 28] on button "SAVE" at bounding box center [450, 26] width 38 height 10
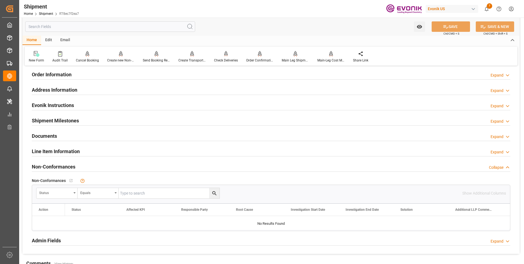
scroll to position [356, 0]
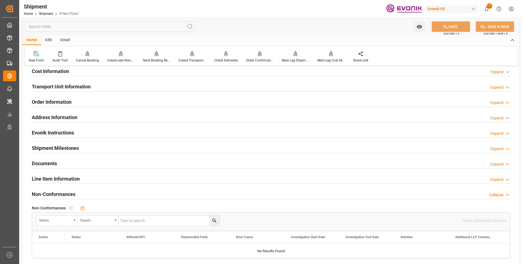
click at [100, 89] on div "Transport Unit Information Expand" at bounding box center [271, 86] width 478 height 10
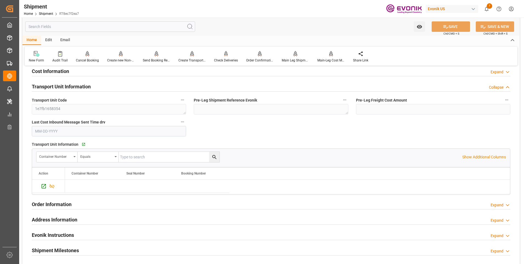
click at [101, 89] on div "Transport Unit Information Collapse" at bounding box center [271, 86] width 478 height 10
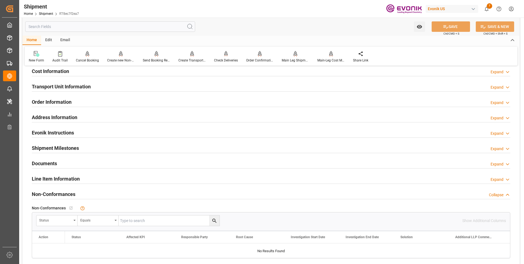
scroll to position [329, 0]
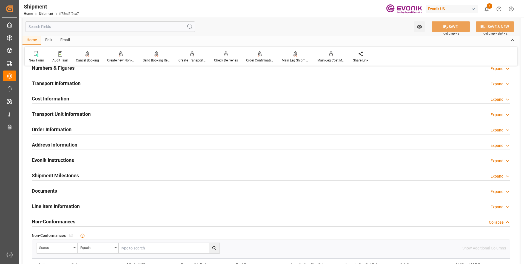
click at [95, 98] on div "Cost Information Expand" at bounding box center [271, 98] width 478 height 10
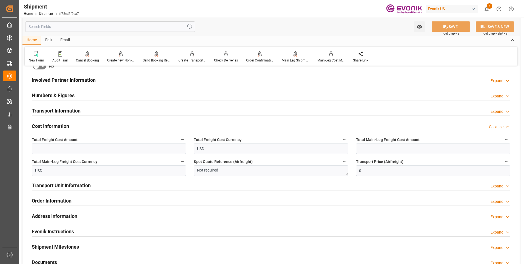
scroll to position [274, 0]
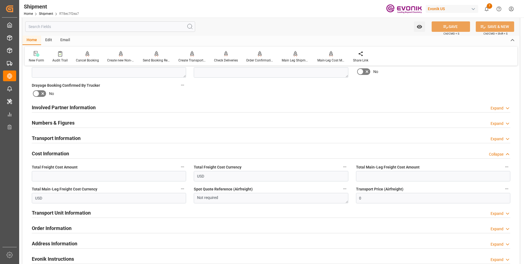
click at [126, 137] on div "Transport Information Expand" at bounding box center [271, 137] width 478 height 10
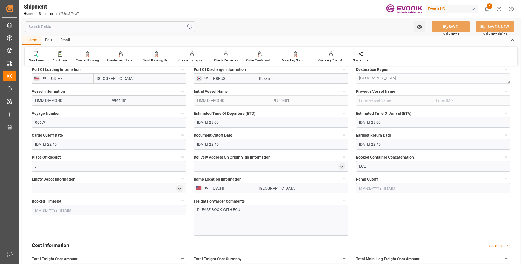
scroll to position [301, 0]
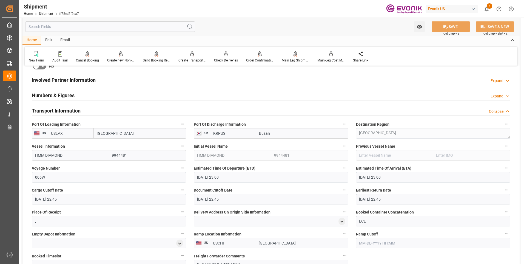
click at [139, 112] on div "Transport Information Collapse" at bounding box center [271, 110] width 478 height 10
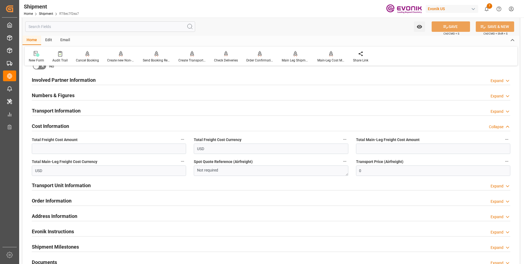
scroll to position [274, 0]
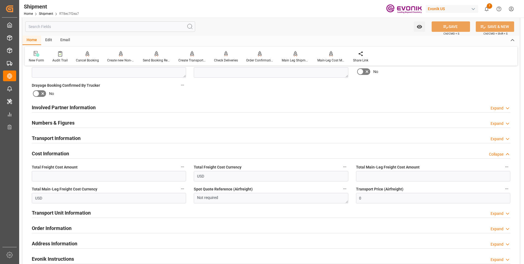
click at [190, 122] on div "Numbers & Figures Expand" at bounding box center [271, 122] width 478 height 10
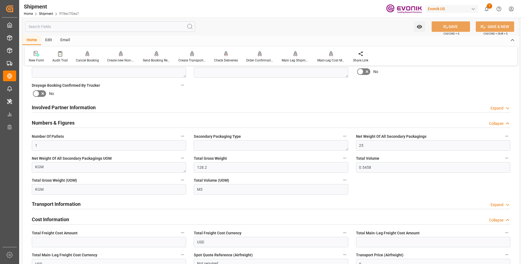
scroll to position [329, 0]
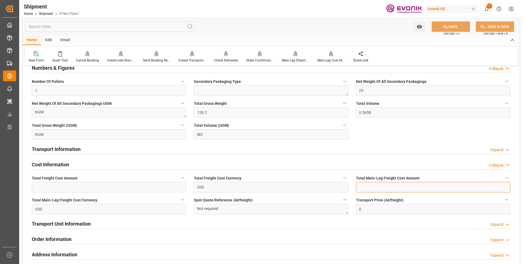
click at [364, 185] on input "text" at bounding box center [433, 187] width 154 height 10
click at [364, 188] on input "text" at bounding box center [433, 187] width 154 height 10
type input "444"
click at [443, 30] on button "SAVE" at bounding box center [450, 26] width 38 height 10
click at [73, 222] on h2 "Transport Unit Information" at bounding box center [61, 223] width 59 height 7
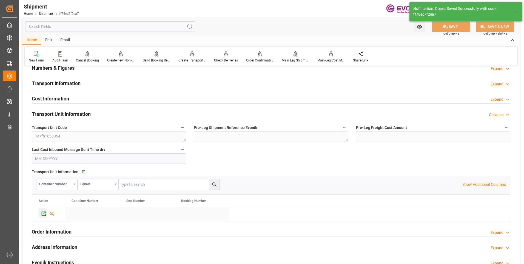
click at [40, 214] on div "Press SPACE to select this row." at bounding box center [43, 213] width 8 height 10
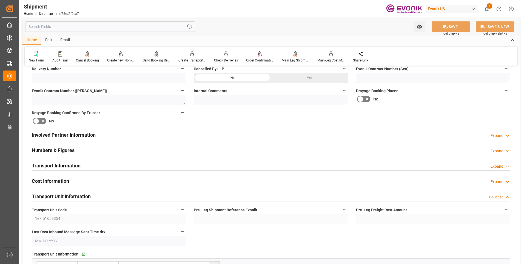
scroll to position [192, 0]
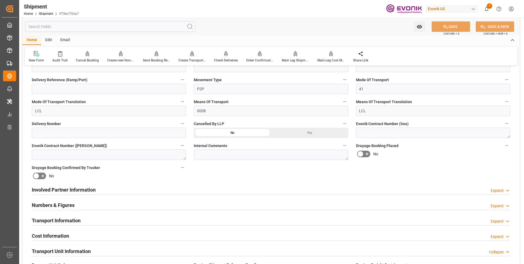
click at [80, 233] on div "Cost Information Expand" at bounding box center [271, 235] width 478 height 10
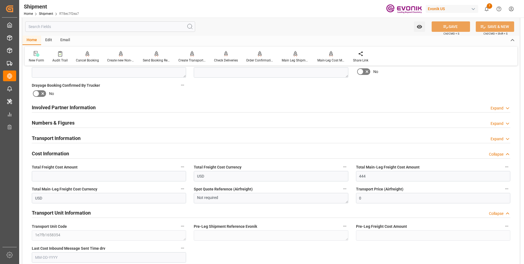
scroll to position [301, 0]
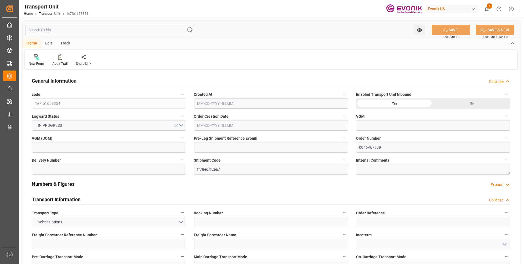
type input "AC Containerline"
type input "Leschaco Inc."
type input "USLAX"
type input "KRPUS"
type input "128.2"
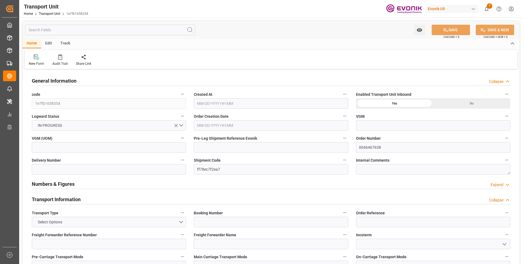
type input "[DATE] 03:02"
type input "[DATE]"
type input "[DATE] 23:00"
type input "09-27-2025 23:00"
type input "10-15-2025 23:00"
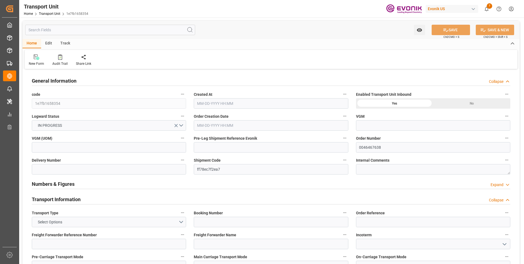
type input "10-15-2025 23:00"
type input "09-08-2025 22:45"
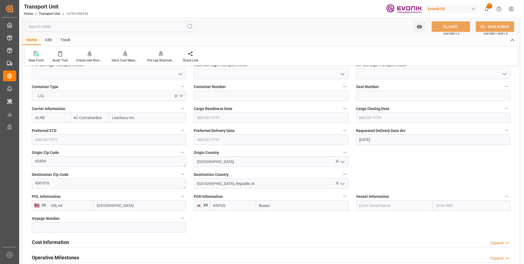
scroll to position [219, 0]
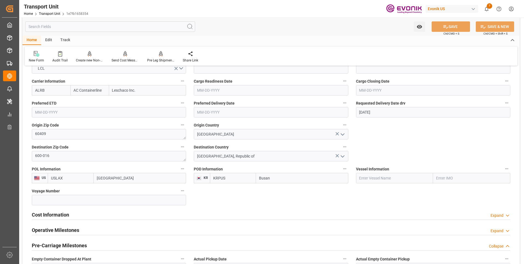
click at [65, 213] on h2 "Cost Information" at bounding box center [50, 214] width 37 height 7
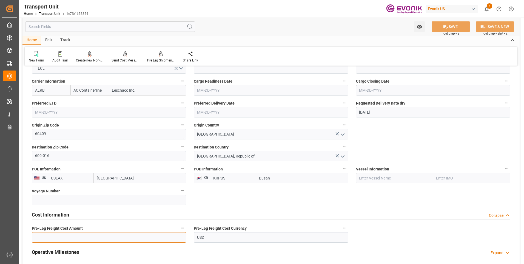
click at [57, 235] on input "text" at bounding box center [109, 237] width 154 height 10
type input "105"
click at [452, 29] on button "SAVE" at bounding box center [450, 26] width 38 height 10
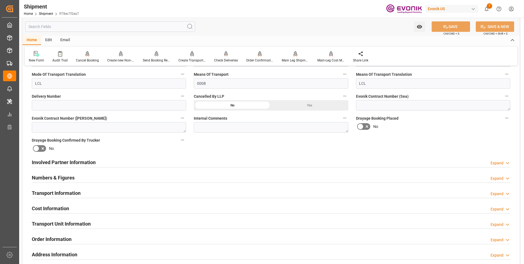
scroll to position [274, 0]
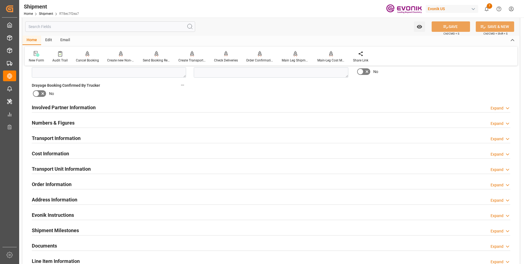
click at [59, 151] on h2 "Cost Information" at bounding box center [50, 153] width 37 height 7
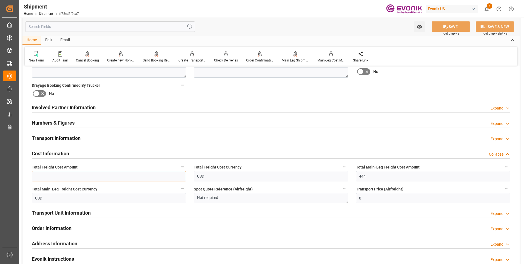
click at [56, 175] on input "text" at bounding box center [109, 176] width 154 height 10
type input "549"
click at [451, 28] on button "SAVE" at bounding box center [450, 26] width 38 height 10
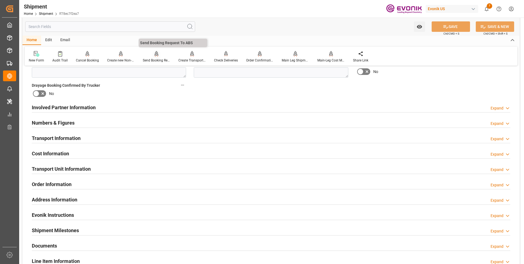
click at [156, 56] on icon at bounding box center [157, 53] width 4 height 5
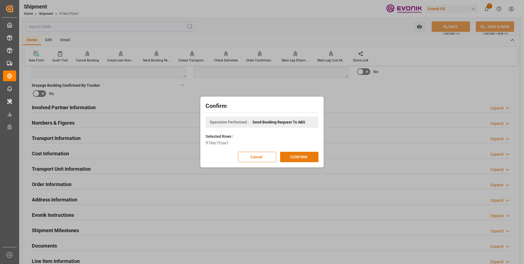
click at [298, 158] on button "CONFIRM" at bounding box center [299, 156] width 38 height 10
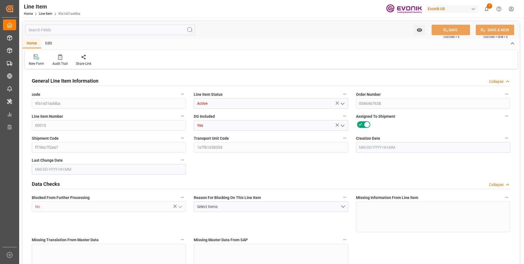
type input "1"
type input "103.2"
type input "90"
type input "0.3378"
type input "6"
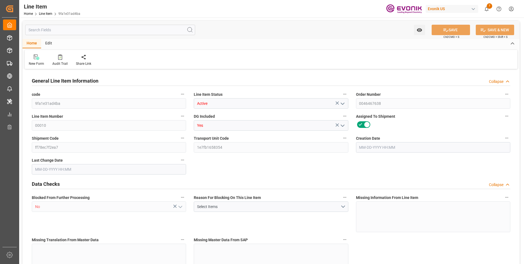
type input "4852.8"
type input "6"
type input "103.2"
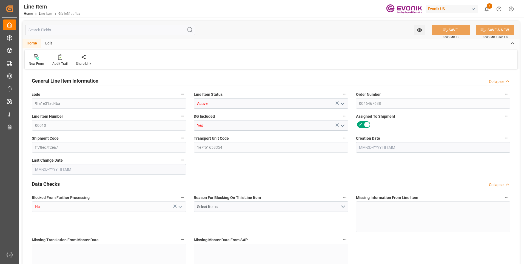
type input "128.2"
type input "90"
type input "0.3378"
type input "337.806"
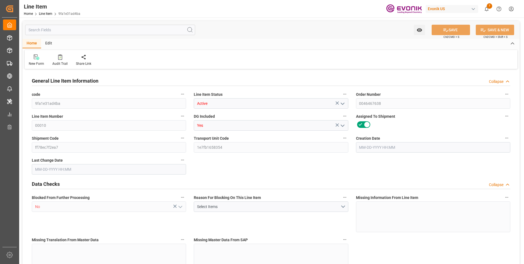
type input "0"
type input "[DATE] 11:12"
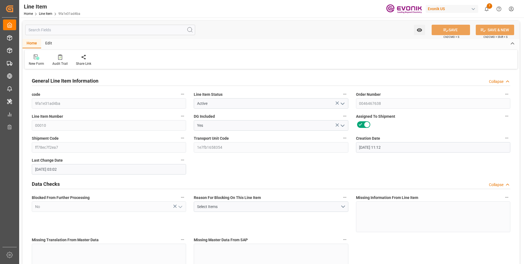
type input "[DATE] 03:02"
type input "[DATE]"
click at [106, 27] on input "text" at bounding box center [110, 30] width 170 height 10
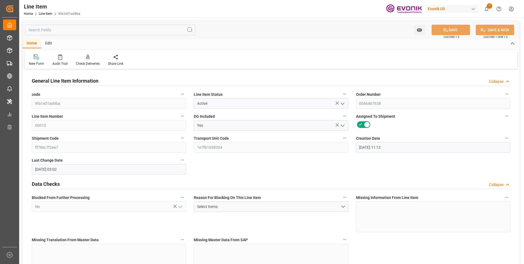
click at [101, 32] on input "text" at bounding box center [110, 30] width 170 height 10
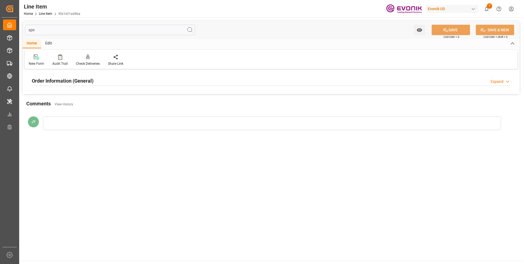
type input "spe"
click at [91, 84] on h2 "Order Information (General)" at bounding box center [63, 80] width 62 height 7
click at [93, 110] on div at bounding box center [109, 113] width 154 height 31
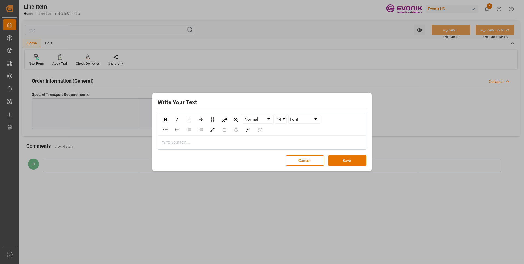
click at [195, 142] on div "rdw-editor" at bounding box center [262, 142] width 200 height 6
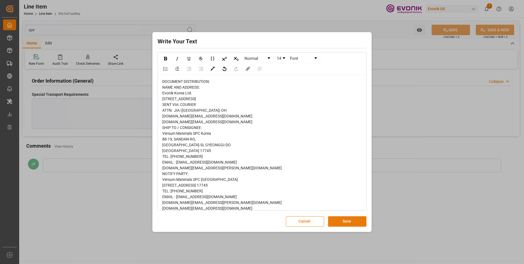
click at [349, 220] on button "Save" at bounding box center [347, 221] width 38 height 10
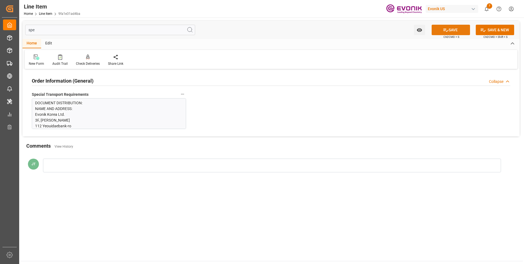
click at [447, 29] on icon at bounding box center [446, 30] width 6 height 6
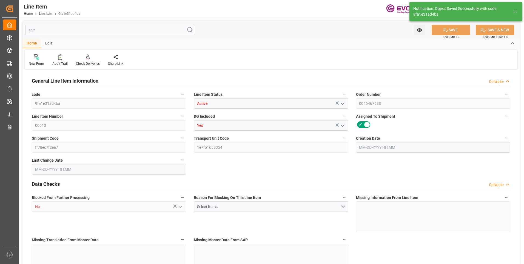
type input "1"
type input "103.2"
type input "90"
type input "0.3378"
type input "6"
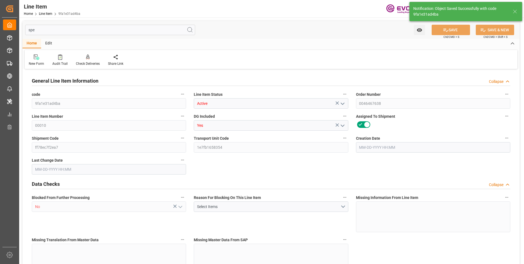
type input "4852.8"
type input "6"
type input "103.2"
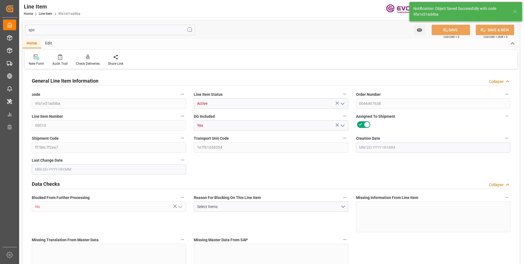
type input "128.2"
type input "90"
type input "0.3378"
type input "337.806"
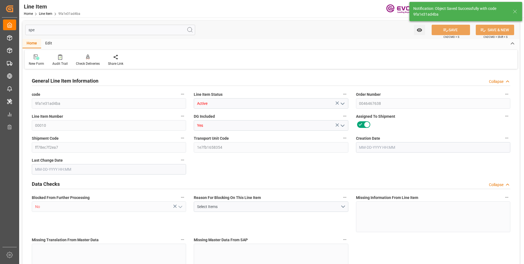
type input "0"
type input "08-08-2025 11:12"
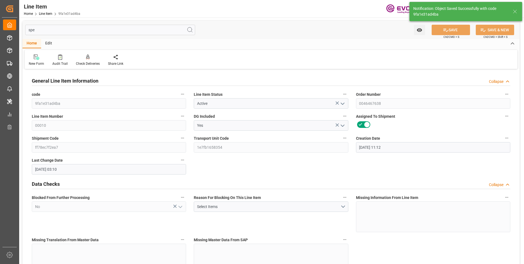
type input "08-10-2025 03:10"
type input "10-01-2025"
type input "09-03-2025"
type input "08-26-2025"
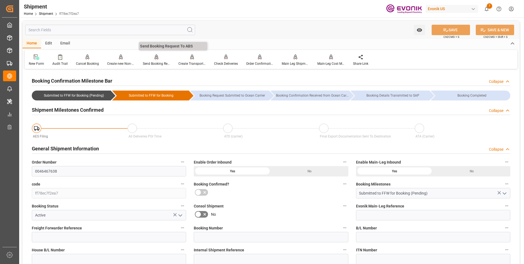
click at [159, 63] on div "Send Booking Request To ABS" at bounding box center [156, 63] width 27 height 5
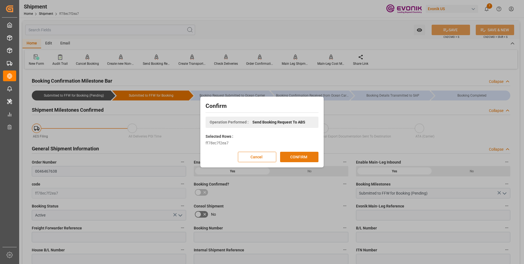
click at [300, 158] on button "CONFIRM" at bounding box center [299, 156] width 38 height 10
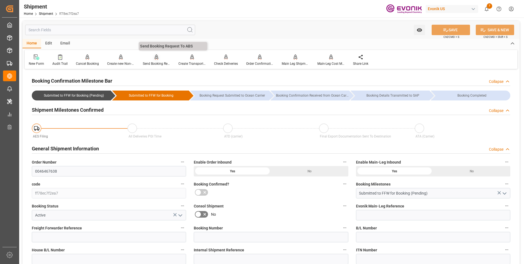
click at [156, 60] on div "Send Booking Request To ABS" at bounding box center [157, 60] width 36 height 12
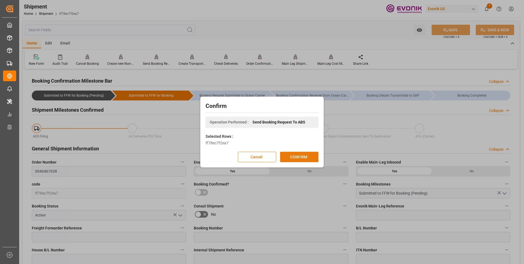
click at [299, 155] on button "CONFIRM" at bounding box center [299, 156] width 38 height 10
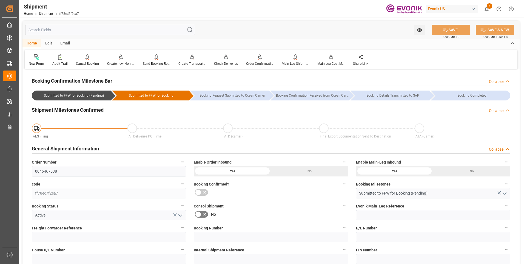
click at [220, 32] on div "Watch Option SAVE Ctrl/CMD + S SAVE & NEW Ctrl/CMD + Shift + S" at bounding box center [270, 30] width 497 height 18
click at [227, 27] on div "Watch Option SAVE Ctrl/CMD + S SAVE & NEW Ctrl/CMD + Shift + S" at bounding box center [270, 30] width 497 height 18
click at [216, 28] on div "Watch Option SAVE Ctrl/CMD + S SAVE & NEW Ctrl/CMD + Shift + S" at bounding box center [270, 30] width 497 height 18
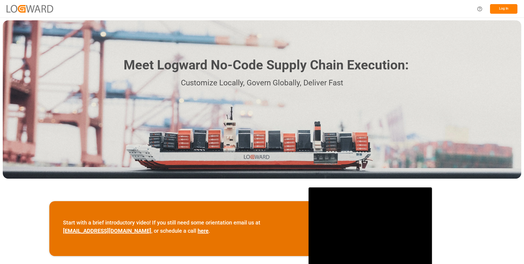
click at [498, 8] on button "Log In" at bounding box center [503, 9] width 27 height 10
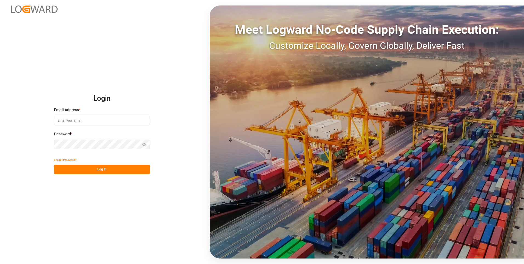
type input "[PERSON_NAME][EMAIL_ADDRESS][DOMAIN_NAME]"
click at [101, 170] on button "Log In" at bounding box center [102, 169] width 96 height 10
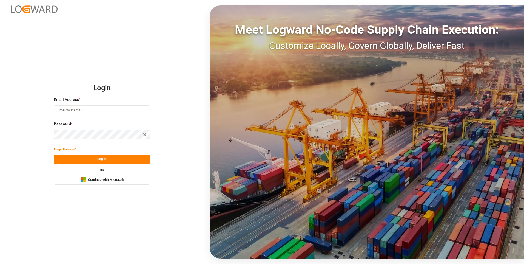
type input "[PERSON_NAME][EMAIL_ADDRESS][DOMAIN_NAME]"
click at [110, 158] on button "Log In" at bounding box center [102, 159] width 96 height 10
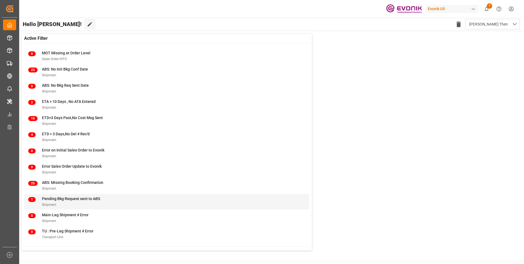
click at [68, 202] on div "Shipment" at bounding box center [71, 204] width 58 height 6
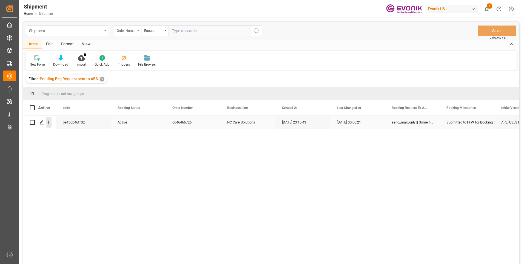
click at [48, 124] on icon "open menu" at bounding box center [48, 123] width 1 height 4
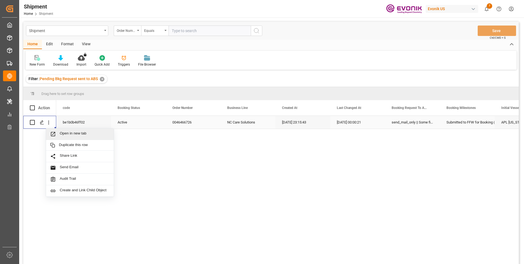
click at [64, 132] on span "Open in new tab" at bounding box center [85, 134] width 50 height 6
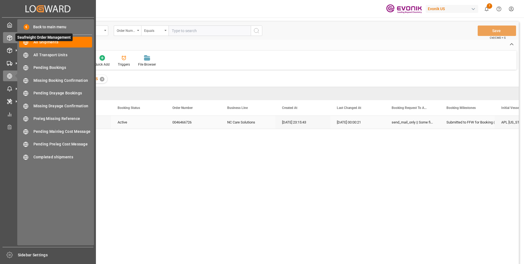
click at [12, 37] on icon at bounding box center [9, 37] width 5 height 5
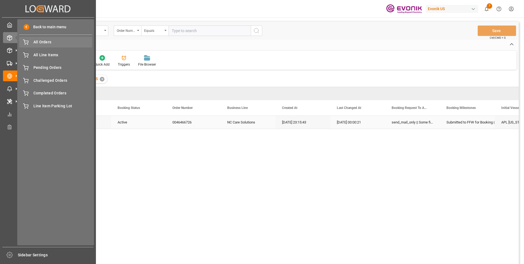
click at [45, 42] on span "All Orders" at bounding box center [62, 42] width 59 height 6
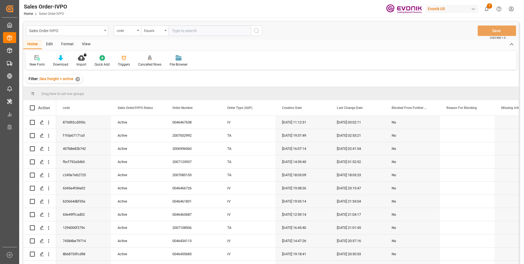
click at [190, 32] on input "text" at bounding box center [209, 30] width 82 height 10
click at [124, 31] on div "code" at bounding box center [126, 30] width 19 height 6
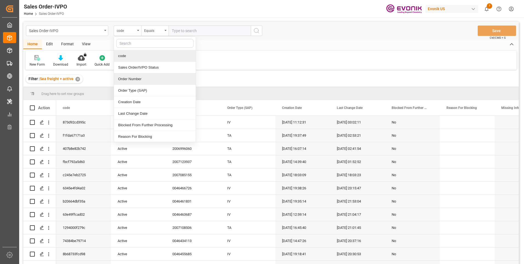
click at [136, 79] on div "Order Number" at bounding box center [155, 79] width 82 height 12
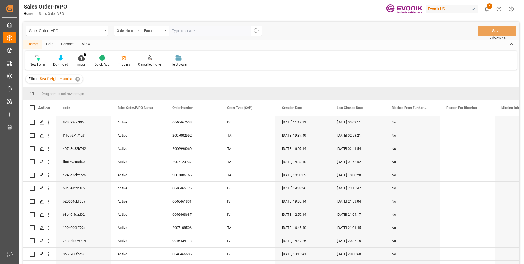
click at [187, 31] on input "text" at bounding box center [209, 30] width 82 height 10
paste input "0046466726"
type input "0046466726"
click at [251, 32] on button "search button" at bounding box center [257, 30] width 12 height 10
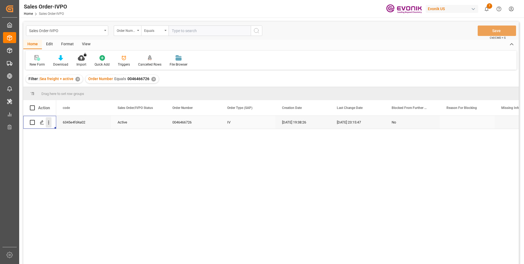
click at [51, 123] on icon "open menu" at bounding box center [49, 122] width 6 height 6
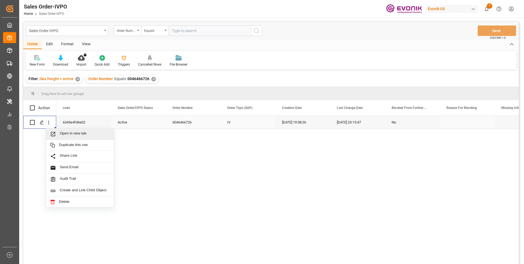
click at [66, 137] on span "Open in new tab" at bounding box center [85, 134] width 50 height 6
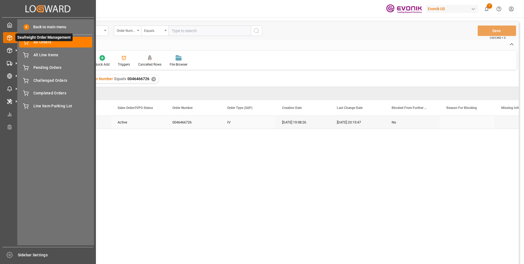
click at [7, 38] on icon at bounding box center [9, 37] width 5 height 5
click at [14, 27] on div "My Cockpit My Cockpit" at bounding box center [48, 24] width 90 height 11
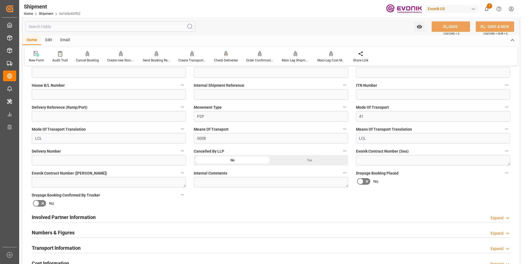
scroll to position [192, 0]
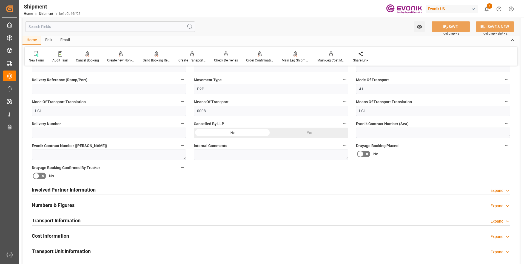
click at [105, 191] on div "Involved Partner Information Expand" at bounding box center [271, 189] width 478 height 10
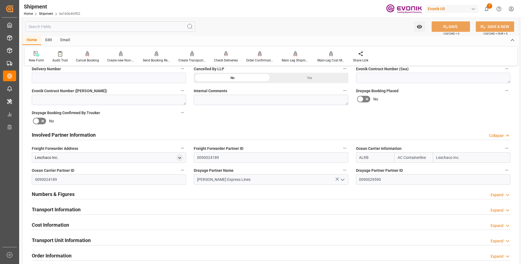
scroll to position [274, 0]
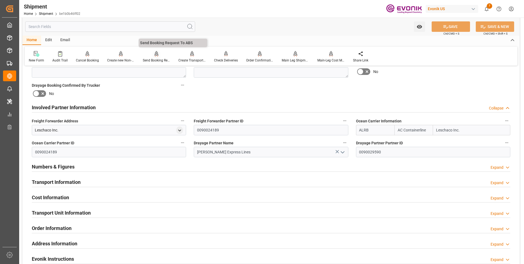
click at [155, 59] on div "Send Booking Request To ABS" at bounding box center [156, 60] width 27 height 5
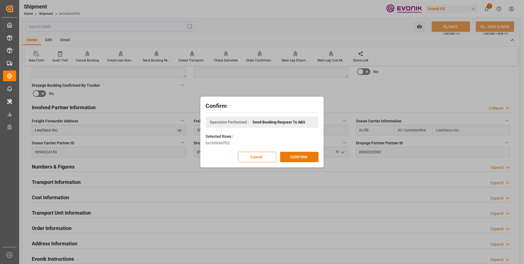
click at [297, 157] on button "CONFIRM" at bounding box center [299, 156] width 38 height 10
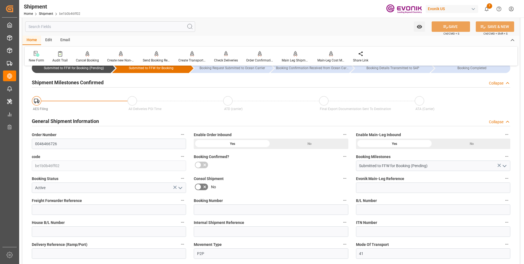
scroll to position [0, 0]
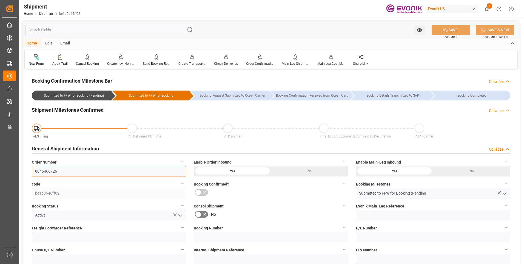
click at [40, 171] on input "0046466726" at bounding box center [109, 171] width 154 height 10
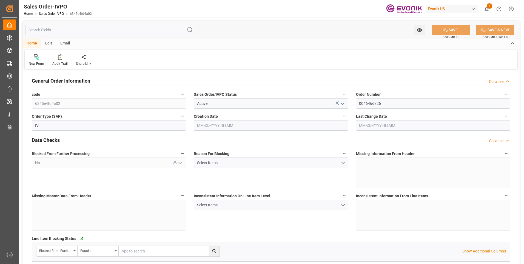
type input "INNSA"
type input "0"
type input "1"
type input "800.968"
type input "[DATE] 19:38"
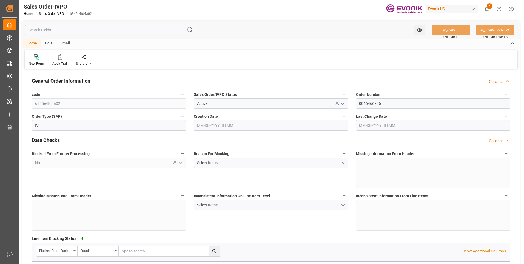
type input "[DATE] 23:15"
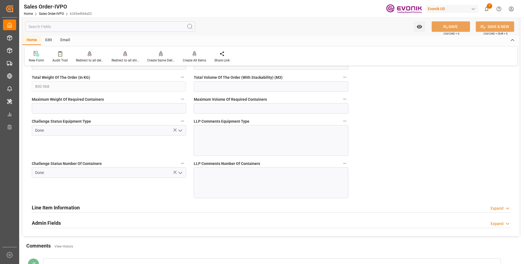
scroll to position [1123, 0]
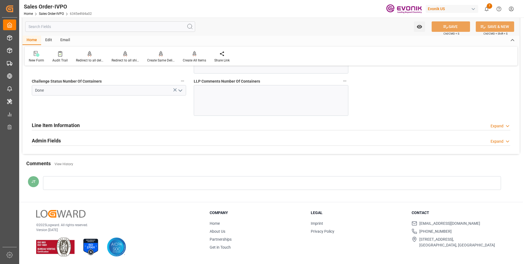
click at [53, 128] on h2 "Line Item Information" at bounding box center [56, 124] width 48 height 7
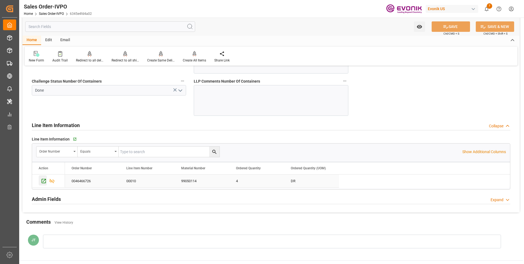
click at [44, 180] on icon "Press SPACE to select this row." at bounding box center [44, 181] width 6 height 6
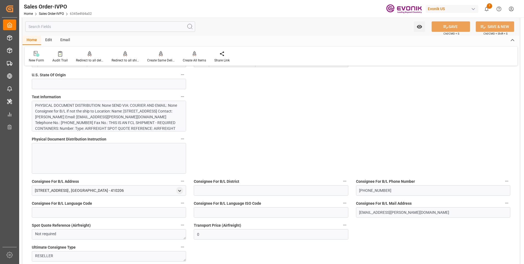
scroll to position [274, 0]
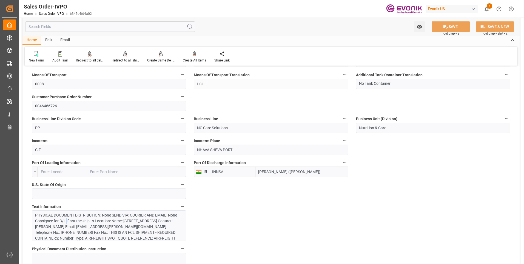
click at [76, 219] on div "PHYSICAL DOCUMENT DISTRIBUTION: None SEND VIA: COURIER AND EMAIL: None Consigne…" at bounding box center [107, 241] width 144 height 58
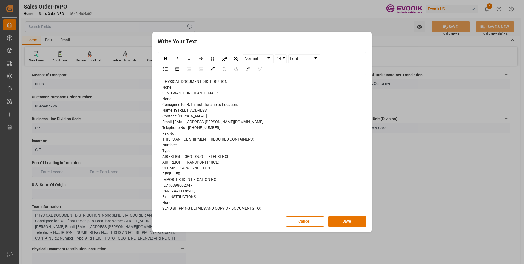
click at [181, 136] on div "PHYSICAL DOCUMENT DISTRIBUTION: None SEND VIA: COURIER AND EMAIL: None Consigne…" at bounding box center [262, 156] width 200 height 155
click at [189, 141] on span "PHYSICAL DOCUMENT DISTRIBUTION: None SEND VIA: COURIER AND EMAIL: None Consigne…" at bounding box center [212, 156] width 101 height 154
copy span "PHYSICAL DOCUMENT DISTRIBUTION: None SEND VIA: COURIER AND EMAIL: None Consigne…"
click at [410, 164] on div "Write Your Text Normal 14 Font PHYSICAL DOCUMENT DISTRIBUTION: None SEND VIA: C…" at bounding box center [262, 132] width 524 height 264
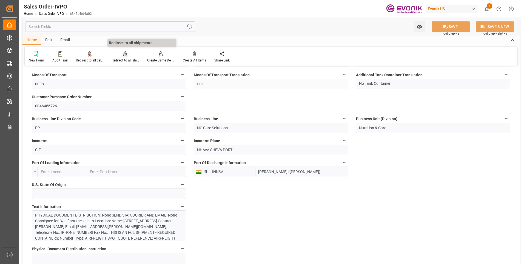
click at [125, 57] on div "Redirect to all shipments" at bounding box center [125, 57] width 36 height 12
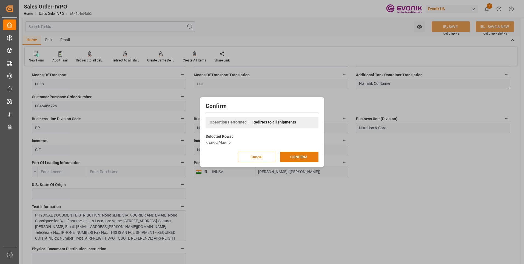
click at [299, 159] on button "CONFIRM" at bounding box center [299, 156] width 38 height 10
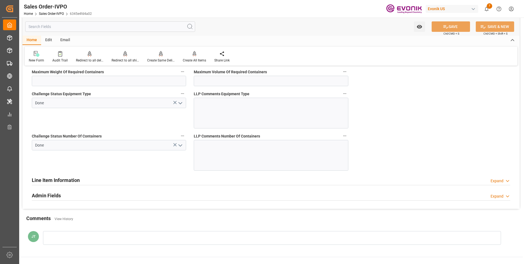
scroll to position [1123, 0]
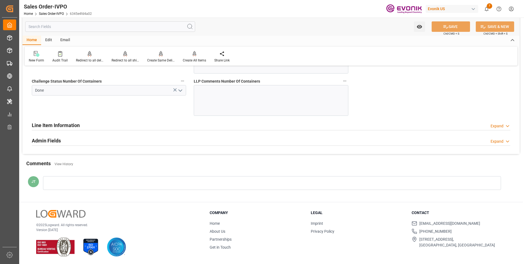
click at [61, 124] on h2 "Line Item Information" at bounding box center [56, 124] width 48 height 7
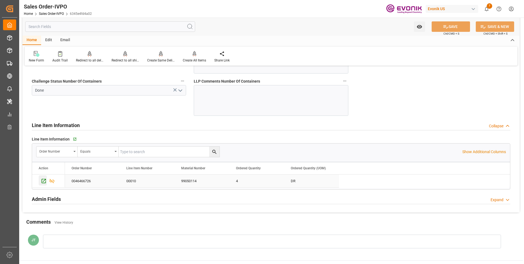
click at [42, 179] on icon "Press SPACE to select this row." at bounding box center [44, 181] width 4 height 4
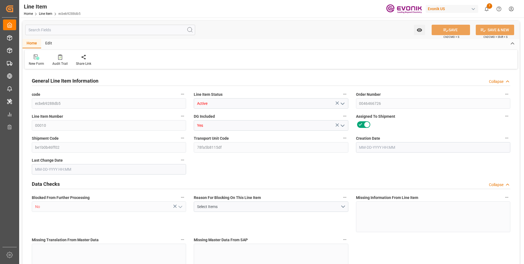
type input "1"
type input "775.968"
type input "708"
type input "1.1562"
type input "4"
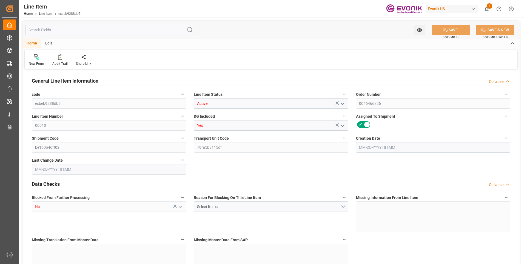
type input "8899.56"
type input "4"
type input "708"
type input "775.968"
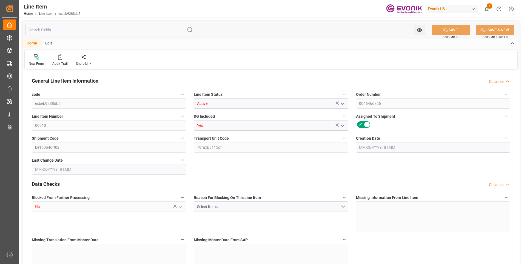
type input "800.968"
type input "708"
type input "1.1562"
type input "1156.164"
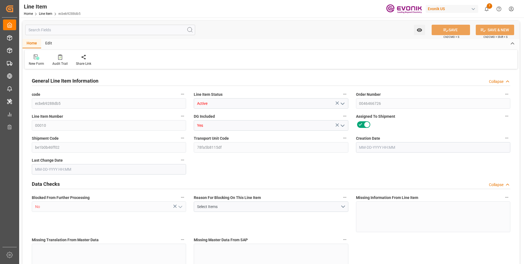
type input "0"
type input "08-07-2025 19:38"
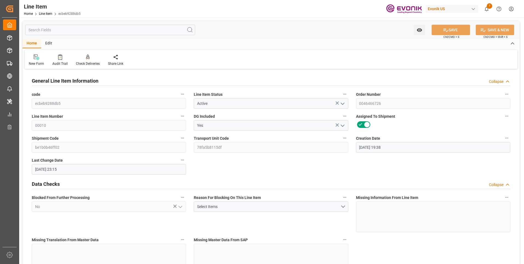
type input "08-08-2025 23:15"
type input "10-03-2025"
type input "08-19-2025"
type input "08-12-2025"
click at [70, 31] on input "text" at bounding box center [110, 30] width 170 height 10
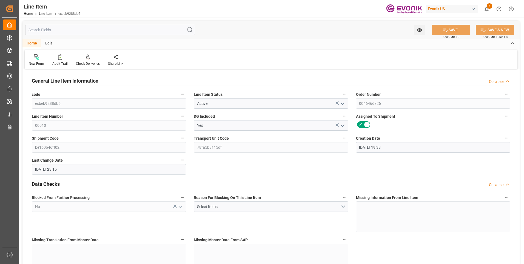
click at [73, 30] on input "text" at bounding box center [110, 30] width 170 height 10
click at [56, 33] on input "text" at bounding box center [110, 30] width 170 height 10
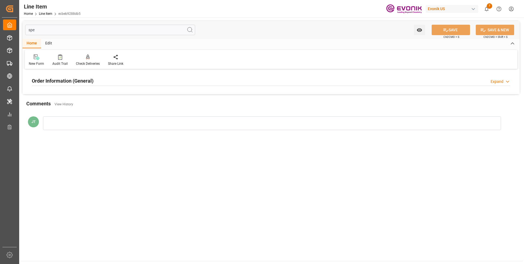
type input "spe"
click at [84, 80] on h2 "Order Information (General)" at bounding box center [63, 80] width 62 height 7
click at [95, 107] on div at bounding box center [109, 113] width 154 height 31
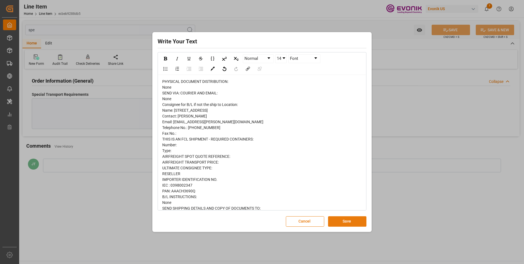
click at [343, 219] on button "Save" at bounding box center [347, 221] width 38 height 10
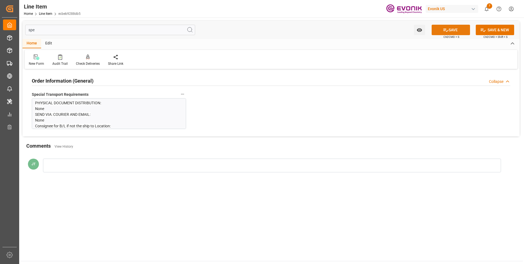
click at [451, 29] on button "SAVE" at bounding box center [450, 30] width 38 height 10
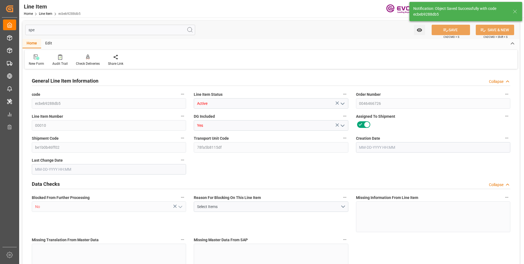
type input "1"
type input "775.968"
type input "708"
type input "1.1562"
type input "4"
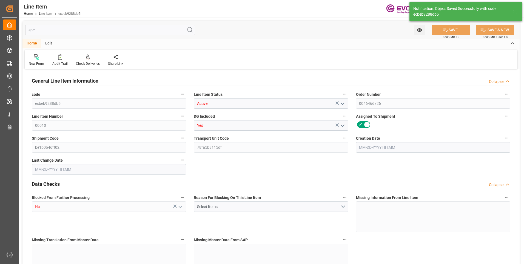
type input "8899.56"
type input "4"
type input "708"
type input "775.968"
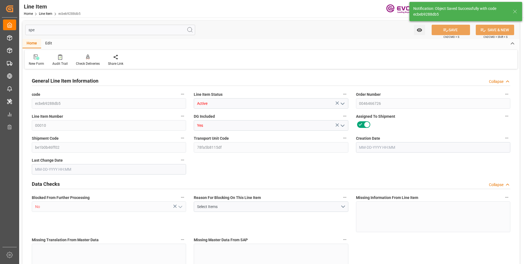
type input "800.968"
type input "708"
type input "1.1562"
type input "1156.164"
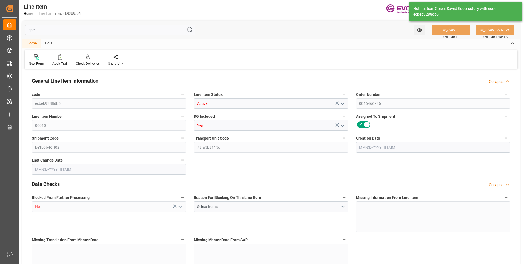
type input "0"
type input "08-07-2025 19:38"
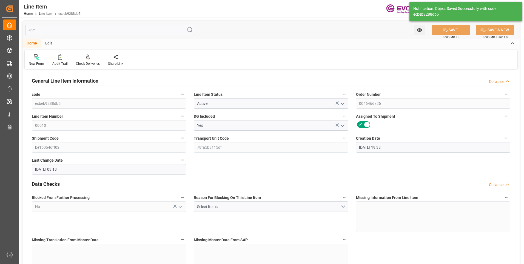
type input "08-10-2025 03:18"
type input "10-03-2025"
type input "08-19-2025"
type input "08-12-2025"
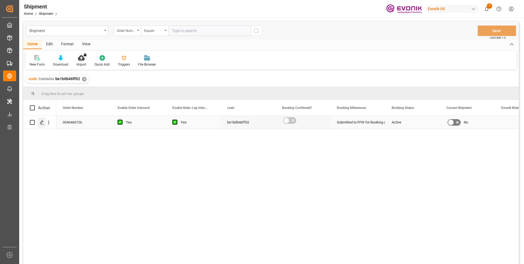
click at [39, 122] on div "Press SPACE to select this row." at bounding box center [42, 122] width 8 height 10
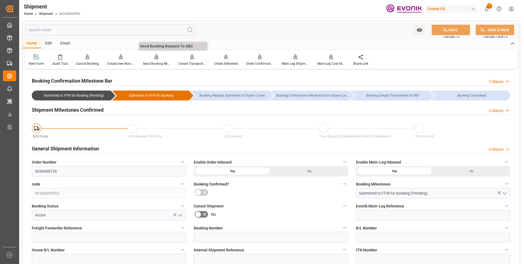
click at [152, 58] on div at bounding box center [156, 57] width 27 height 6
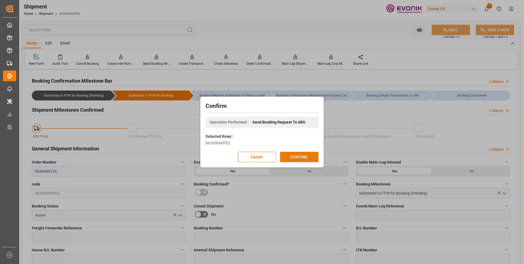
click at [291, 155] on button "CONFIRM" at bounding box center [299, 156] width 38 height 10
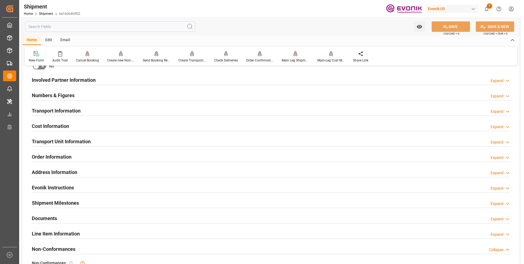
scroll to position [137, 0]
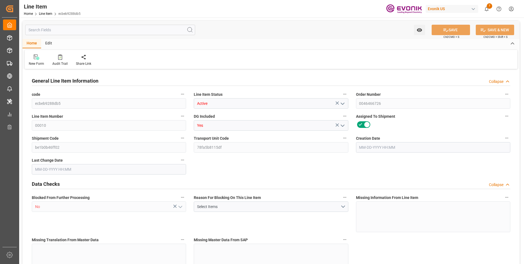
type input "1"
type input "775.968"
type input "708"
type input "1.1562"
type input "4"
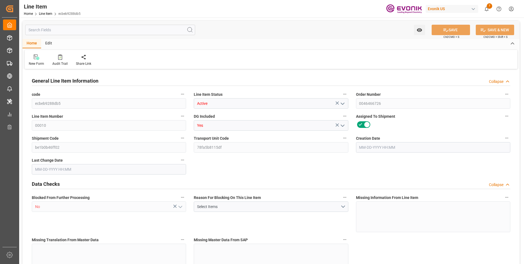
type input "8899.56"
type input "4"
type input "708"
type input "775.968"
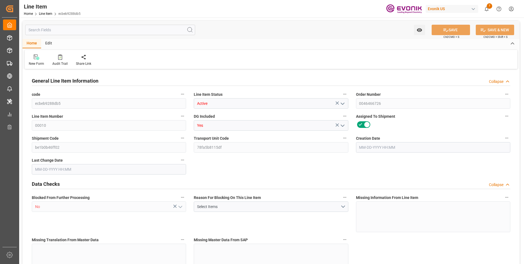
type input "800.968"
type input "708"
type input "1.1562"
type input "1156.164"
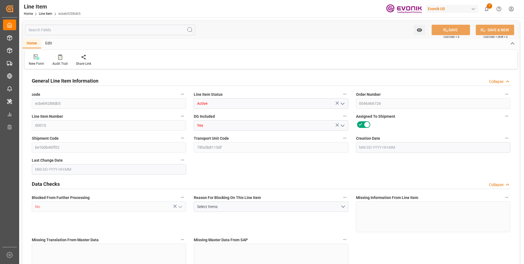
type input "0"
type input "08-07-2025 19:38"
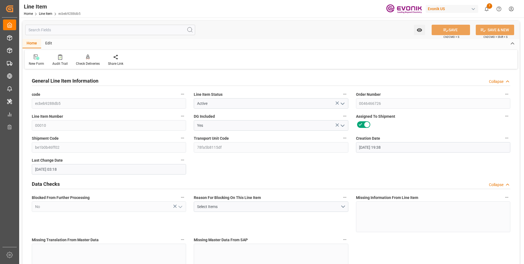
type input "08-10-2025 03:18"
type input "10-03-2025"
type input "08-19-2025"
type input "08-12-2025"
click at [107, 30] on input "text" at bounding box center [110, 30] width 170 height 10
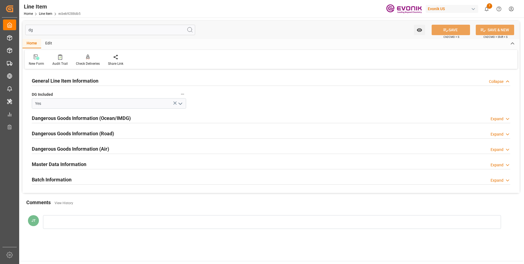
type input "dg"
click at [96, 116] on h2 "Dangerous Goods Information (Ocean/IMDG)" at bounding box center [81, 117] width 99 height 7
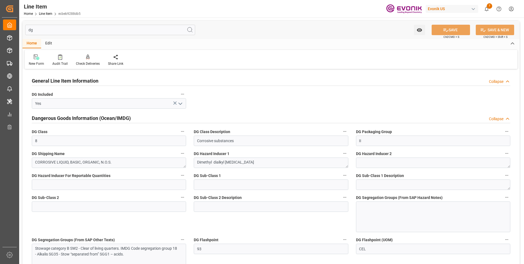
scroll to position [82, 0]
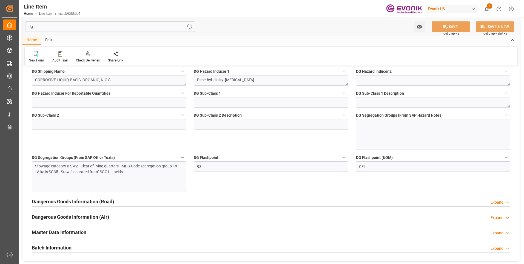
click at [374, 132] on div at bounding box center [433, 134] width 154 height 31
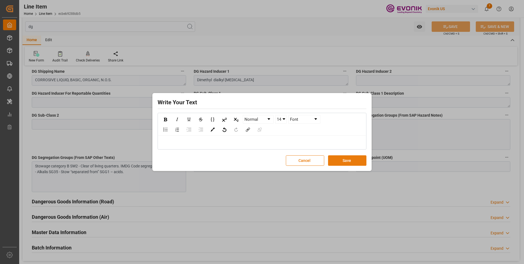
click at [356, 159] on button "Save" at bounding box center [347, 160] width 38 height 10
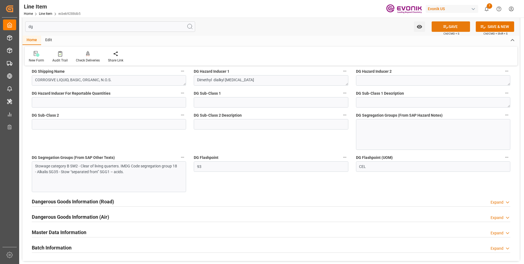
click at [448, 29] on button "SAVE" at bounding box center [450, 26] width 38 height 10
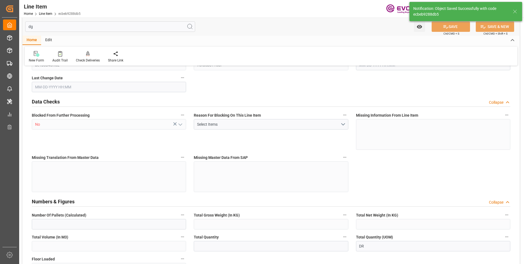
type input "1"
type input "775.968"
type input "708"
type input "1.1562"
type input "4"
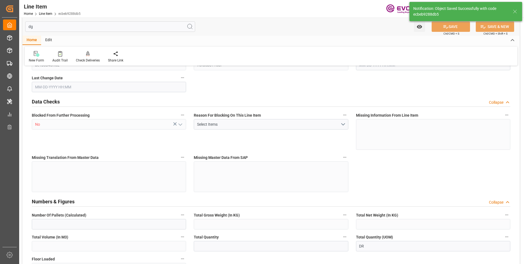
type input "8899.56"
type input "4"
type input "708"
type input "775.968"
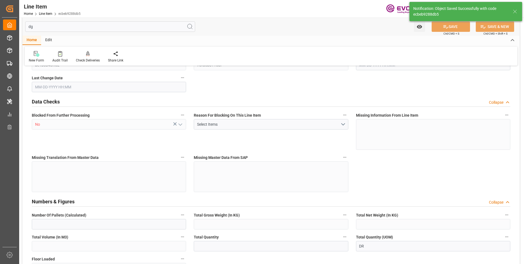
type input "800.968"
type input "708"
type input "1.1562"
type input "1156.164"
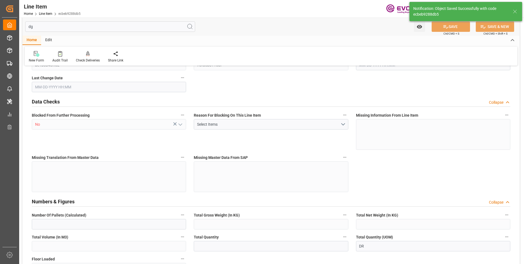
type input "0"
type input "08-07-2025 19:38"
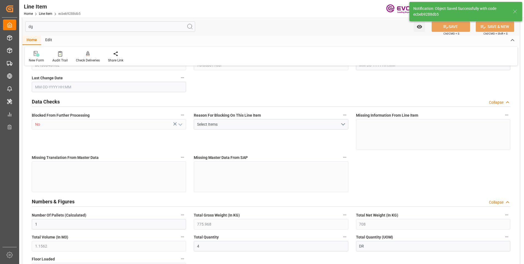
type input "08-10-2025 03:19"
type input "10-03-2025"
type input "08-19-2025"
type input "08-12-2025"
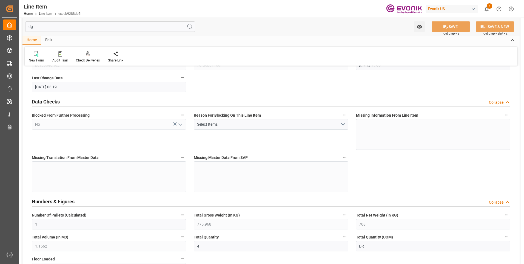
scroll to position [104, 0]
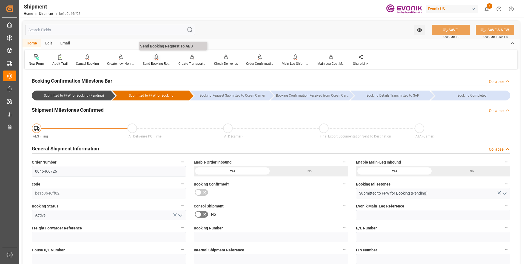
click at [154, 63] on div "Send Booking Request To ABS" at bounding box center [156, 63] width 27 height 5
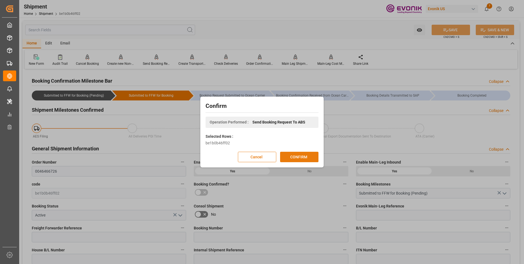
click at [305, 158] on button "CONFIRM" at bounding box center [299, 156] width 38 height 10
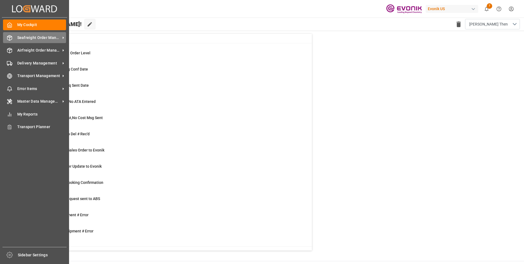
click at [8, 39] on icon at bounding box center [9, 37] width 5 height 5
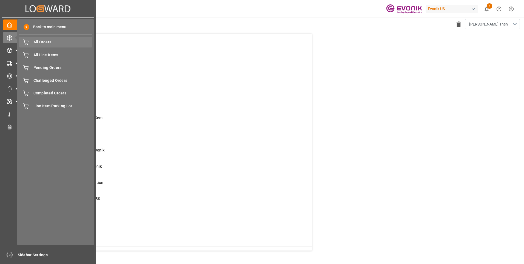
click at [45, 42] on span "All Orders" at bounding box center [62, 42] width 59 height 6
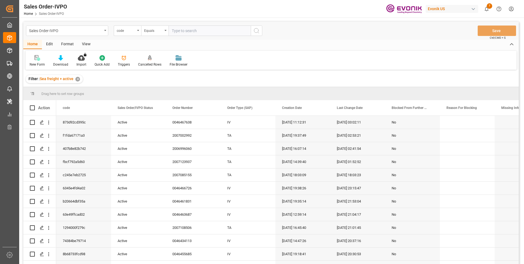
click at [137, 31] on div "code" at bounding box center [127, 30] width 27 height 10
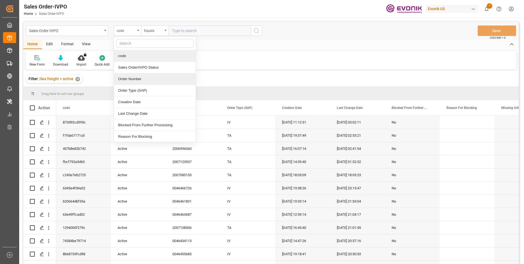
click at [134, 78] on div "Order Number" at bounding box center [155, 79] width 82 height 12
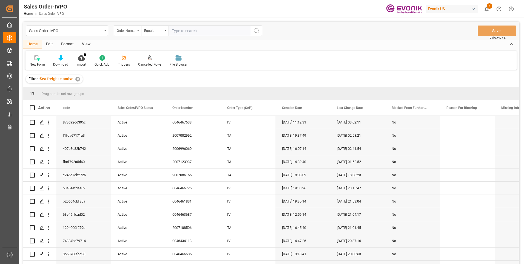
click at [185, 30] on input "text" at bounding box center [209, 30] width 82 height 10
paste input "0046461587"
type input "0046461587"
click at [258, 31] on icon "search button" at bounding box center [256, 30] width 7 height 7
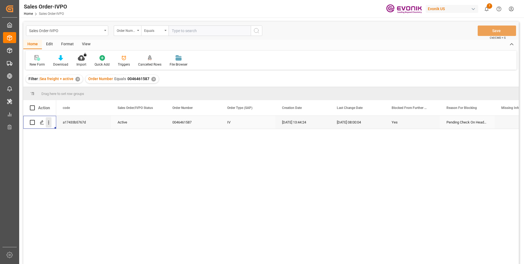
click at [48, 125] on icon "open menu" at bounding box center [49, 122] width 6 height 6
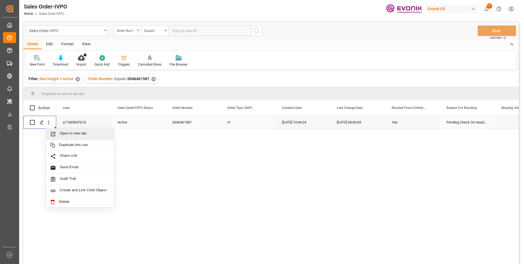
click at [78, 133] on span "Open in new tab" at bounding box center [85, 134] width 50 height 6
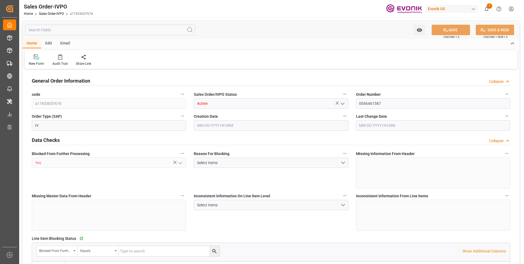
type input "BEANR"
type input "0"
type input "1"
type input "2"
type input "21000"
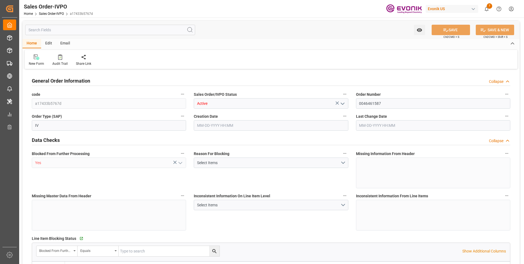
type input "0"
type input "17000"
type input "30"
type input "[DATE] 13:44"
type input "[DATE] 08:00"
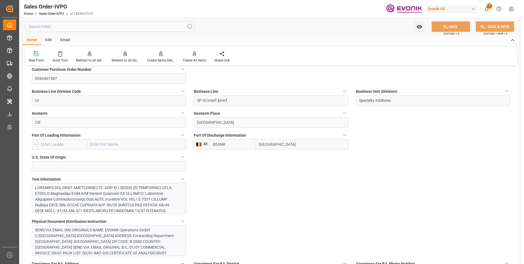
scroll to position [329, 0]
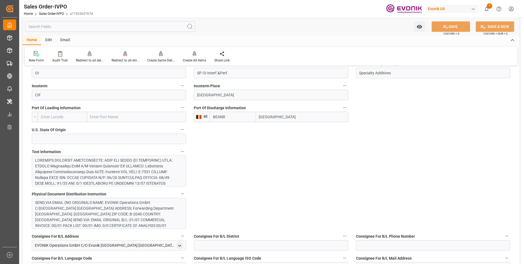
click at [91, 164] on div at bounding box center [107, 217] width 144 height 121
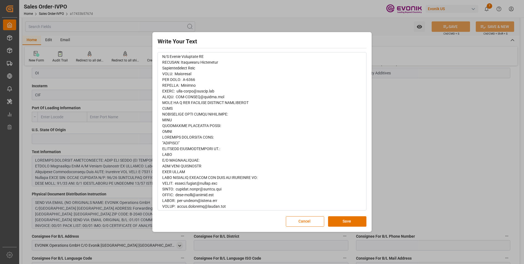
scroll to position [218, 0]
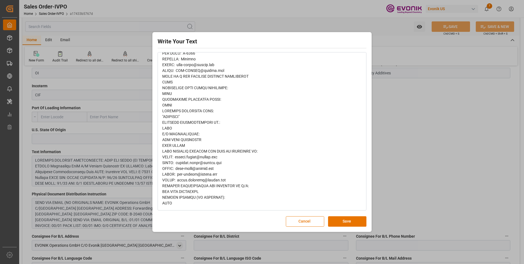
click at [439, 155] on div "Write Your Text Normal 14 Font Cancel Save" at bounding box center [262, 132] width 524 height 264
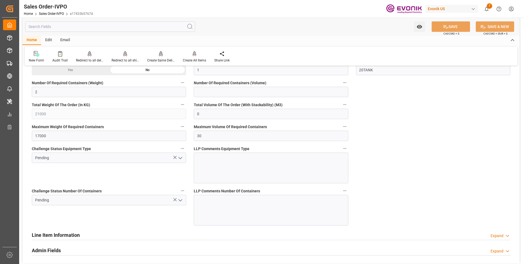
scroll to position [1041, 0]
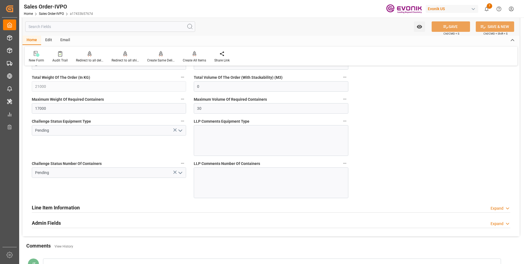
click at [182, 172] on polyline "open menu" at bounding box center [180, 173] width 3 height 2
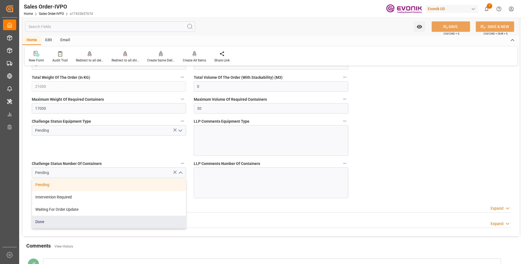
click at [58, 222] on div "Done" at bounding box center [109, 221] width 154 height 12
type input "Done"
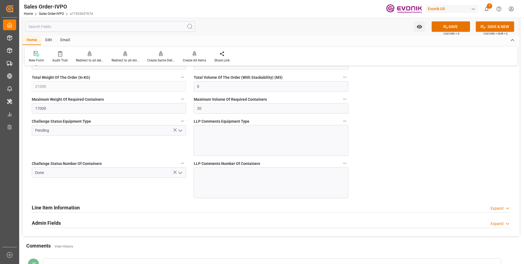
click at [180, 128] on icon "open menu" at bounding box center [180, 130] width 7 height 7
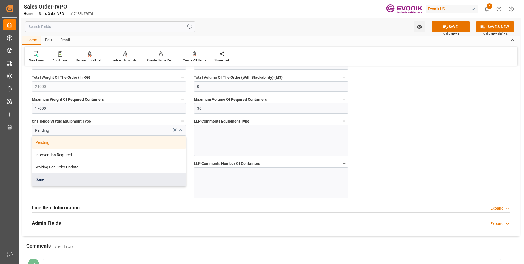
click at [62, 179] on div "Done" at bounding box center [109, 179] width 154 height 12
type input "Done"
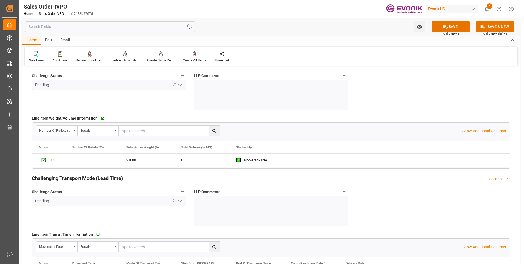
scroll to position [740, 0]
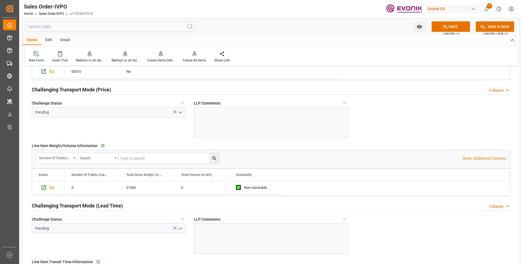
click at [181, 229] on icon "open menu" at bounding box center [180, 228] width 7 height 7
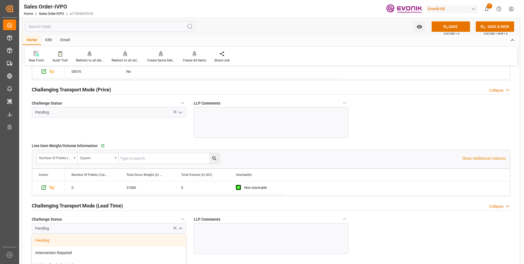
scroll to position [822, 0]
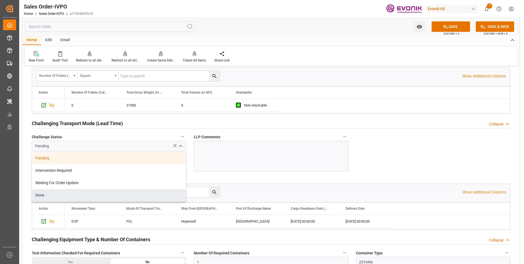
click at [41, 192] on div "Done" at bounding box center [109, 195] width 154 height 12
type input "Done"
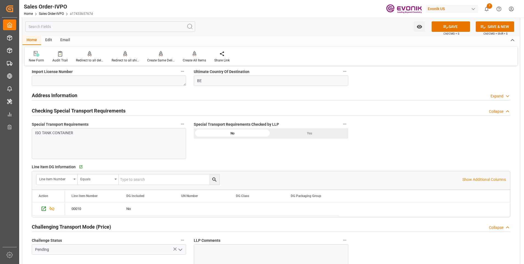
scroll to position [548, 0]
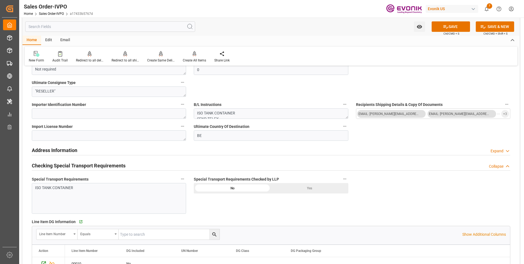
click at [304, 189] on div "Yes" at bounding box center [309, 188] width 77 height 10
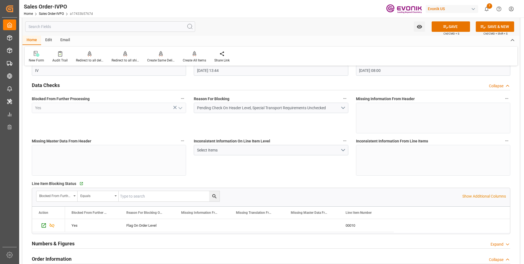
scroll to position [0, 0]
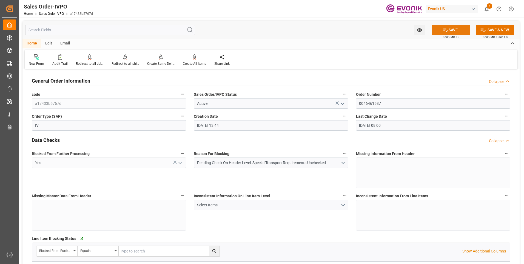
click at [452, 32] on button "SAVE" at bounding box center [450, 30] width 38 height 10
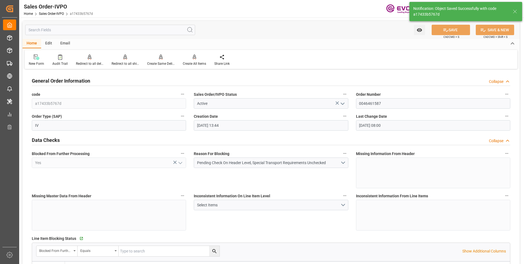
type input "[DATE] 03:23"
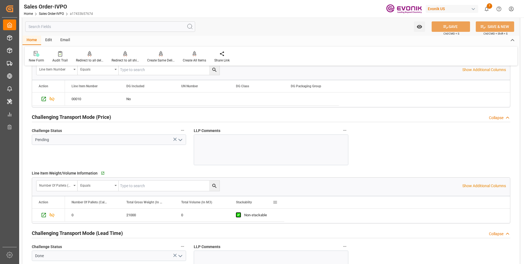
scroll to position [767, 0]
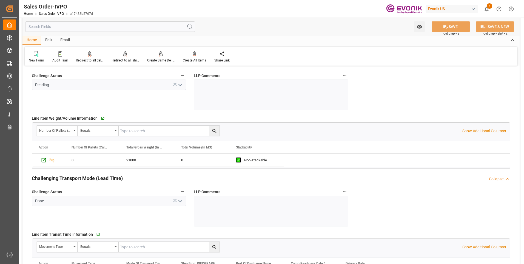
click at [179, 84] on icon "open menu" at bounding box center [180, 85] width 7 height 7
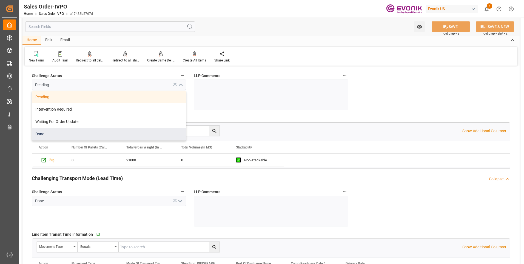
click at [62, 135] on div "Done" at bounding box center [109, 134] width 154 height 12
type input "Done"
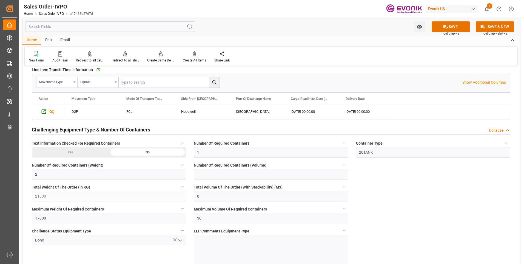
scroll to position [959, 0]
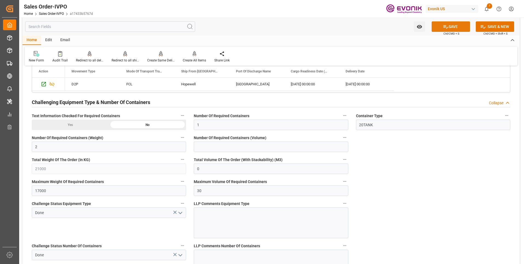
click at [453, 28] on button "SAVE" at bounding box center [450, 26] width 38 height 10
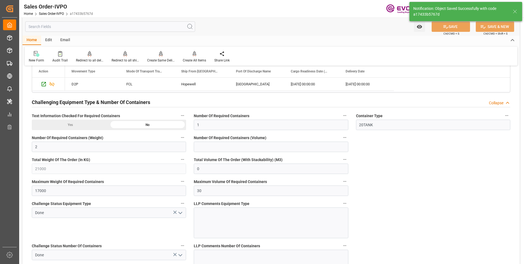
type input "No"
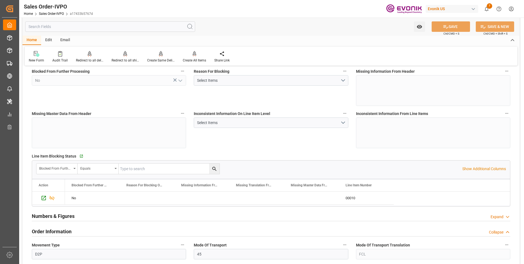
scroll to position [0, 0]
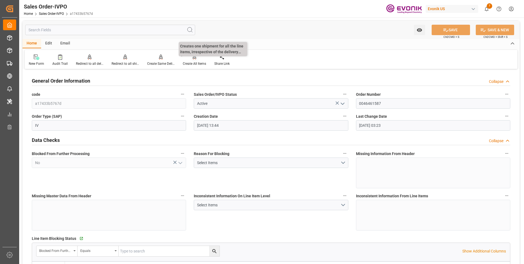
click at [194, 63] on div "Create All Items" at bounding box center [194, 63] width 23 height 5
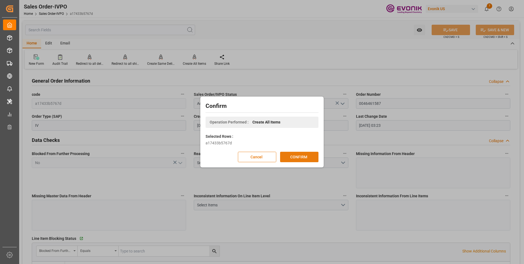
click at [294, 156] on button "CONFIRM" at bounding box center [299, 156] width 38 height 10
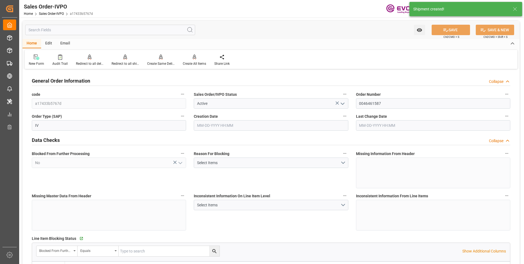
type input "[DATE] 13:44"
type input "[DATE] 03:23"
click at [118, 62] on div "Redirect to all shipments" at bounding box center [125, 63] width 27 height 5
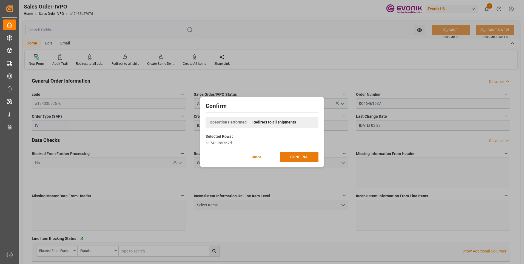
click at [293, 155] on button "CONFIRM" at bounding box center [299, 156] width 38 height 10
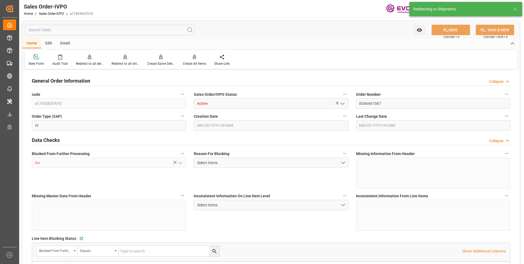
type input "BEANR"
type input "0"
type input "1"
type input "2"
type input "21000"
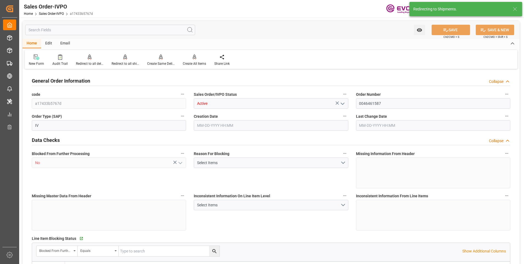
type input "0"
type input "17000"
type input "30"
type input "[DATE] 13:44"
type input "[DATE] 03:23"
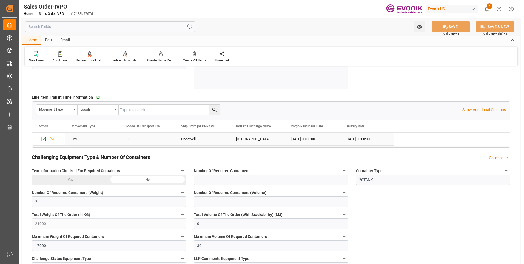
scroll to position [931, 0]
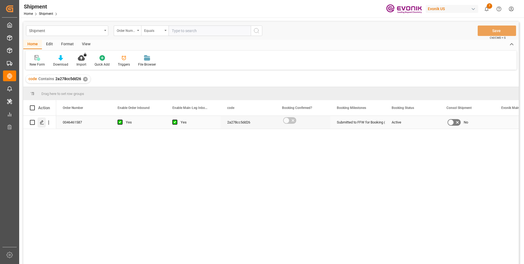
click at [40, 124] on icon "Press SPACE to select this row." at bounding box center [42, 122] width 4 height 4
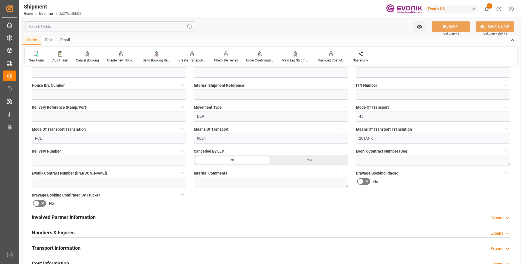
scroll to position [219, 0]
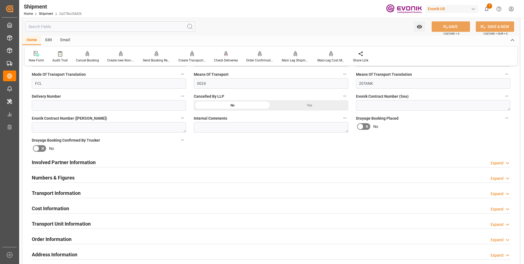
click at [128, 159] on div "Involved Partner Information Expand" at bounding box center [271, 161] width 478 height 10
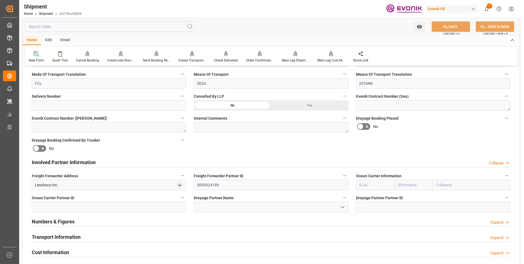
click at [366, 182] on input "text" at bounding box center [375, 184] width 39 height 10
click at [361, 195] on b "ALRB" at bounding box center [364, 197] width 10 height 4
type input "ALRB"
type input "AC Containerline"
type input "AC Containerline GmbH"
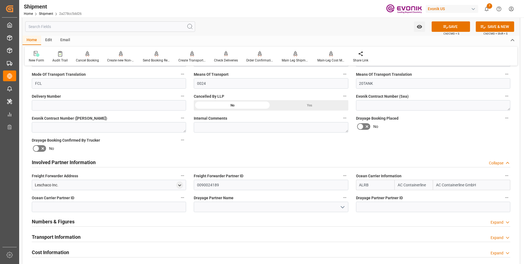
type input "ALRB"
click at [227, 209] on input at bounding box center [271, 206] width 154 height 10
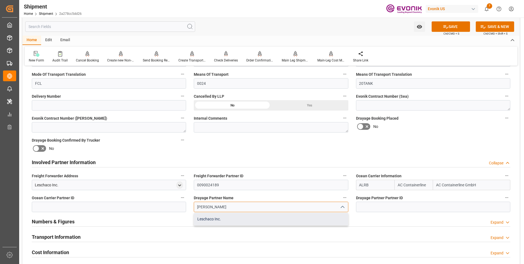
click at [219, 217] on div "Leschaco Inc." at bounding box center [271, 219] width 154 height 12
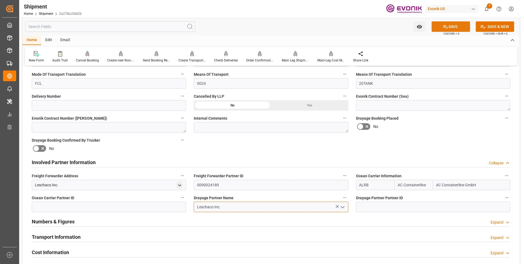
type input "Leschaco Inc."
click at [445, 26] on icon at bounding box center [446, 27] width 6 height 6
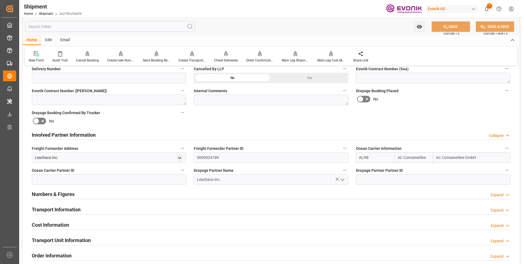
scroll to position [274, 0]
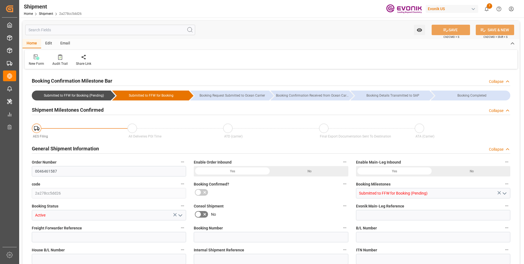
type input "AC Containerline"
type input "AC Containerline GmbH"
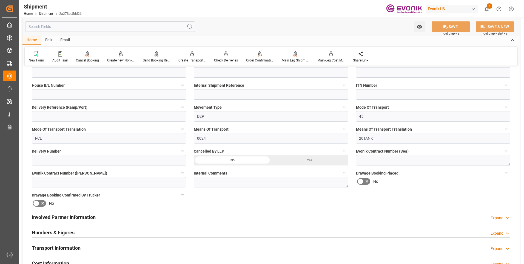
scroll to position [192, 0]
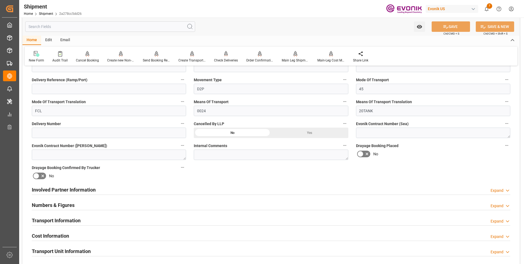
click at [153, 189] on div "Involved Partner Information Expand" at bounding box center [271, 189] width 478 height 10
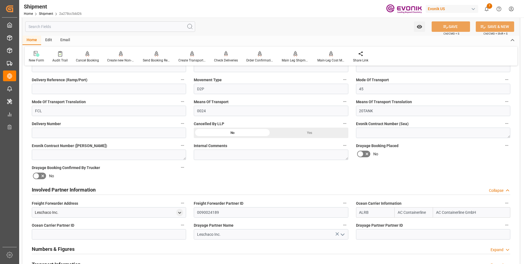
scroll to position [247, 0]
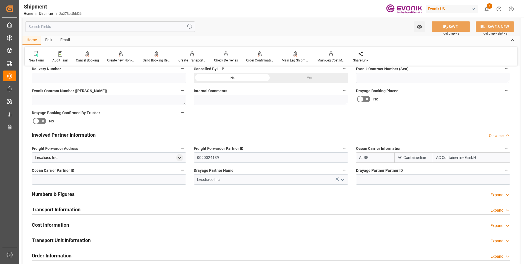
click at [135, 209] on div "Transport Information Expand" at bounding box center [271, 209] width 478 height 10
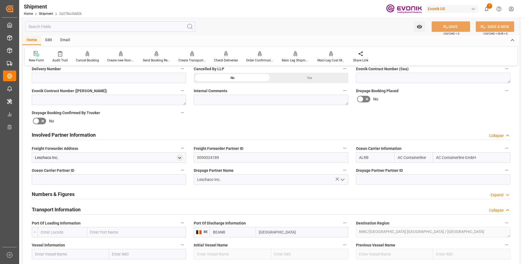
scroll to position [274, 0]
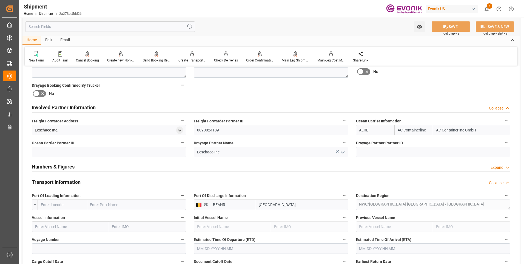
click at [63, 207] on input "text" at bounding box center [63, 204] width 50 height 10
click at [59, 200] on input "text" at bounding box center [63, 204] width 50 height 10
click at [52, 218] on b "USORF" at bounding box center [47, 216] width 12 height 4
type input "USORF"
type input "[GEOGRAPHIC_DATA]"
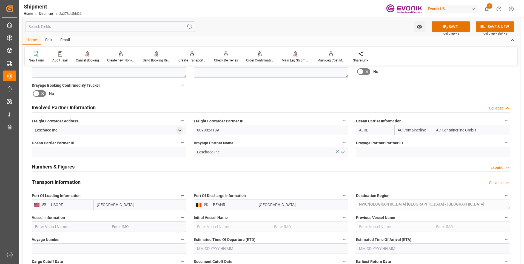
type input "USORF"
click at [59, 225] on input "text" at bounding box center [70, 226] width 77 height 10
click at [49, 239] on span "TBN - 7777777" at bounding box center [47, 238] width 24 height 4
type input "TBN"
type input "7777777"
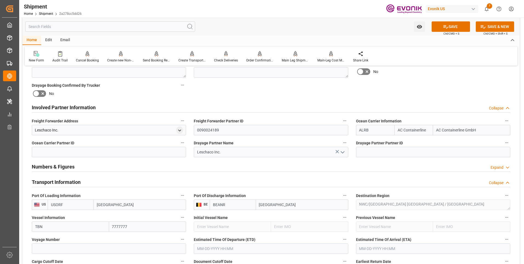
scroll to position [301, 0]
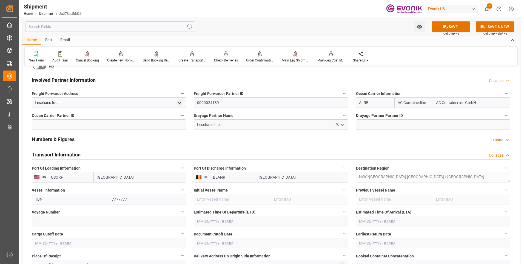
type input "TBN"
click at [65, 219] on input at bounding box center [109, 221] width 154 height 10
type input "000000"
click at [445, 26] on icon at bounding box center [445, 26] width 5 height 3
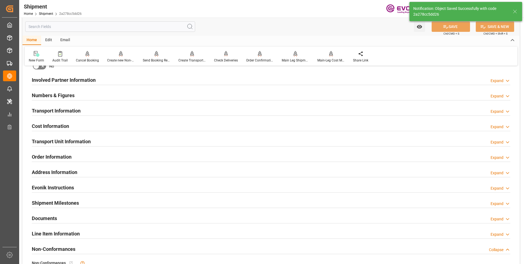
click at [101, 110] on div "Transport Information Expand" at bounding box center [271, 110] width 478 height 10
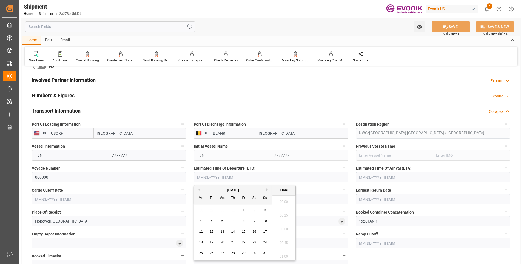
click at [217, 177] on input "text" at bounding box center [271, 177] width 154 height 10
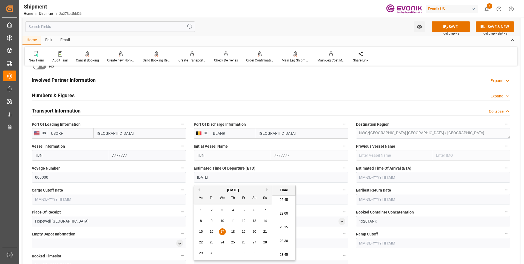
click at [281, 215] on li "23:00" at bounding box center [283, 214] width 23 height 14
type input "[DATE] 23:00"
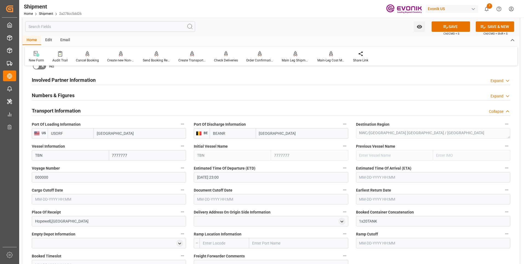
click at [375, 178] on input "text" at bounding box center [433, 177] width 154 height 10
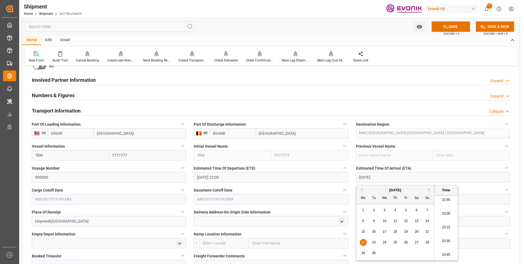
click at [442, 223] on li "23:15" at bounding box center [445, 227] width 23 height 14
type input "[DATE] 23:15"
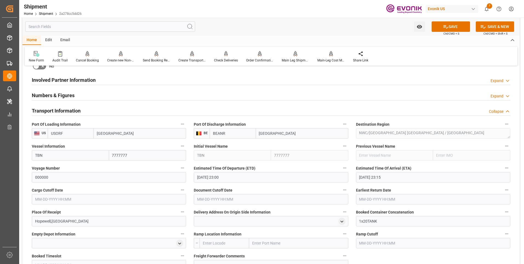
click at [447, 31] on button "SAVE" at bounding box center [450, 26] width 38 height 10
click at [397, 178] on input "[DATE] 23:15" at bounding box center [433, 177] width 154 height 10
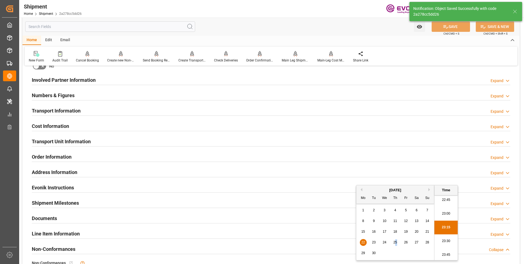
click at [396, 241] on span "25" at bounding box center [395, 242] width 4 height 4
click at [445, 230] on li "23:15" at bounding box center [445, 227] width 23 height 14
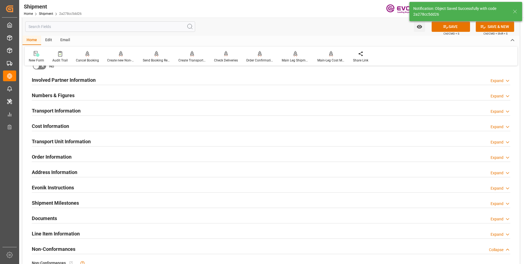
click at [269, 113] on div "Transport Information Expand" at bounding box center [271, 110] width 478 height 10
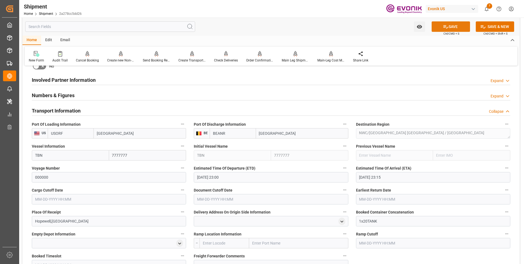
click at [457, 28] on button "SAVE" at bounding box center [450, 26] width 38 height 10
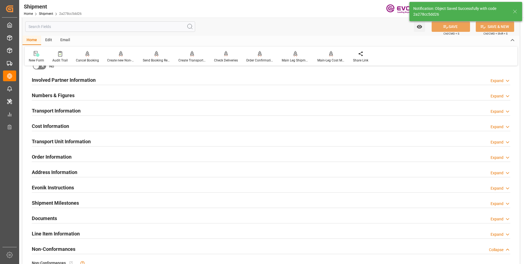
click at [98, 111] on div "Transport Information Expand" at bounding box center [271, 110] width 478 height 10
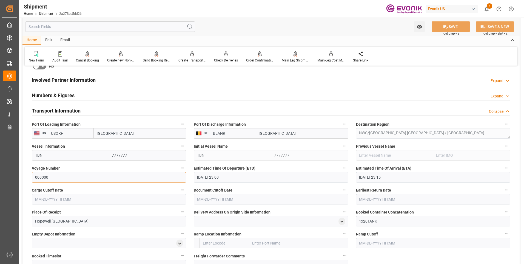
click at [59, 178] on input "000000" at bounding box center [109, 177] width 154 height 10
click at [61, 197] on input "text" at bounding box center [109, 199] width 154 height 10
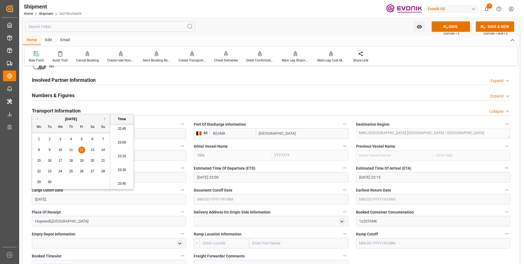
click at [121, 156] on li "23:15" at bounding box center [121, 156] width 23 height 14
type input "[DATE] 23:15"
drag, startPoint x: 72, startPoint y: 199, endPoint x: 20, endPoint y: 200, distance: 51.8
click at [20, 200] on div "Watch Option SAVE Ctrl/CMD + S SAVE & NEW Ctrl/CMD + Shift + S Home Edit Email …" at bounding box center [271, 136] width 504 height 841
click at [203, 198] on input "text" at bounding box center [271, 199] width 154 height 10
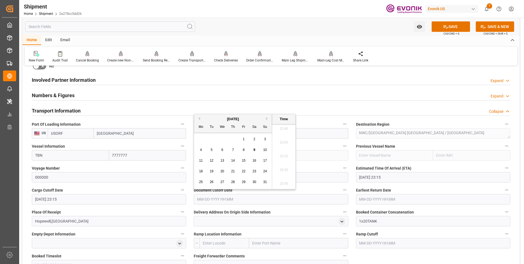
paste input "[DATE] 23:15"
type input "[DATE] 23:15"
click at [364, 198] on input "text" at bounding box center [433, 199] width 154 height 10
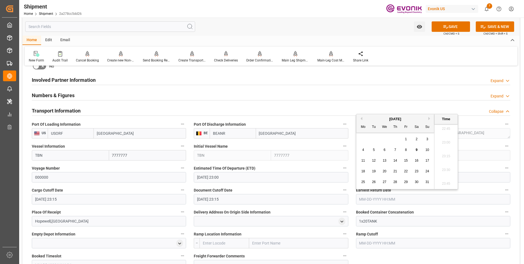
paste input "[DATE] 23:15"
type input "[DATE] 23:15"
click at [449, 26] on button "SAVE" at bounding box center [450, 26] width 38 height 10
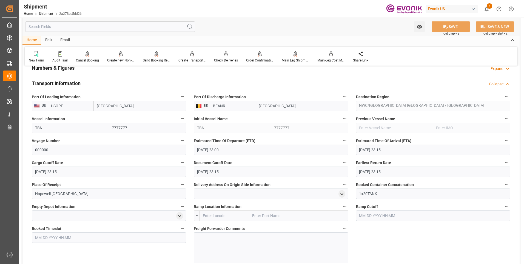
scroll to position [356, 0]
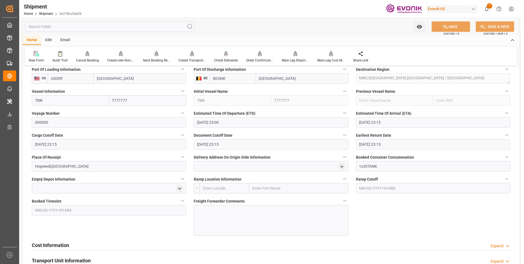
click at [212, 216] on div at bounding box center [271, 220] width 154 height 31
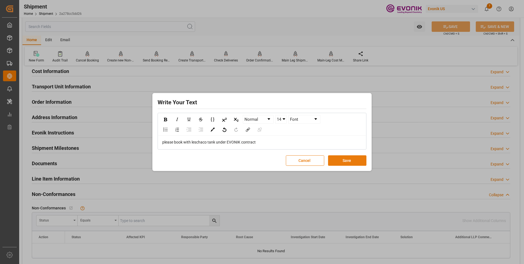
click at [342, 159] on button "Save" at bounding box center [347, 160] width 38 height 10
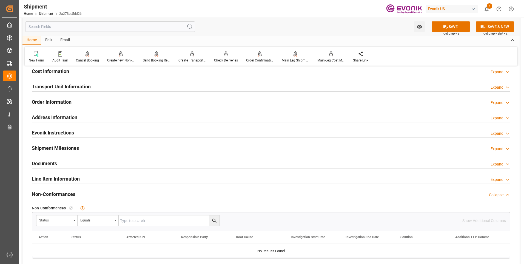
click at [450, 28] on button "SAVE" at bounding box center [450, 26] width 38 height 10
click at [91, 117] on div "Address Information Expand" at bounding box center [271, 117] width 478 height 10
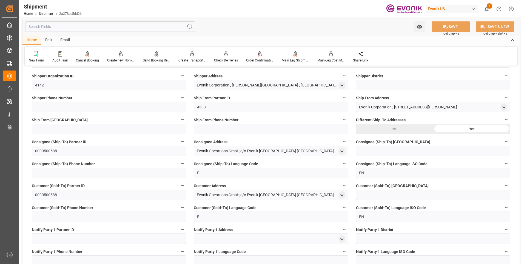
scroll to position [329, 0]
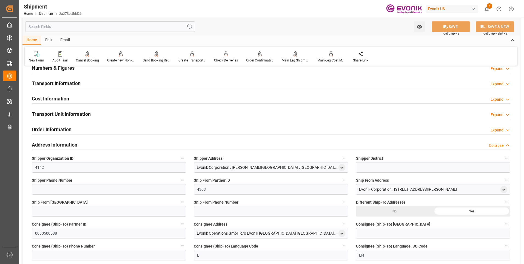
click at [79, 144] on div "Address Information Collapse" at bounding box center [271, 144] width 478 height 10
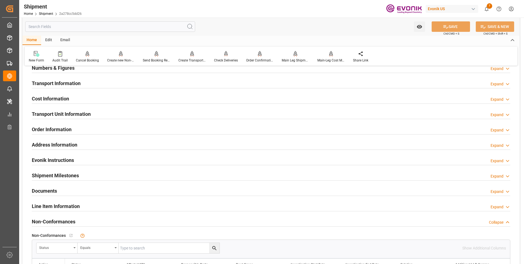
click at [97, 88] on div at bounding box center [271, 88] width 478 height 0
click at [97, 82] on div "Transport Information Expand" at bounding box center [271, 83] width 478 height 10
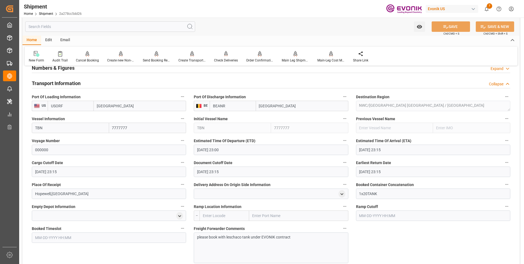
scroll to position [411, 0]
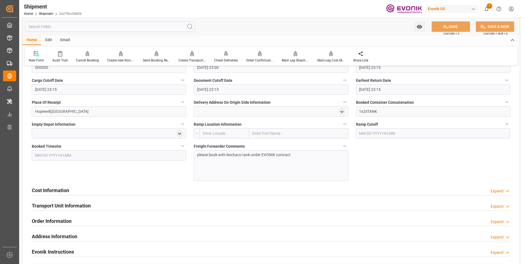
click at [105, 187] on div "Cost Information Expand" at bounding box center [271, 189] width 478 height 10
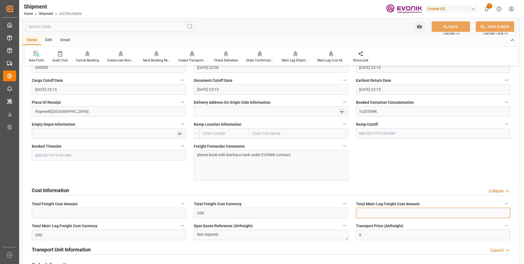
click at [364, 210] on input "text" at bounding box center [433, 212] width 154 height 10
click at [365, 211] on input "text" at bounding box center [433, 212] width 154 height 10
drag, startPoint x: 377, startPoint y: 212, endPoint x: 355, endPoint y: 213, distance: 22.5
click at [355, 213] on div "Total Main-Leg Freight Cost Amount 2105" at bounding box center [433, 209] width 162 height 22
type input "2105"
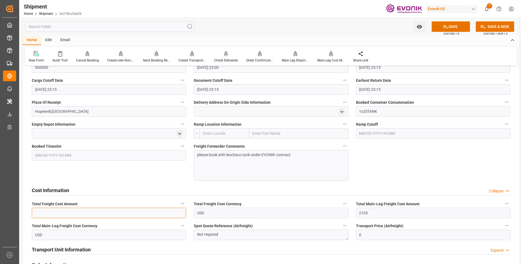
click at [121, 208] on input "text" at bounding box center [109, 212] width 154 height 10
paste input "2105"
type input "2105"
click at [447, 27] on icon at bounding box center [446, 27] width 6 height 6
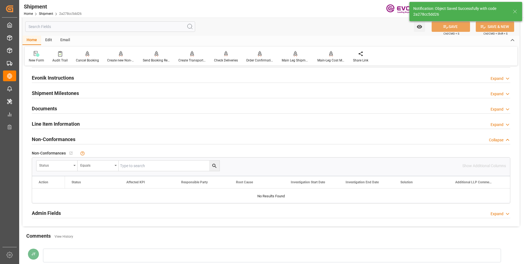
scroll to position [237, 0]
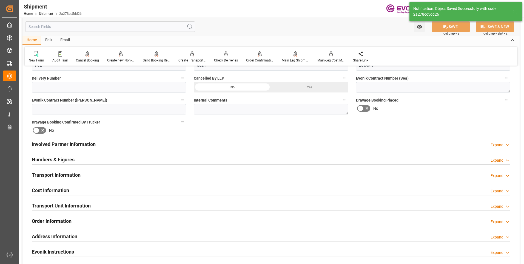
click at [89, 188] on div "Cost Information Expand" at bounding box center [271, 189] width 478 height 10
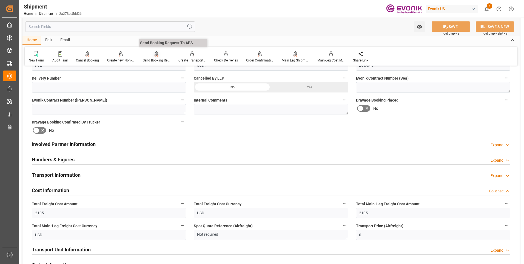
click at [158, 61] on div "Send Booking Request To ABS" at bounding box center [156, 60] width 27 height 5
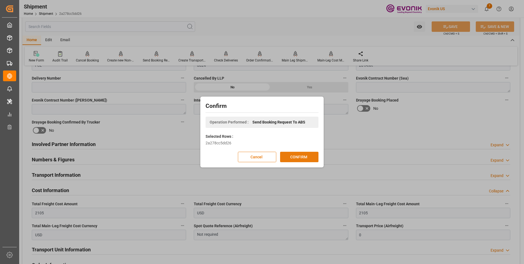
drag, startPoint x: 158, startPoint y: 61, endPoint x: 295, endPoint y: 155, distance: 165.5
click at [295, 155] on button "CONFIRM" at bounding box center [299, 156] width 38 height 10
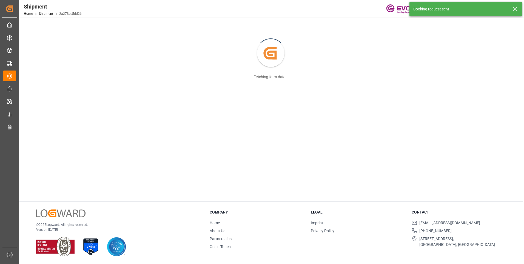
scroll to position [59, 0]
